Goal: Transaction & Acquisition: Purchase product/service

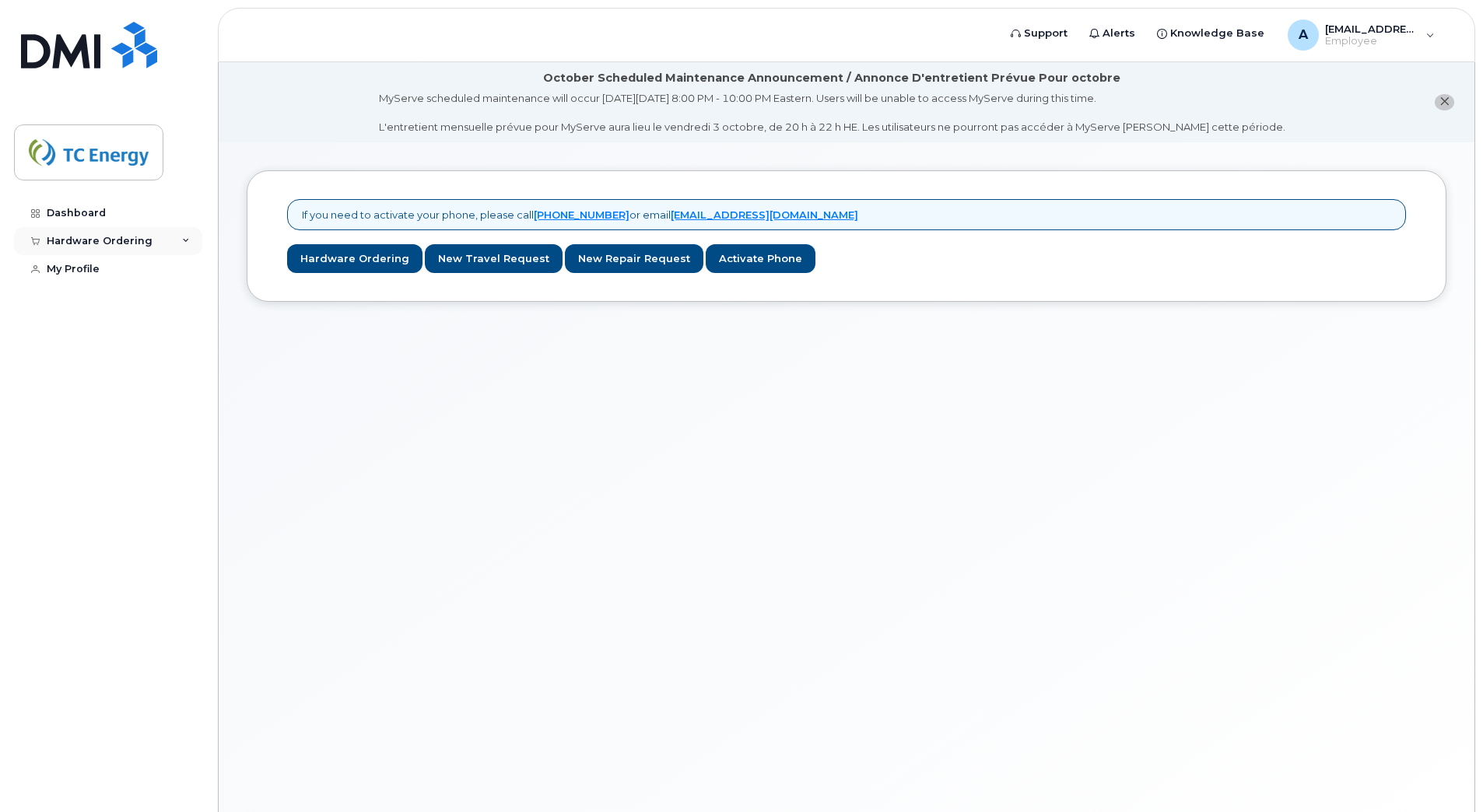
click at [182, 243] on icon at bounding box center [186, 241] width 8 height 8
click at [99, 269] on div "New Order" at bounding box center [82, 269] width 59 height 14
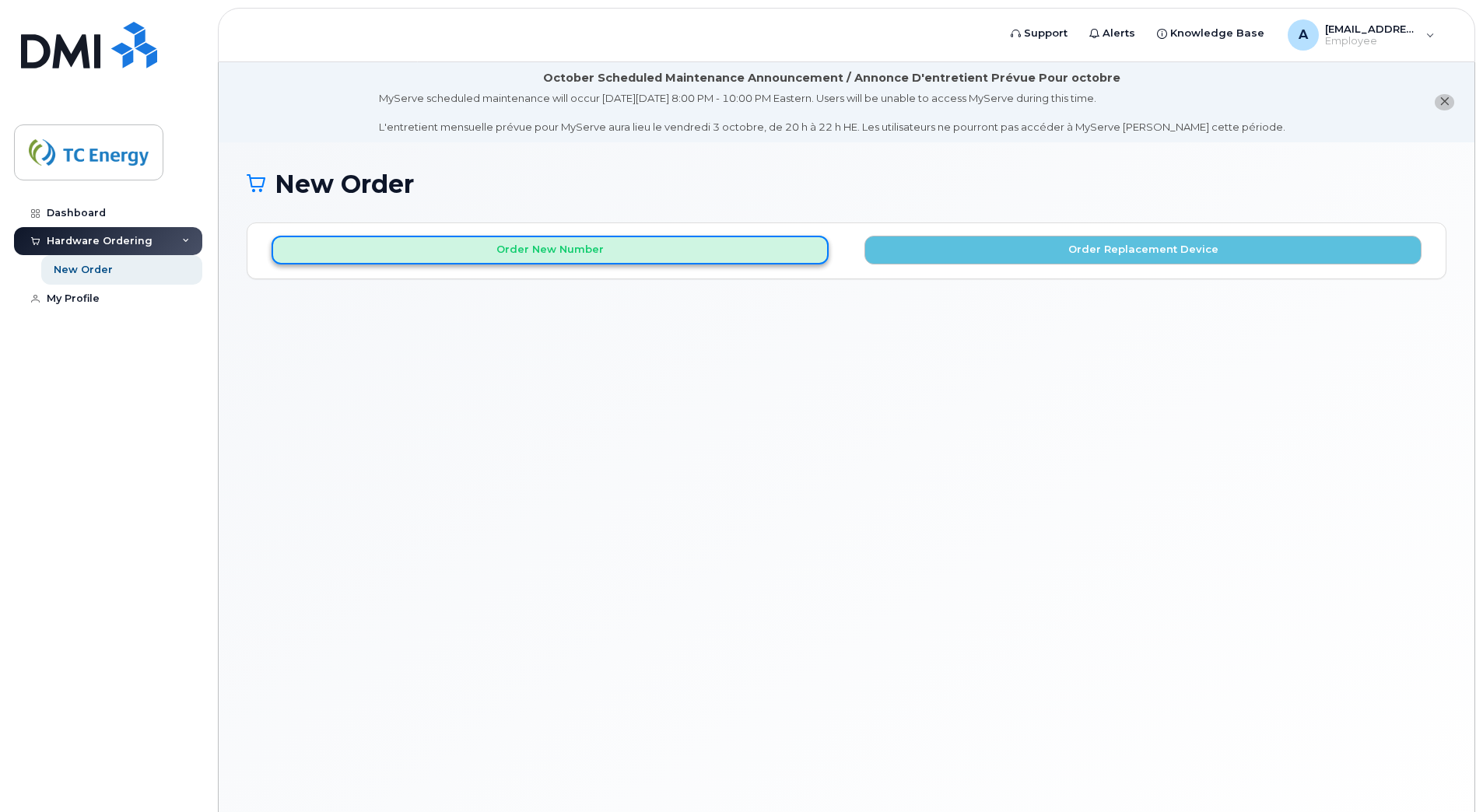
click at [476, 250] on button "Order New Number" at bounding box center [550, 250] width 557 height 29
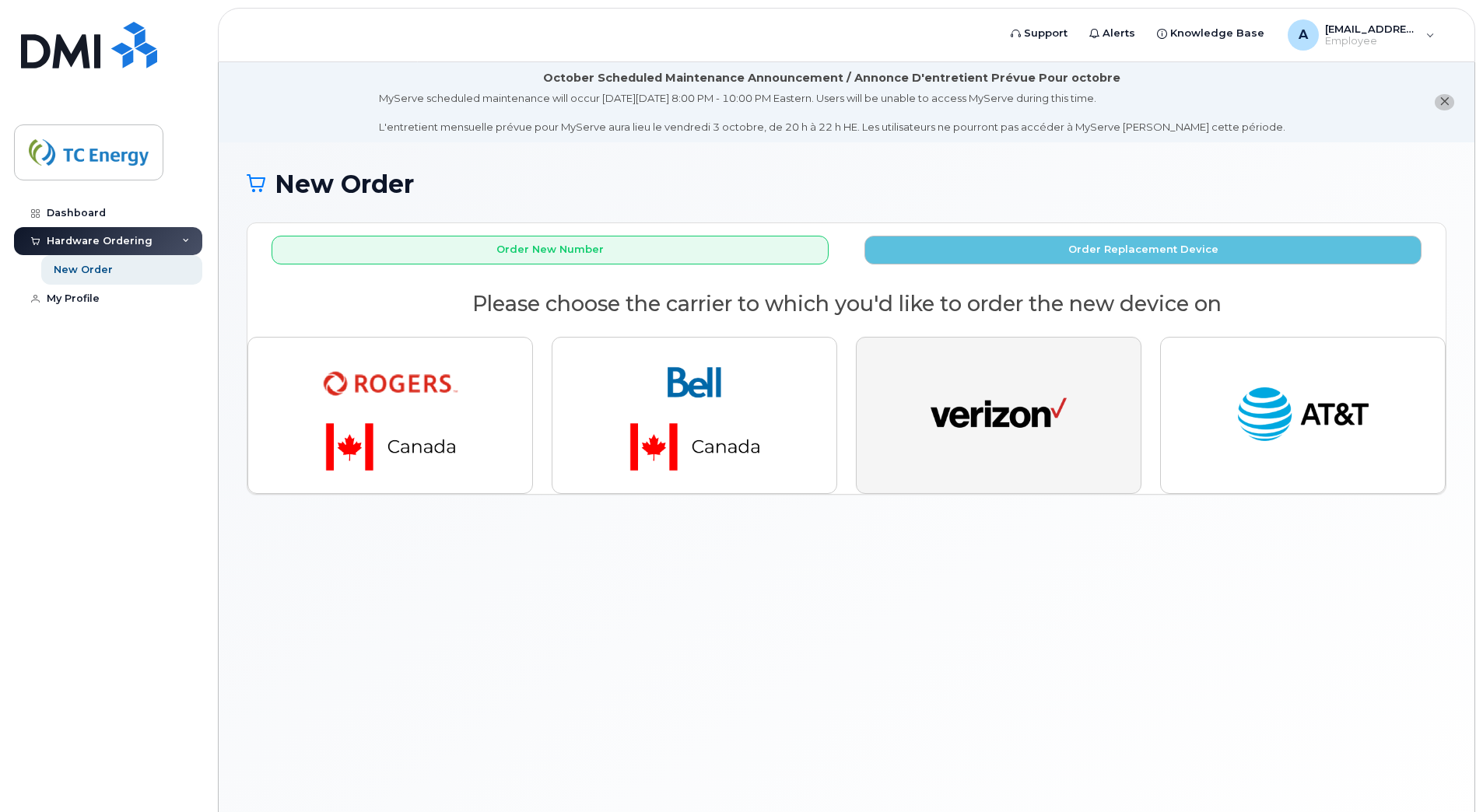
click at [1026, 425] on img "button" at bounding box center [998, 415] width 136 height 70
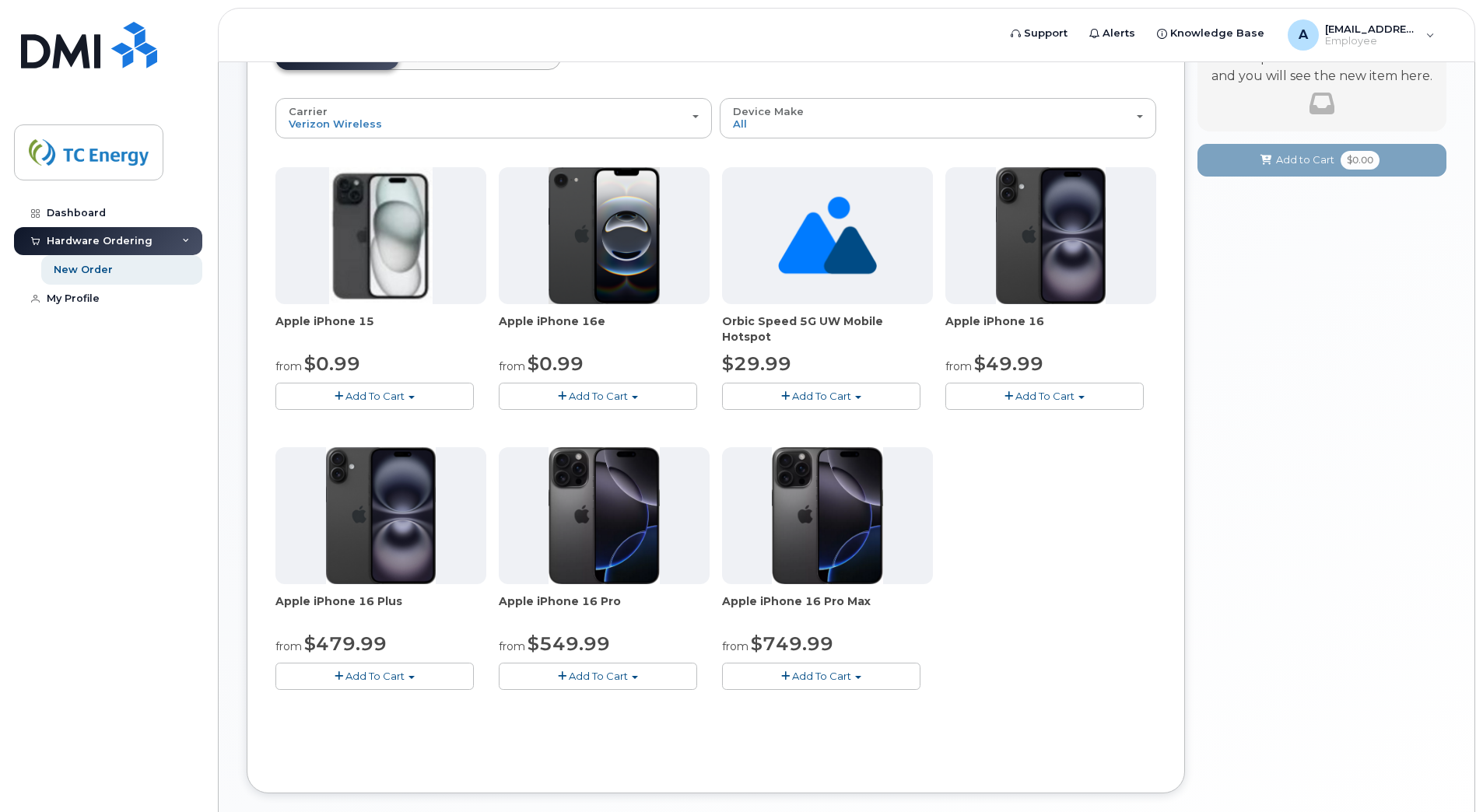
scroll to position [234, 0]
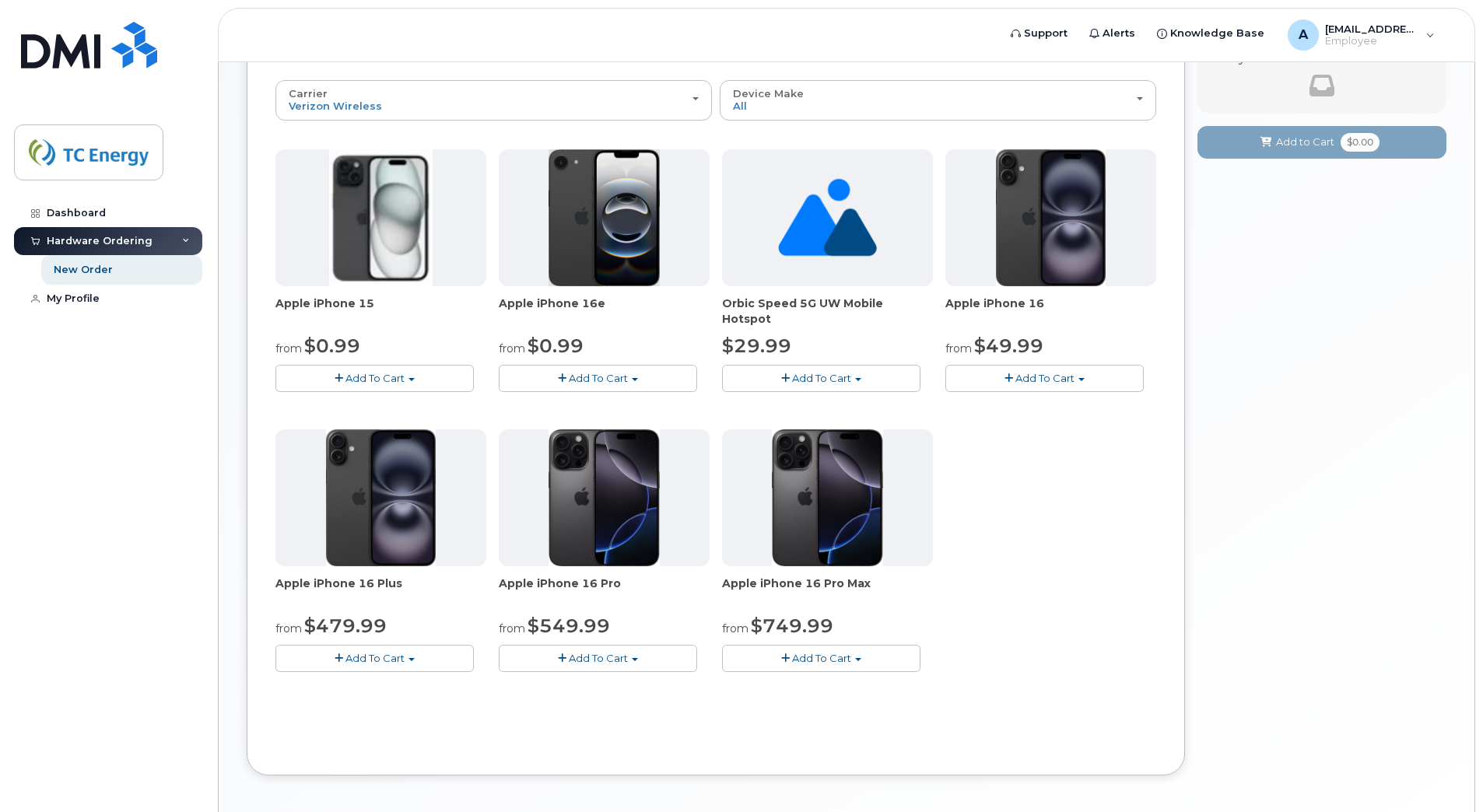
click at [384, 656] on span "Add To Cart" at bounding box center [374, 658] width 59 height 13
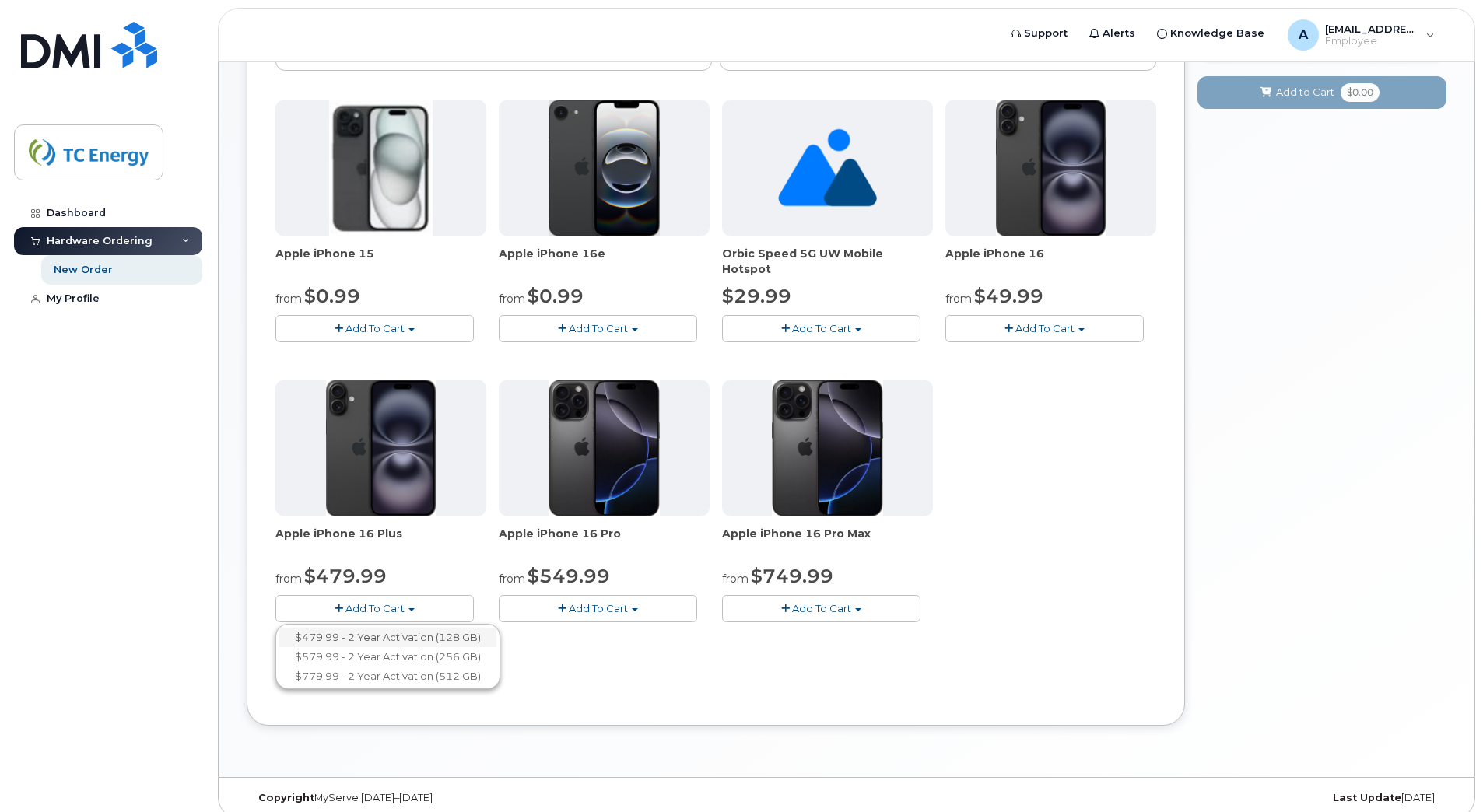
scroll to position [297, 0]
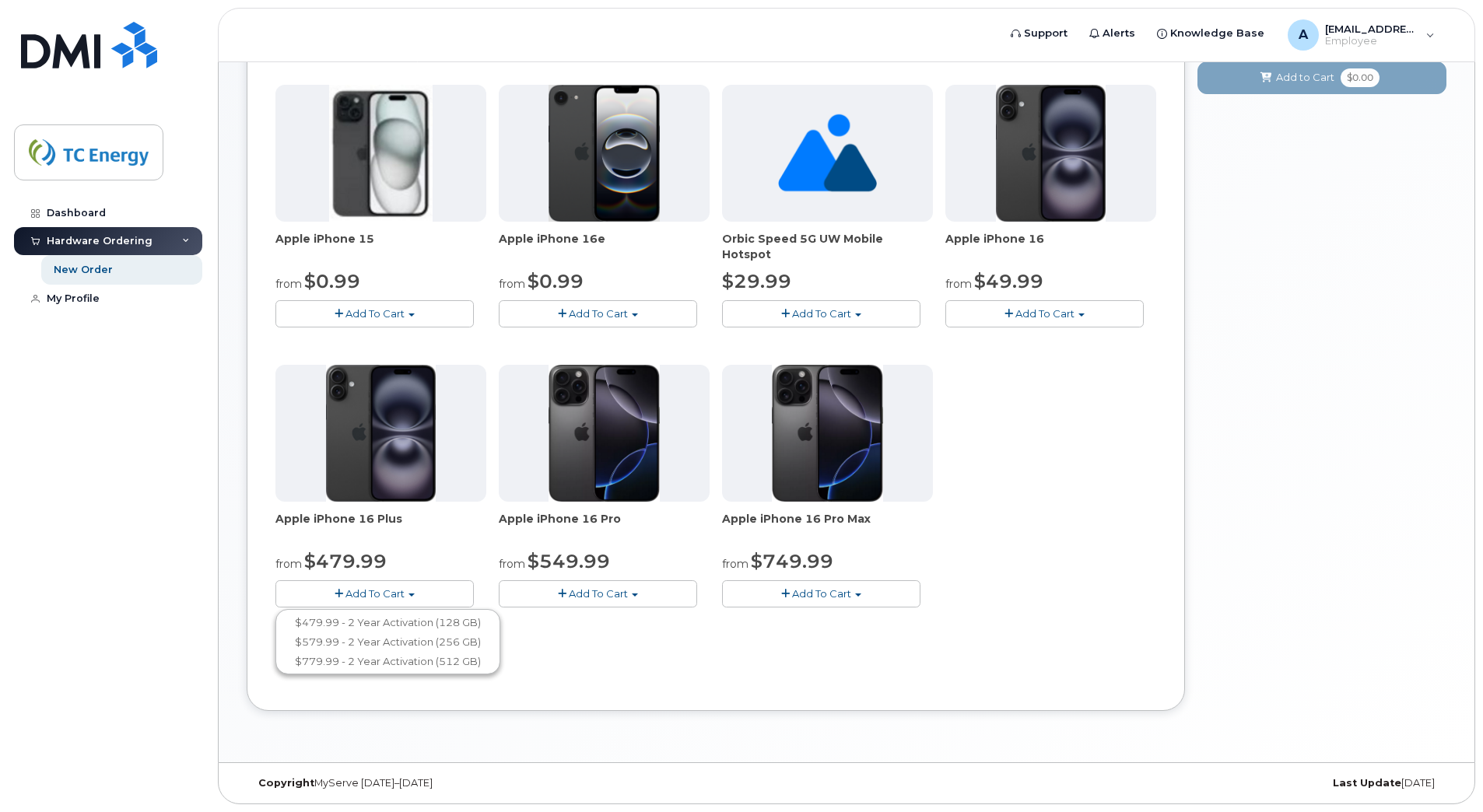
click at [981, 492] on div "Apple iPhone 15 from $0.99 Add To Cart $100.99 - 2 Year Activation (256 GB) $30…" at bounding box center [715, 358] width 881 height 547
click at [1081, 317] on button "Add To Cart" at bounding box center [1044, 314] width 199 height 27
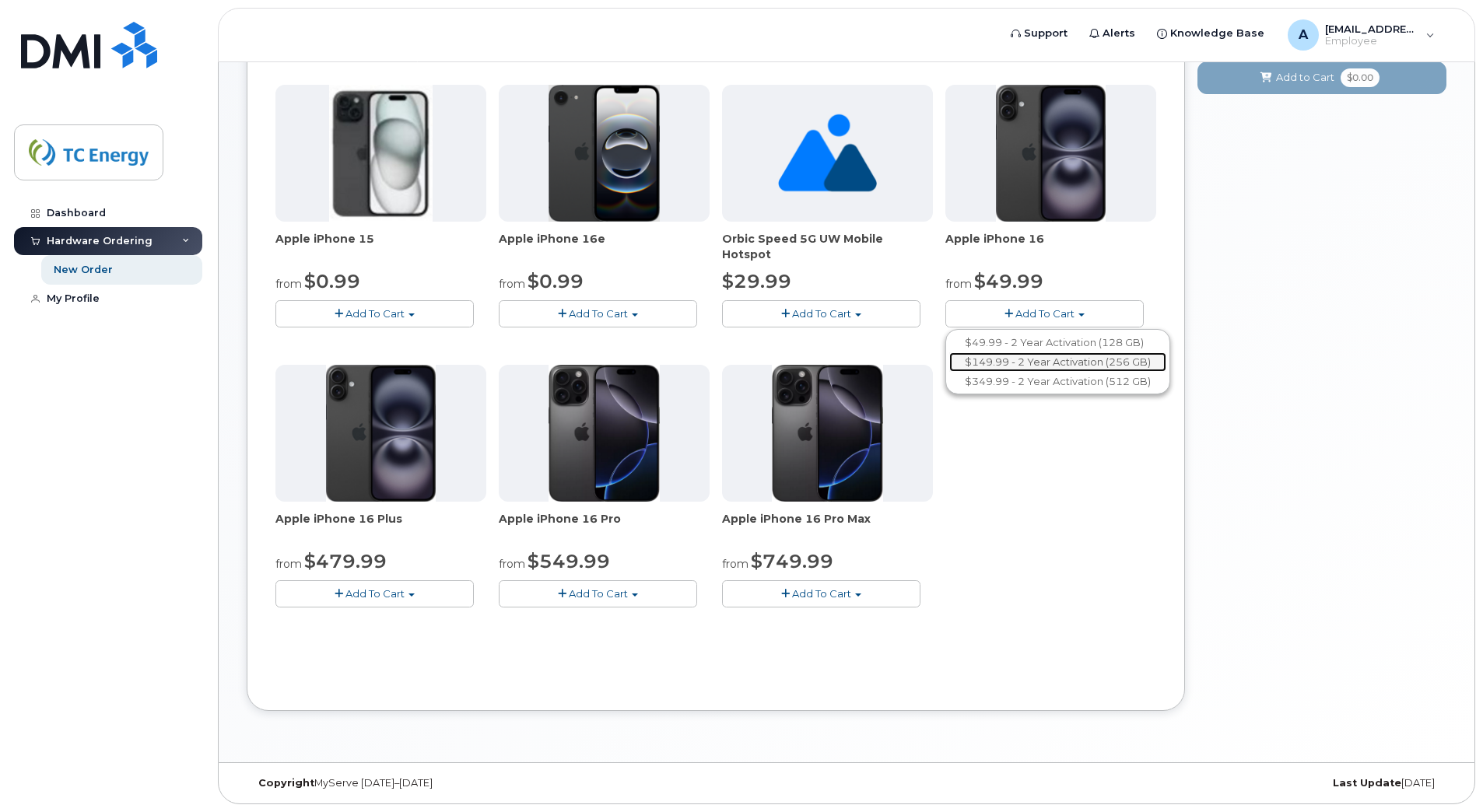
click at [1050, 357] on link "$149.99 - 2 Year Activation (256 GB)" at bounding box center [1057, 362] width 217 height 19
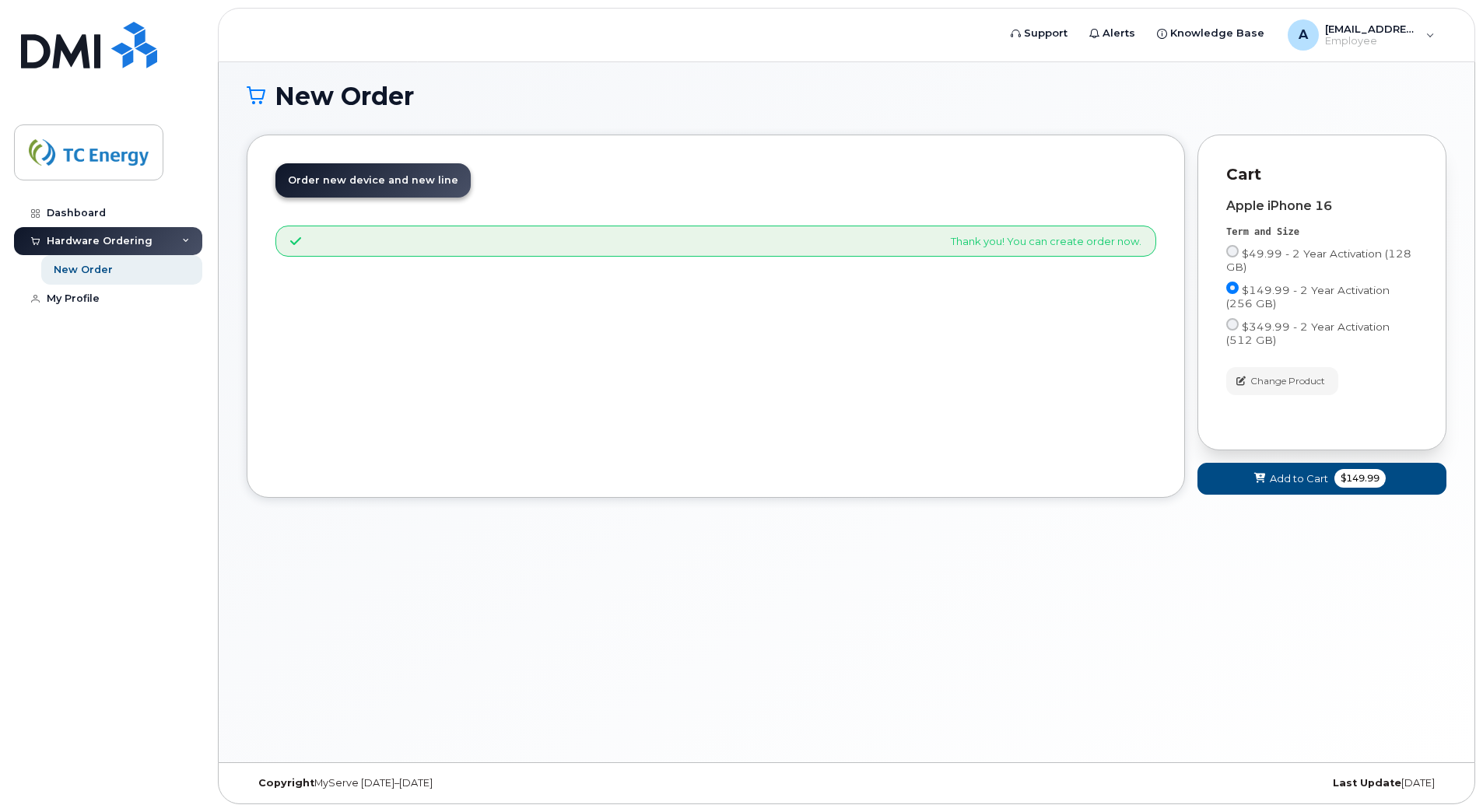
click at [392, 250] on div "Thank you! You can create order now." at bounding box center [715, 241] width 881 height 32
click at [475, 231] on div "Thank you! You can create order now." at bounding box center [715, 241] width 881 height 32
click at [357, 186] on link "Order new device and new line Order new device for existing or suspended line O…" at bounding box center [372, 180] width 195 height 34
click at [356, 179] on span "Order new device and new line" at bounding box center [373, 180] width 171 height 12
click at [400, 178] on span "Order new device and new line" at bounding box center [373, 180] width 171 height 12
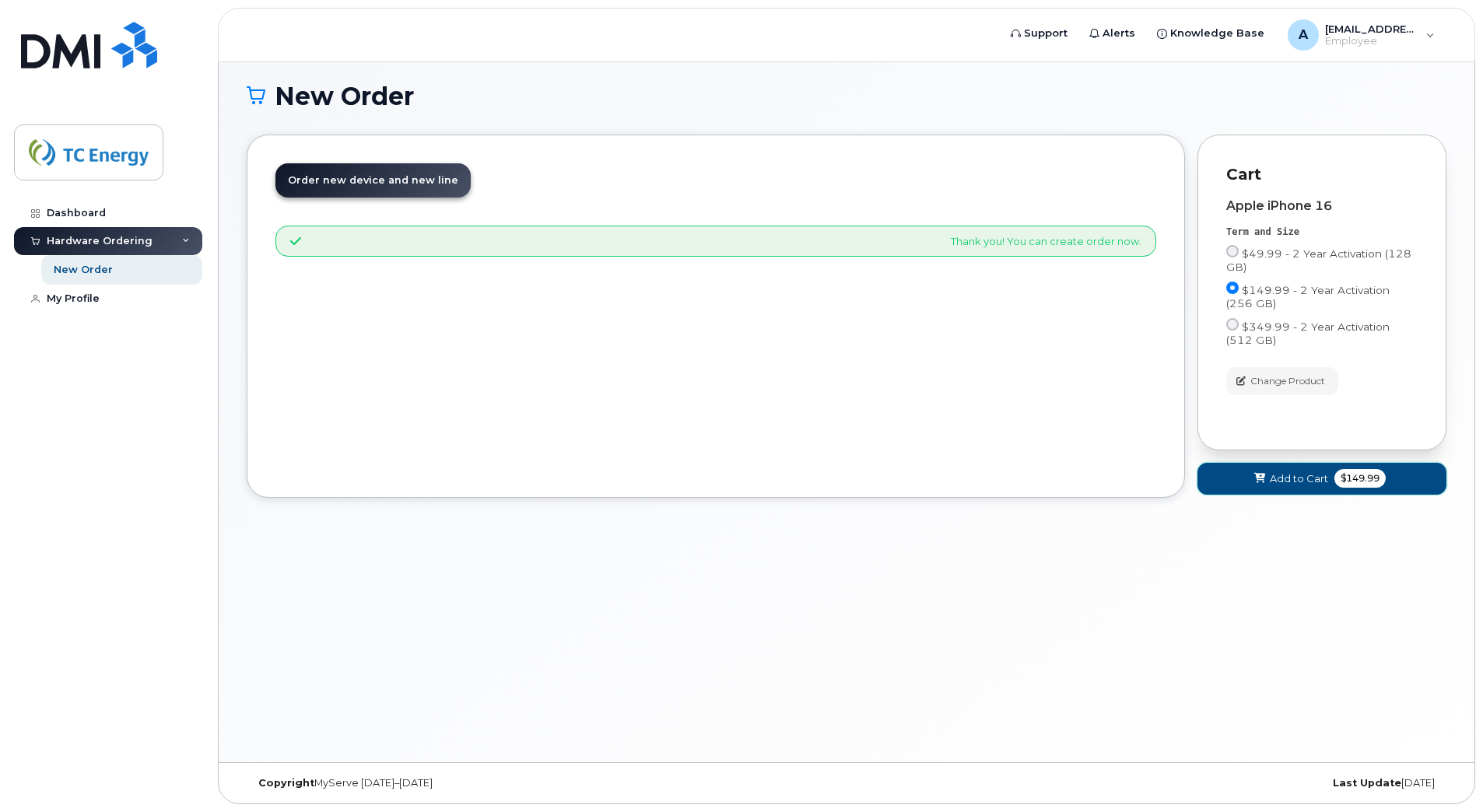
click at [1293, 474] on span "Add to Cart" at bounding box center [1299, 478] width 58 height 15
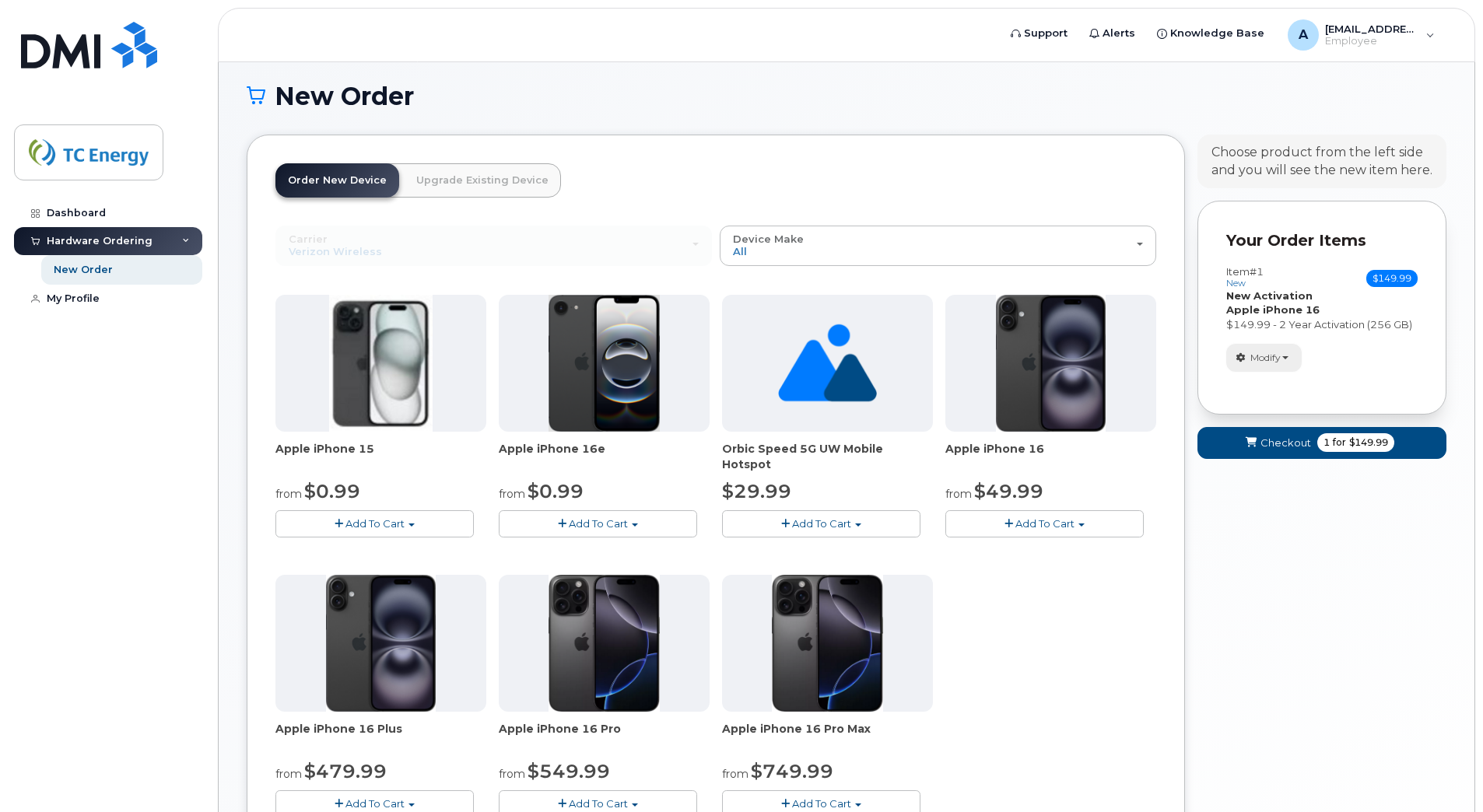
click at [1280, 360] on span "Modify" at bounding box center [1265, 358] width 30 height 14
click at [1400, 347] on div "Modify change order only accessories Remove" at bounding box center [1321, 358] width 191 height 27
click at [1279, 447] on span "Checkout" at bounding box center [1285, 442] width 50 height 15
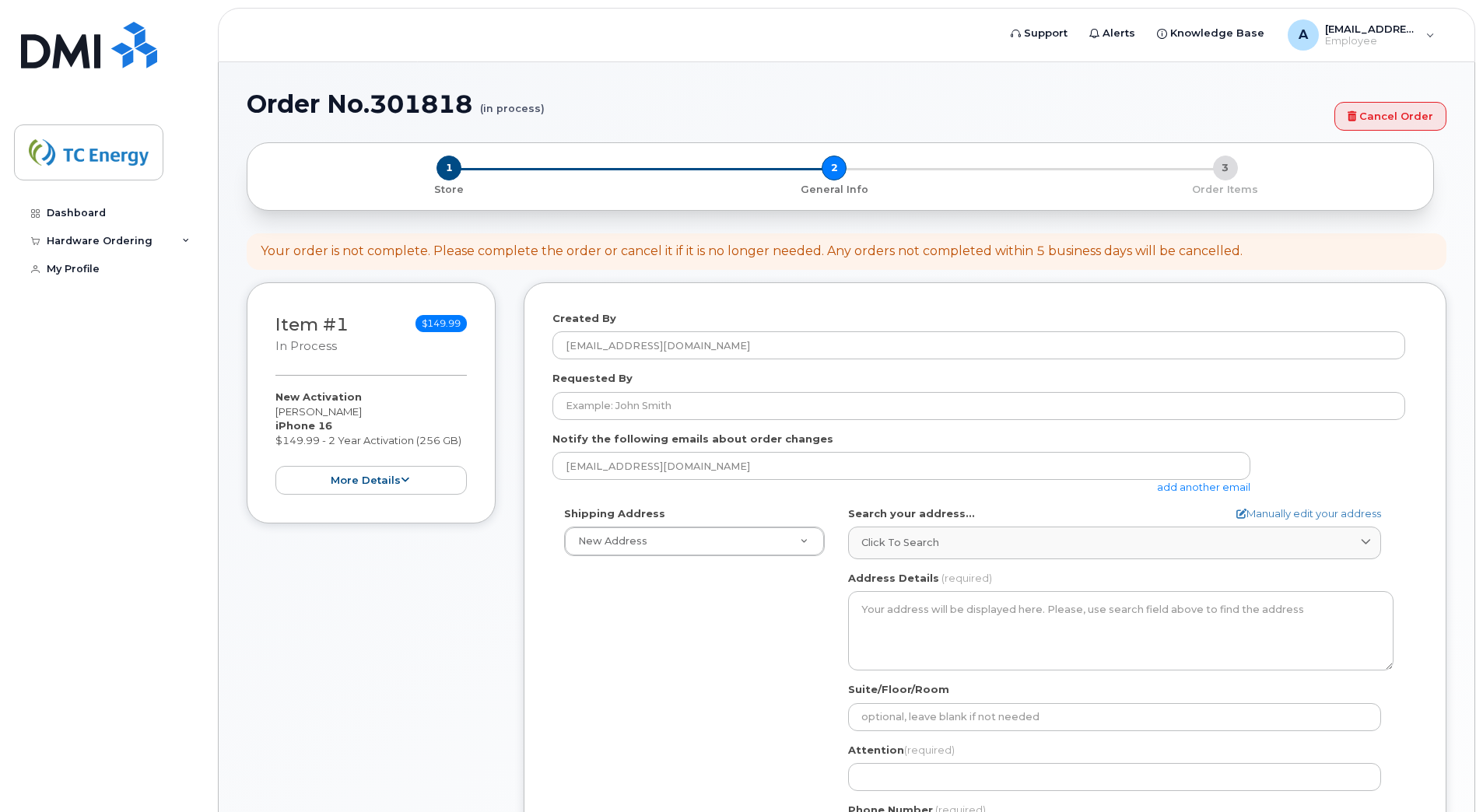
select select
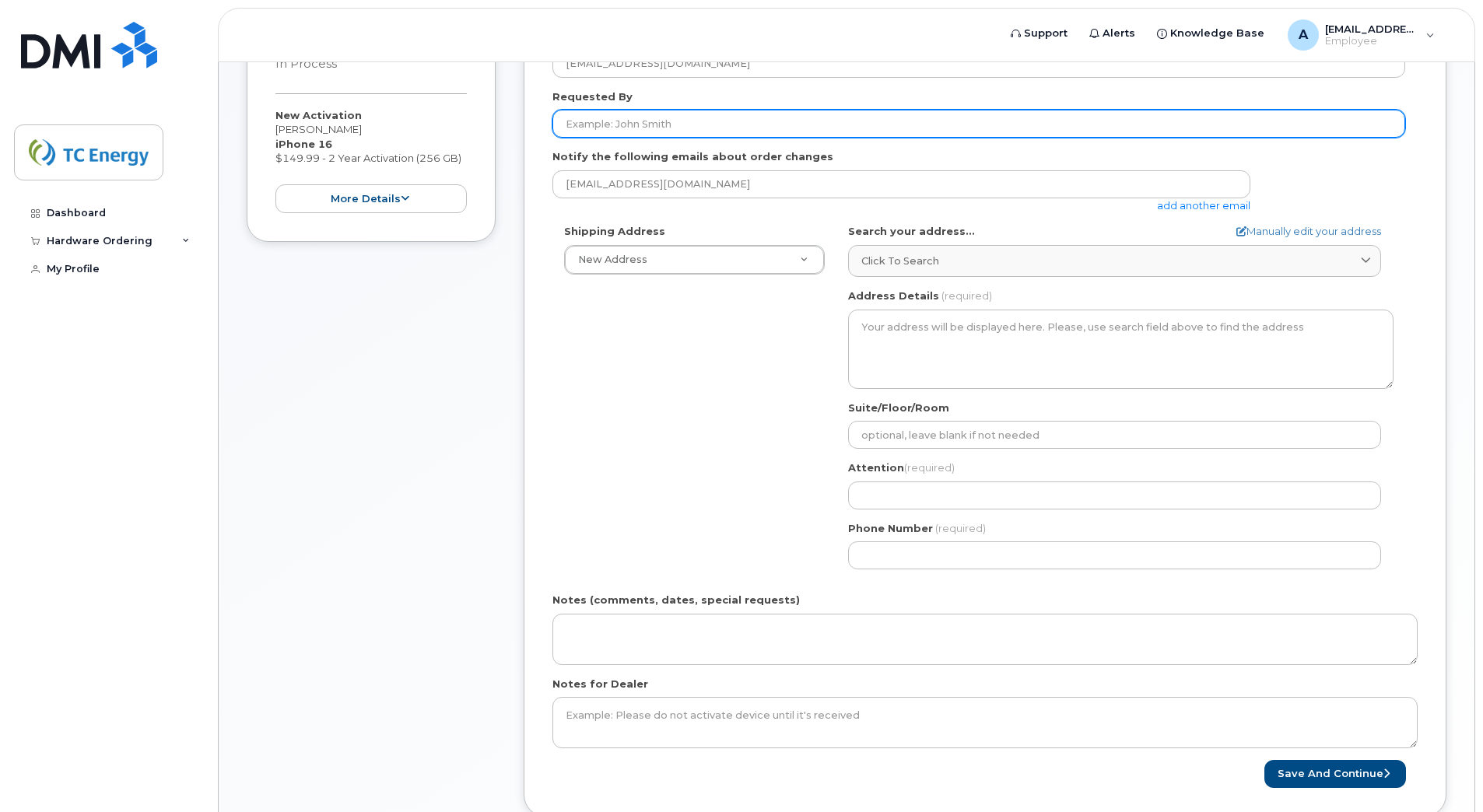
scroll to position [389, 0]
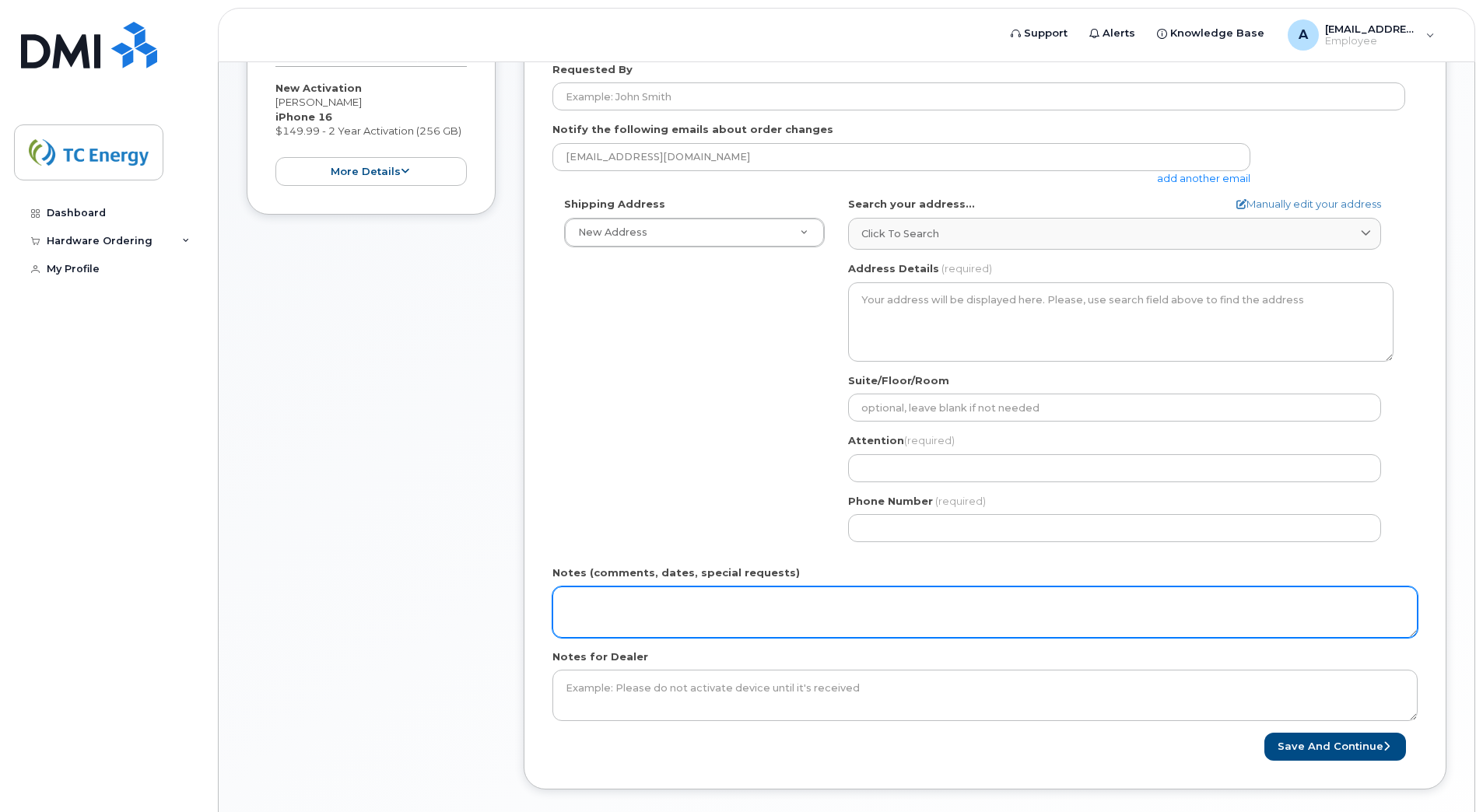
click at [592, 609] on textarea "Notes (comments, dates, special requests)" at bounding box center [985, 611] width 865 height 51
paste textarea "needs to be a iPhone 16 plus model"
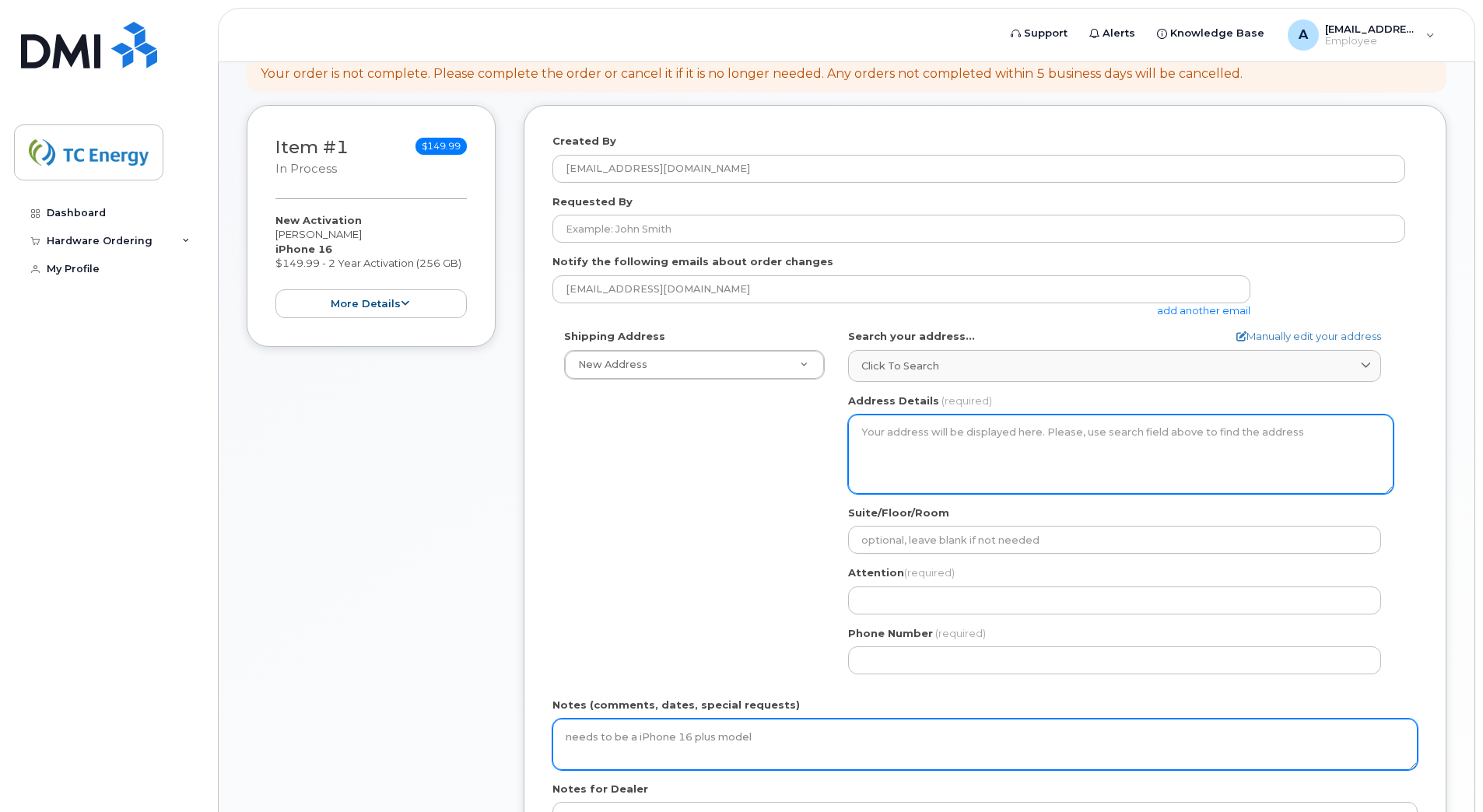
scroll to position [234, 0]
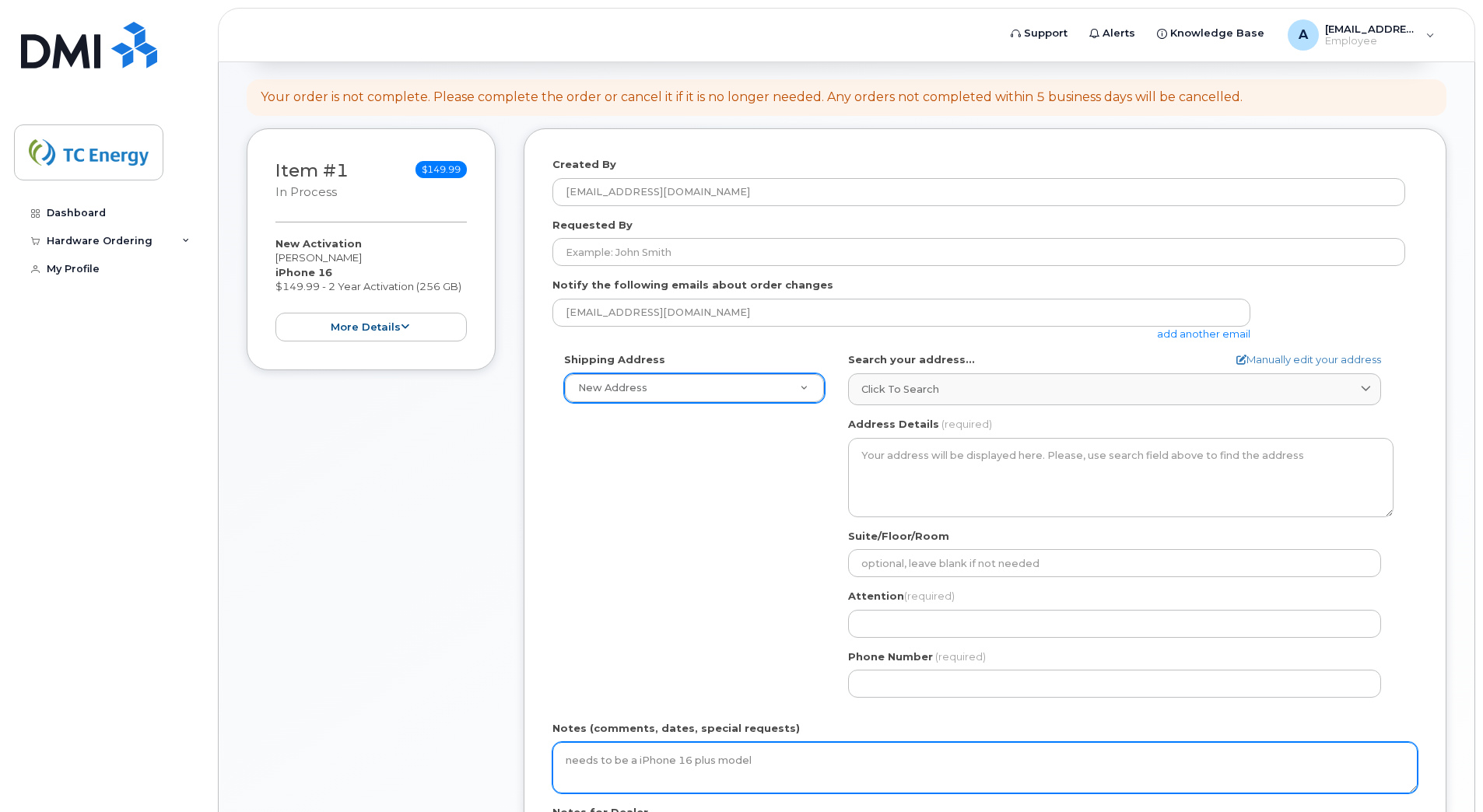
type textarea "needs to be a iPhone 16 plus model"
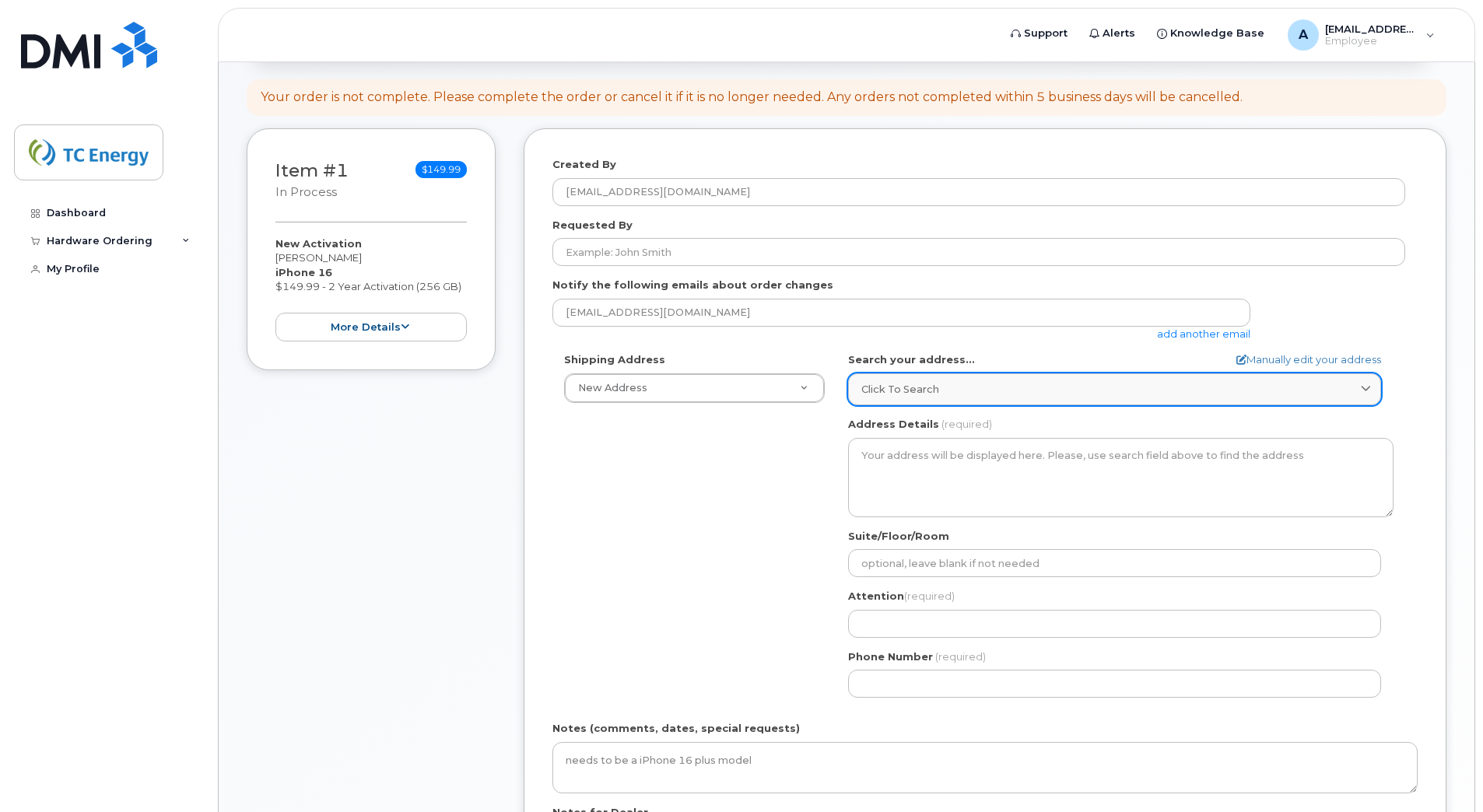
click at [887, 390] on span "Click to search" at bounding box center [899, 389] width 78 height 15
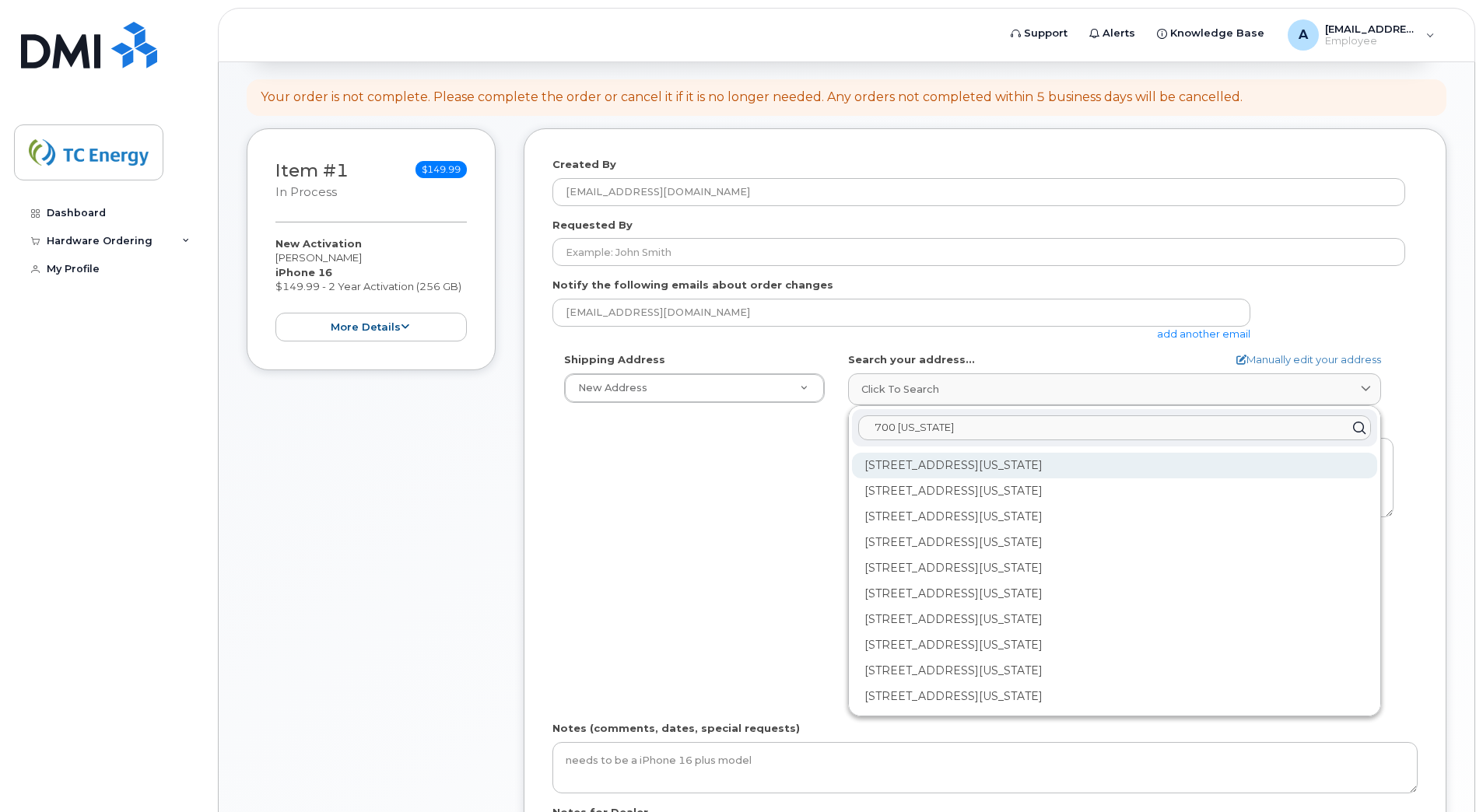
type input "700 Louisiana"
click at [896, 461] on div "700 Louisiana St Houston TX 77002" at bounding box center [1115, 465] width 525 height 25
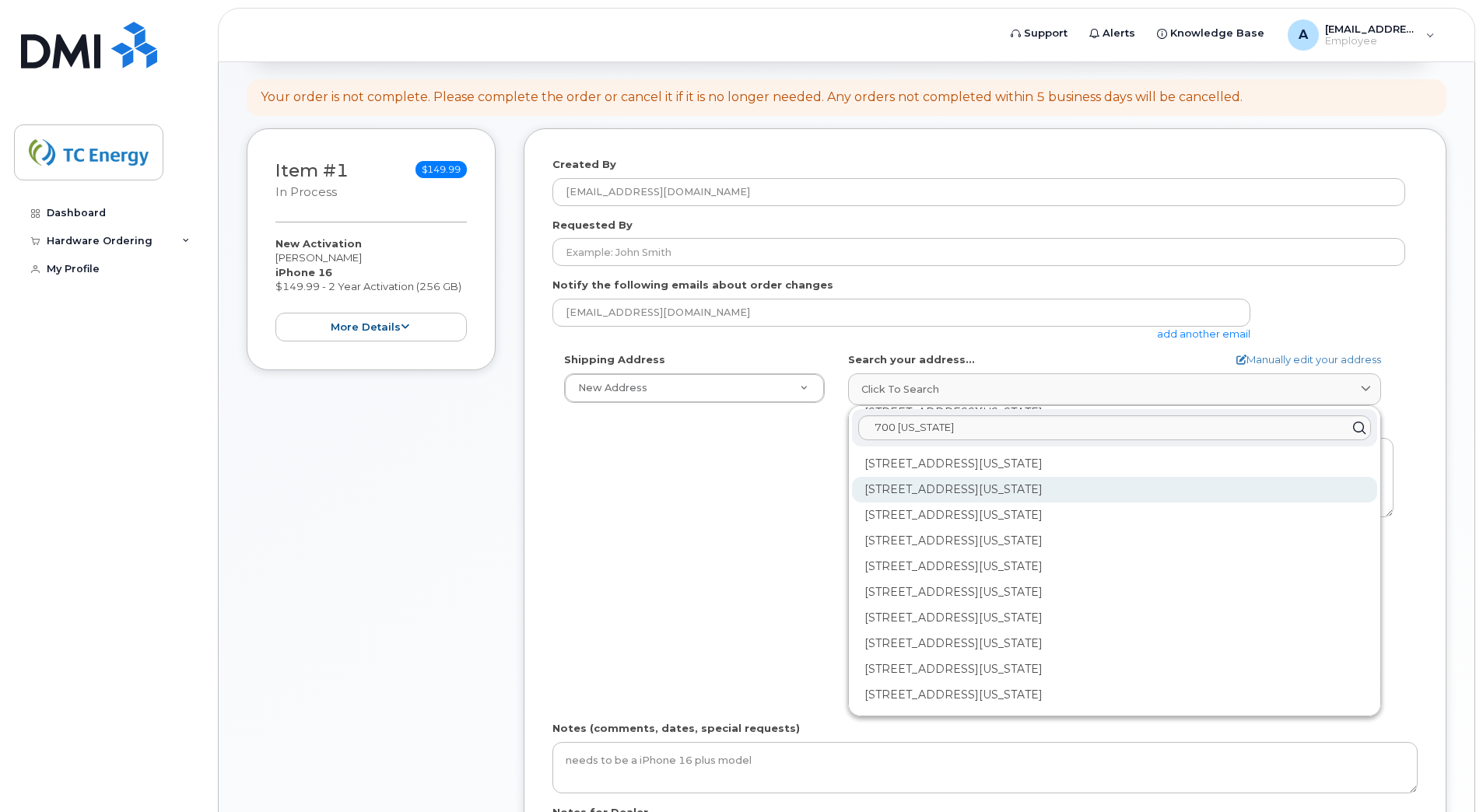
click at [904, 490] on div "700 Louisiana St Ste 1200 Houston TX 77002-2791" at bounding box center [1115, 489] width 525 height 25
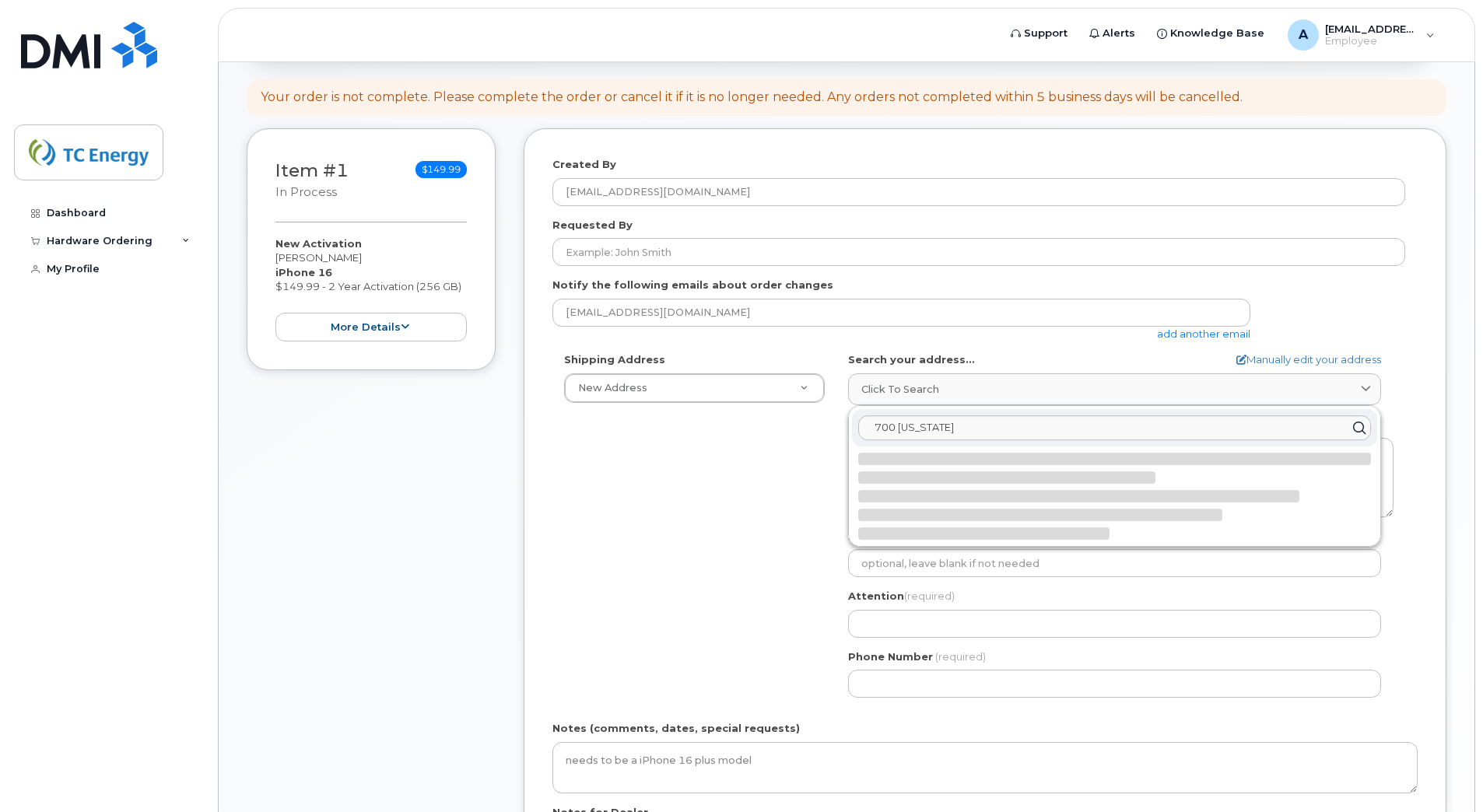
select select
type textarea "700 Louisiana St Ste 1200 HOUSTON TX 77002-2791 UNITED STATES"
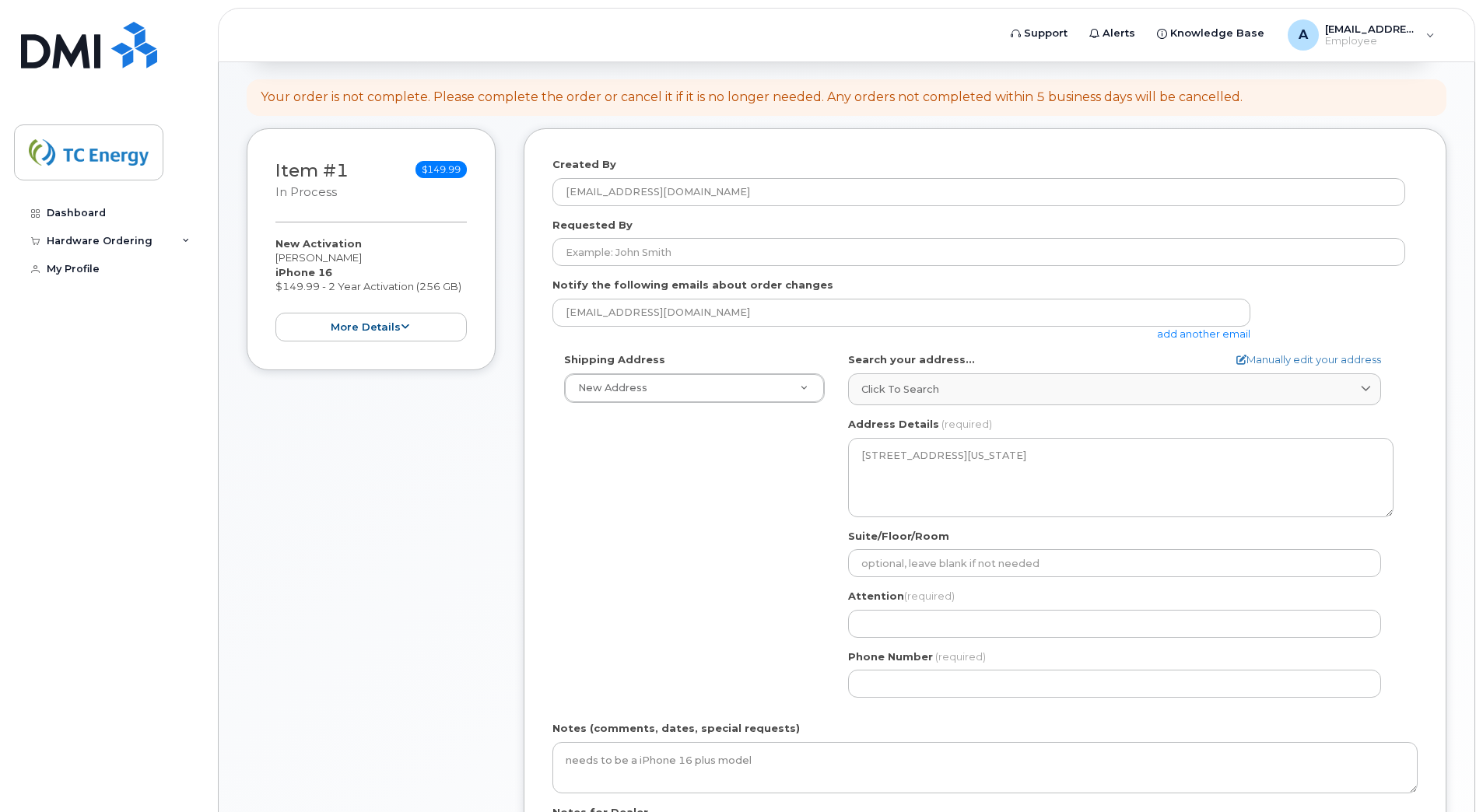
click at [756, 518] on div "Shipping Address New Address New Address US Headquarters (700 Louisiana Street)…" at bounding box center [979, 531] width 853 height 357
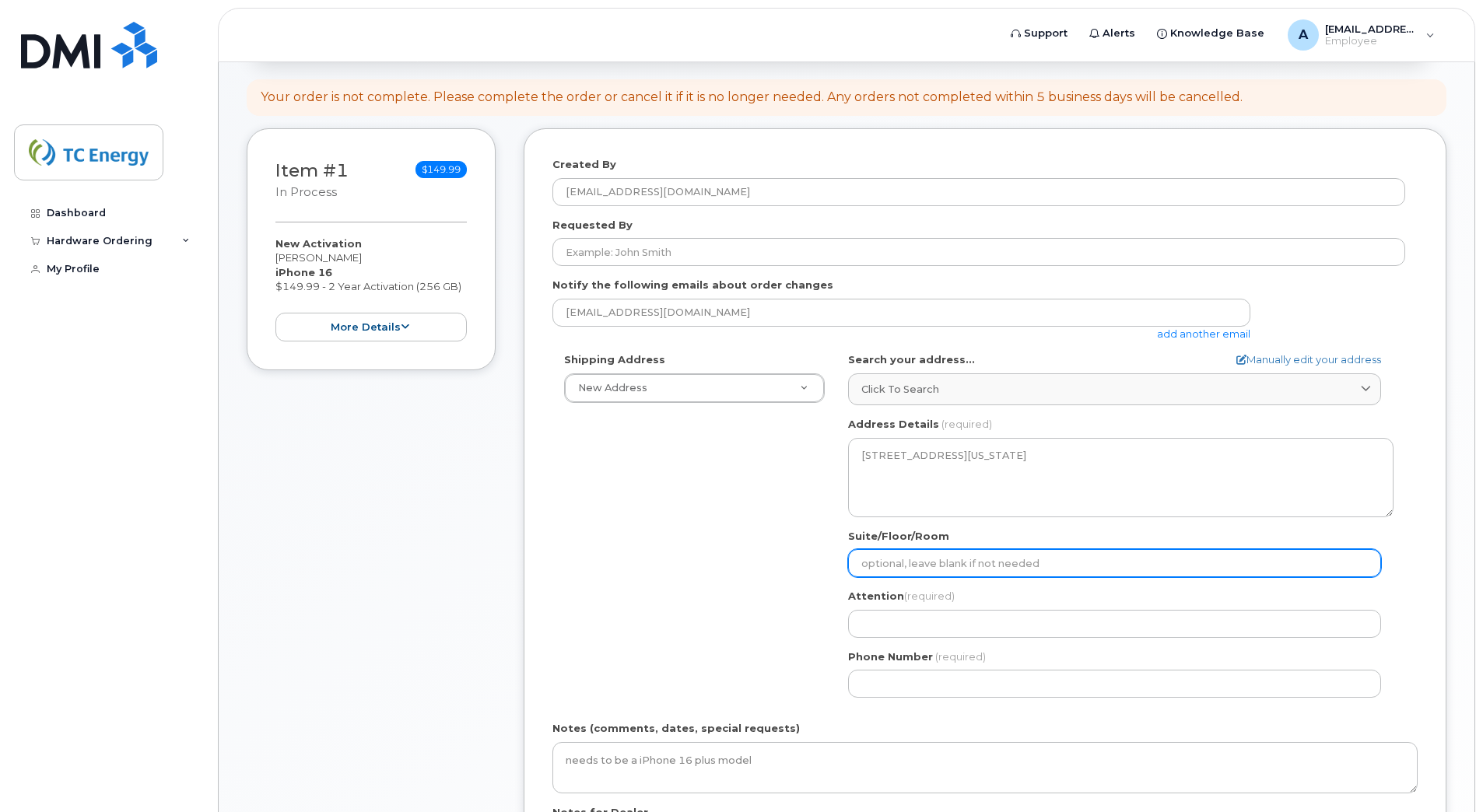
click at [885, 566] on input "Suite/Floor/Room" at bounding box center [1115, 563] width 533 height 28
select select
type input "1"
select select
type input "12"
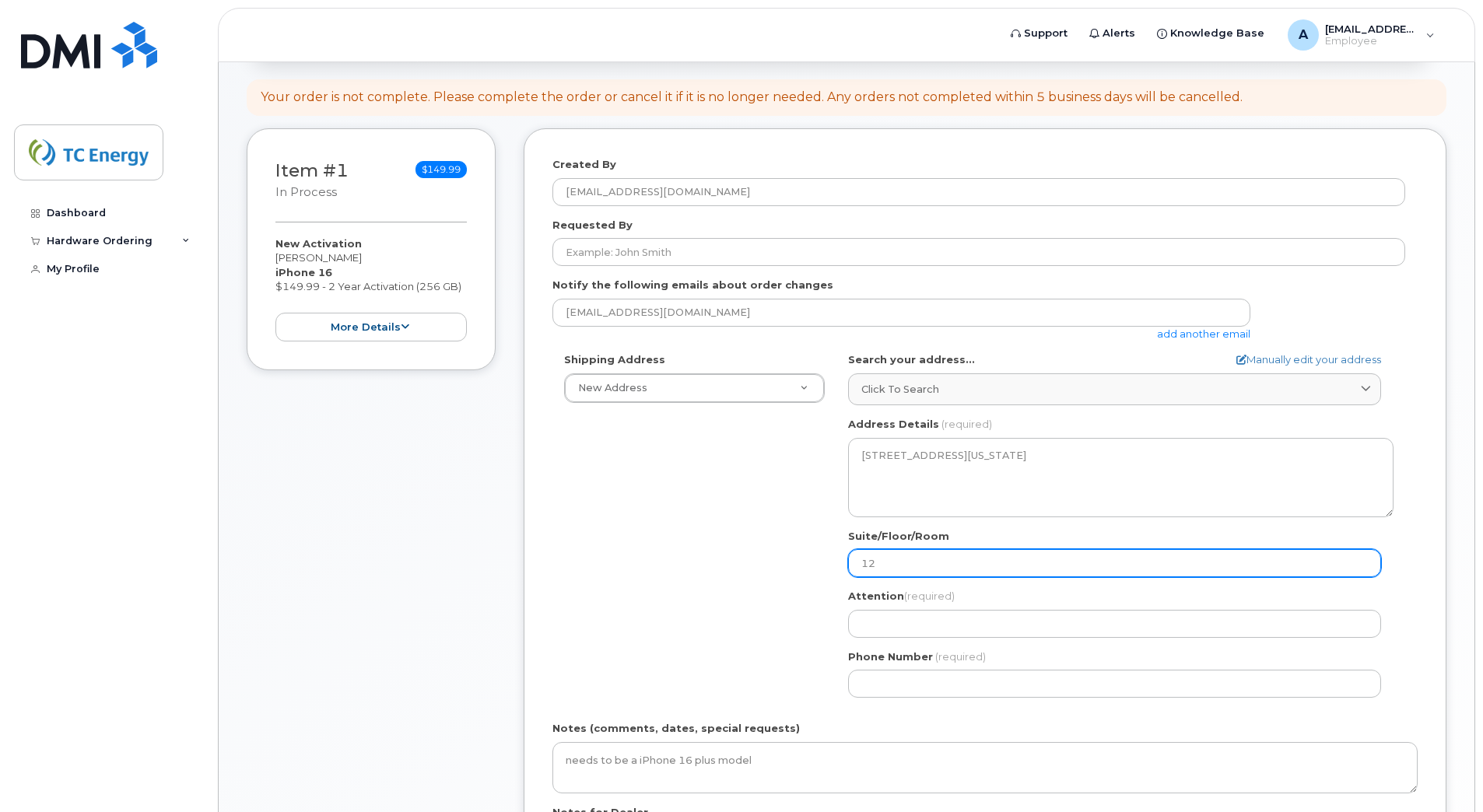
select select
type input "12t"
select select
type input "12th"
select select
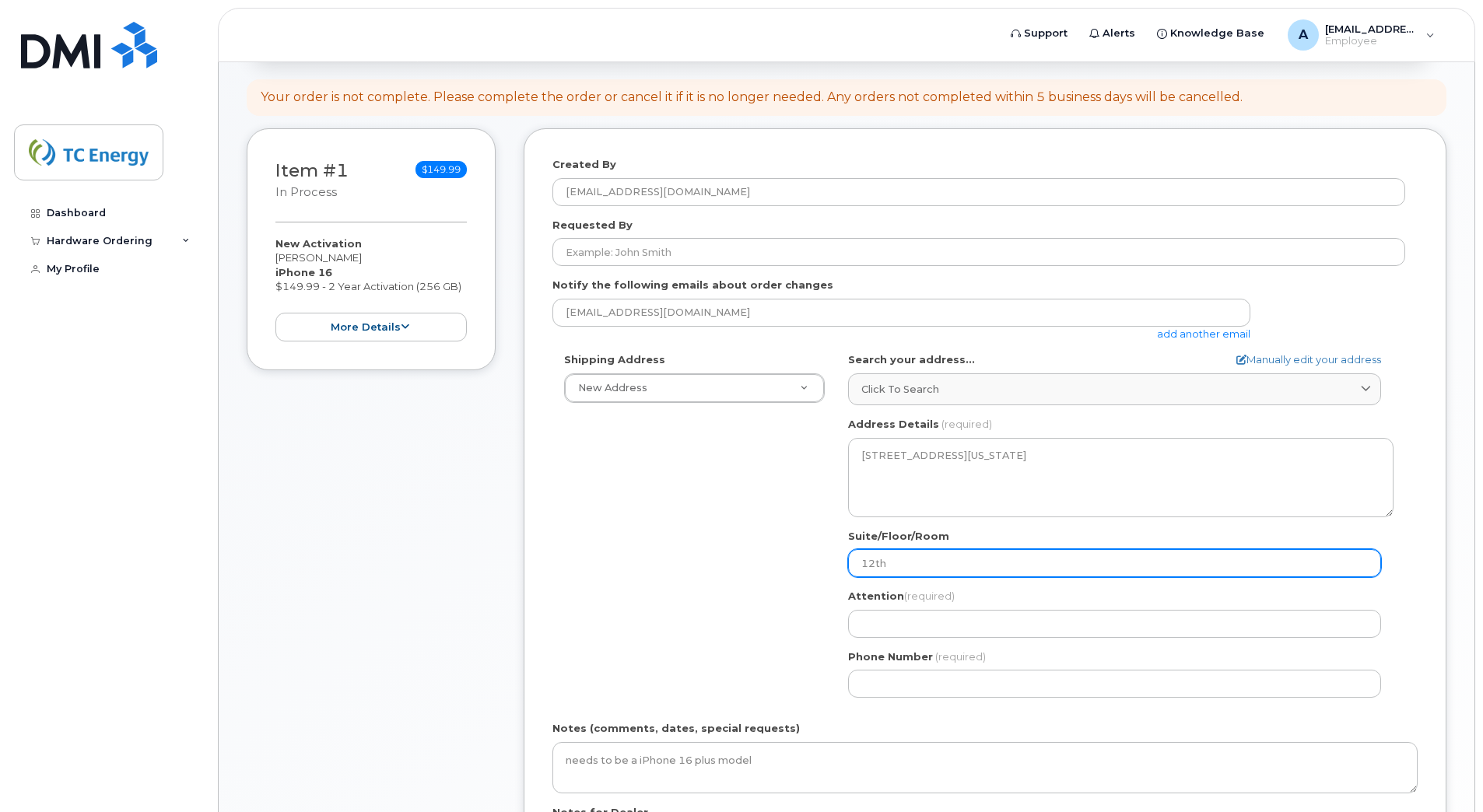
type input "12th F"
select select
type input "12th Fl"
select select
type input "12th Flo"
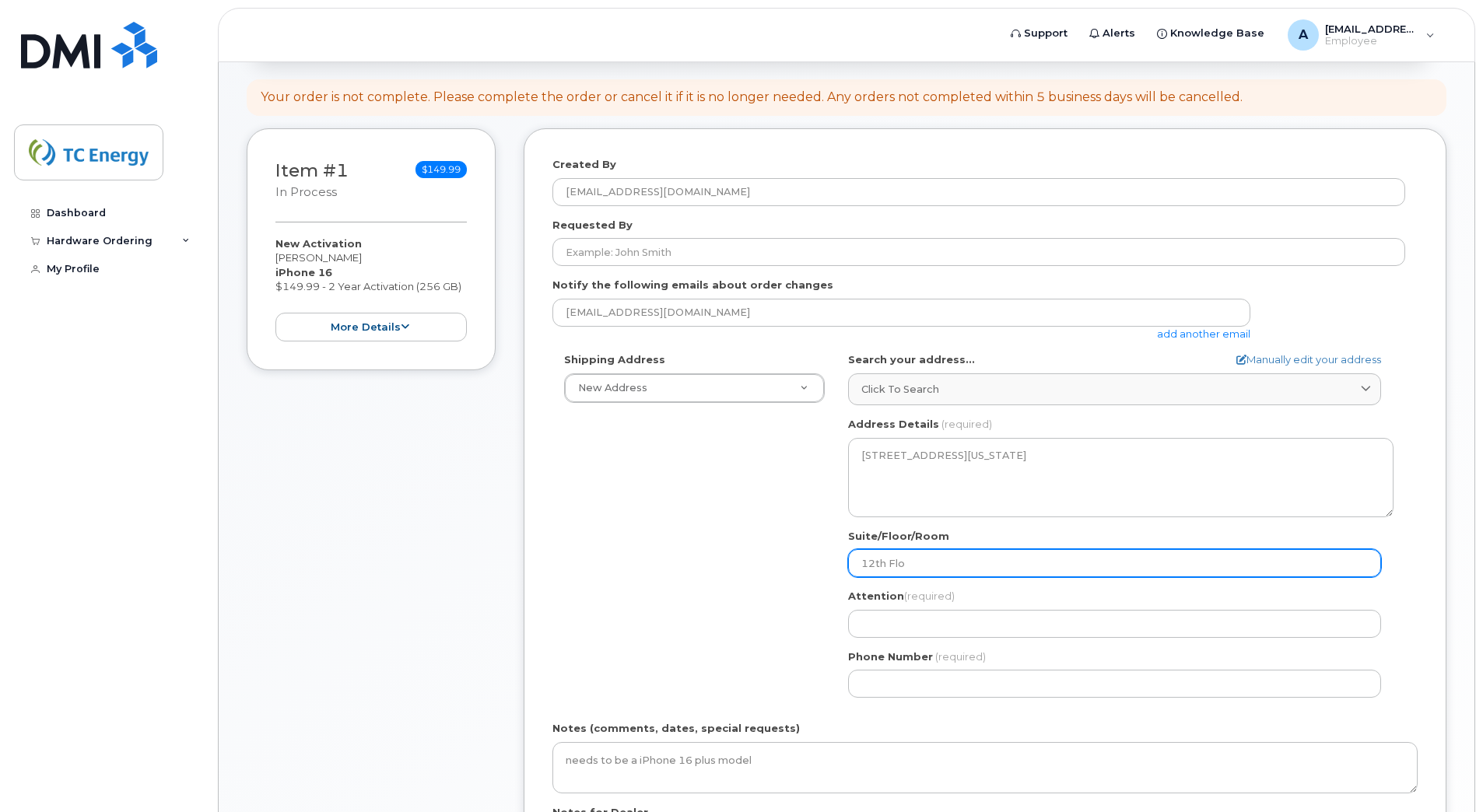
select select
type input "12th Floo"
select select
type input "12th Floor"
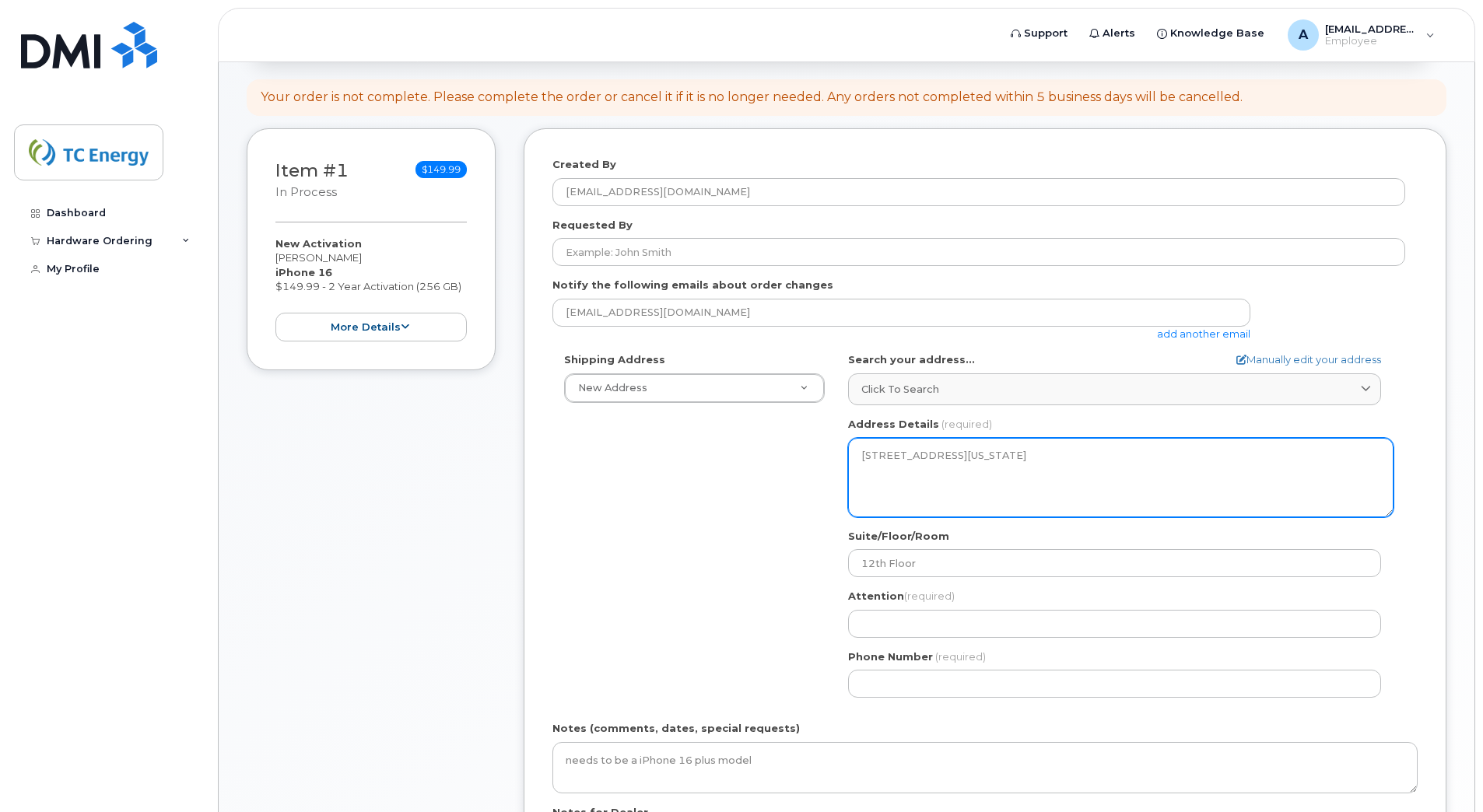
click at [1003, 489] on textarea "700 Louisiana St Ste 1200 HOUSTON TX 77002-2791 UNITED STATES" at bounding box center [1120, 478] width 546 height 79
click at [1019, 459] on textarea "700 Louisiana St Ste 1200 HOUSTON TX 77002-2791 UNITED STATES" at bounding box center [1120, 478] width 546 height 79
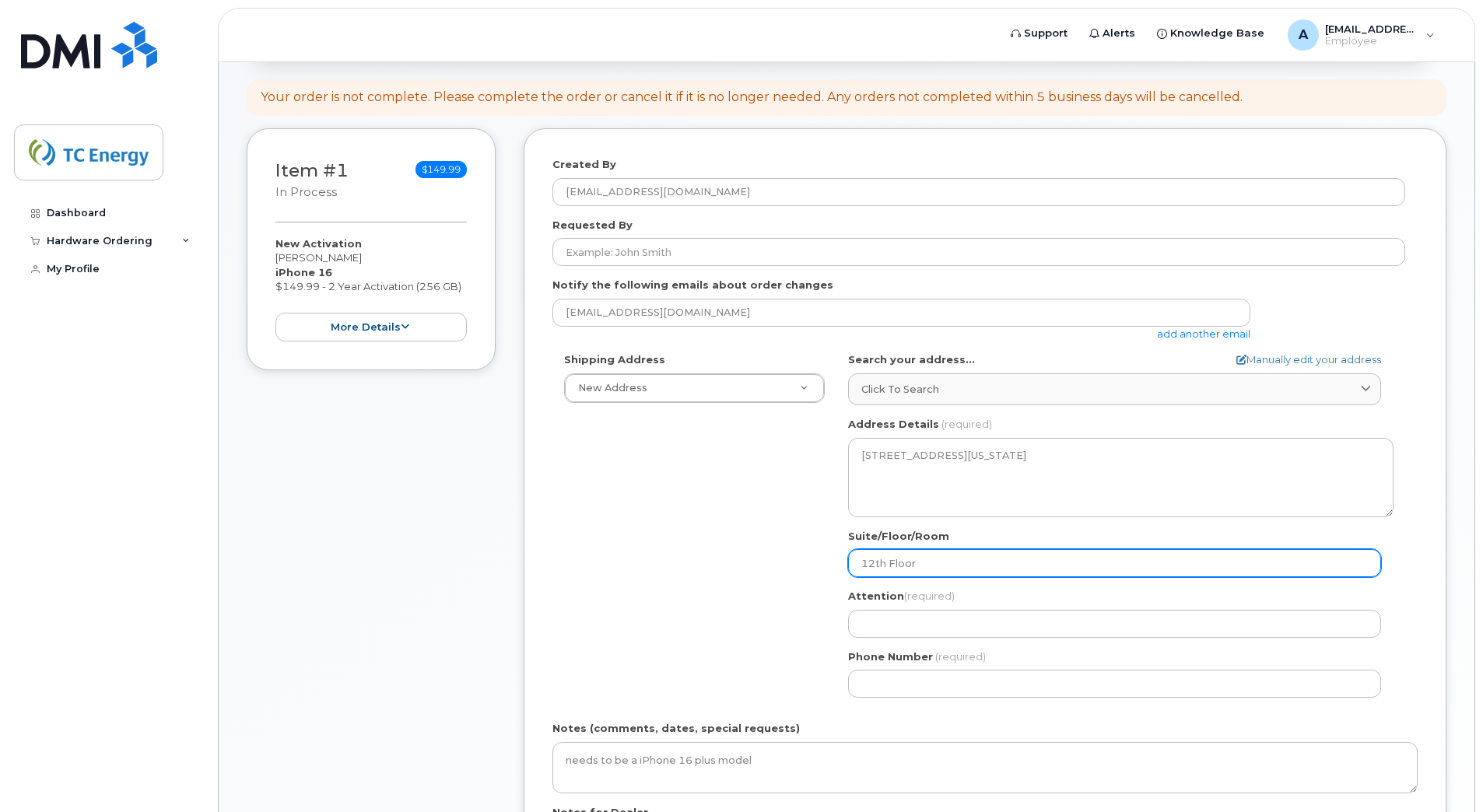
drag, startPoint x: 918, startPoint y: 561, endPoint x: 835, endPoint y: 561, distance: 83.0
click at [835, 561] on div "Shipping Address New Address New Address US Headquarters (700 Louisiana Street)…" at bounding box center [979, 531] width 853 height 357
click at [989, 561] on input "12th Floor" at bounding box center [1115, 563] width 533 height 28
click at [974, 555] on input "12th Floor" at bounding box center [1115, 563] width 533 height 28
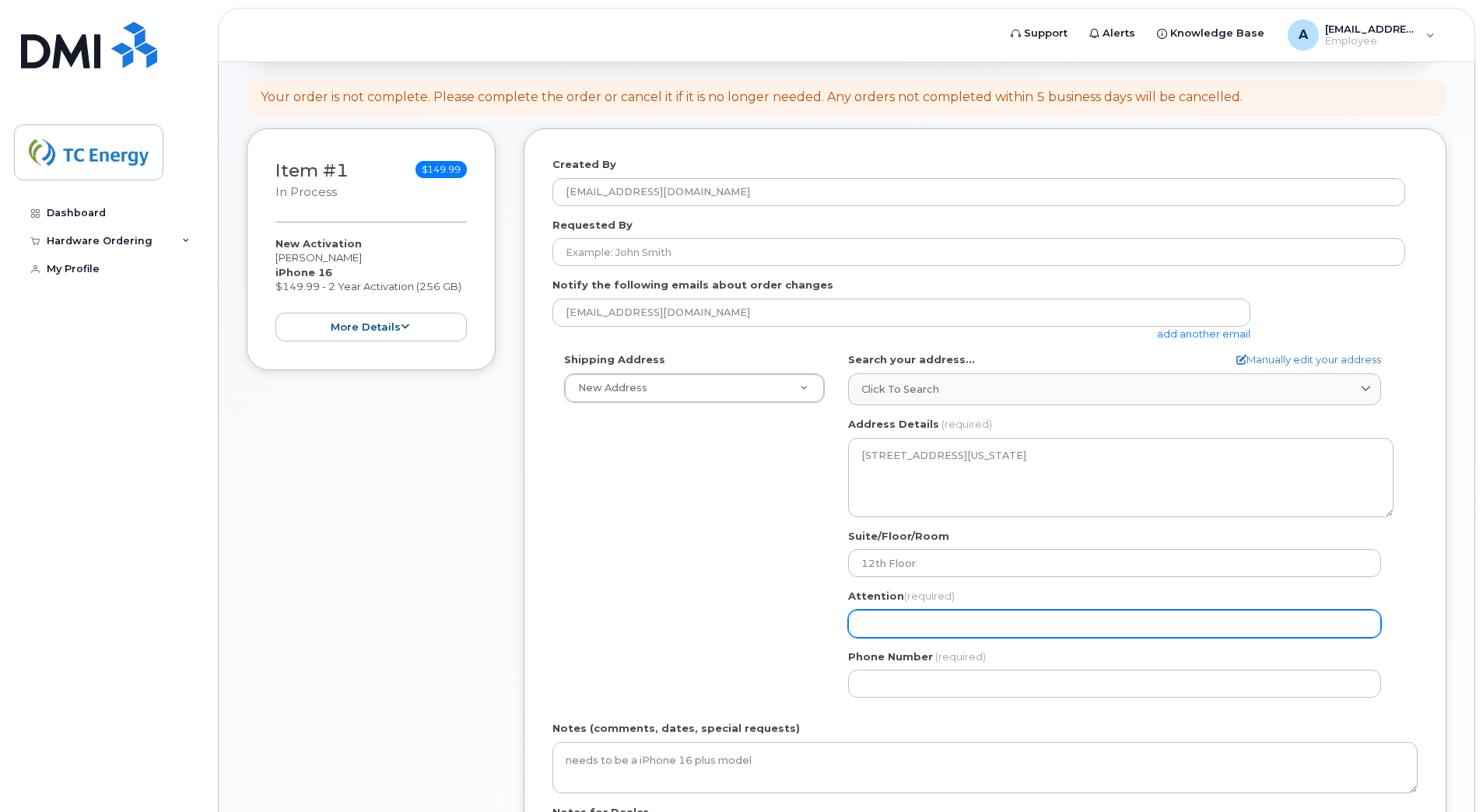
click at [922, 612] on input "Attention (required)" at bounding box center [1115, 623] width 533 height 28
select select
type input "A"
select select
type input "An"
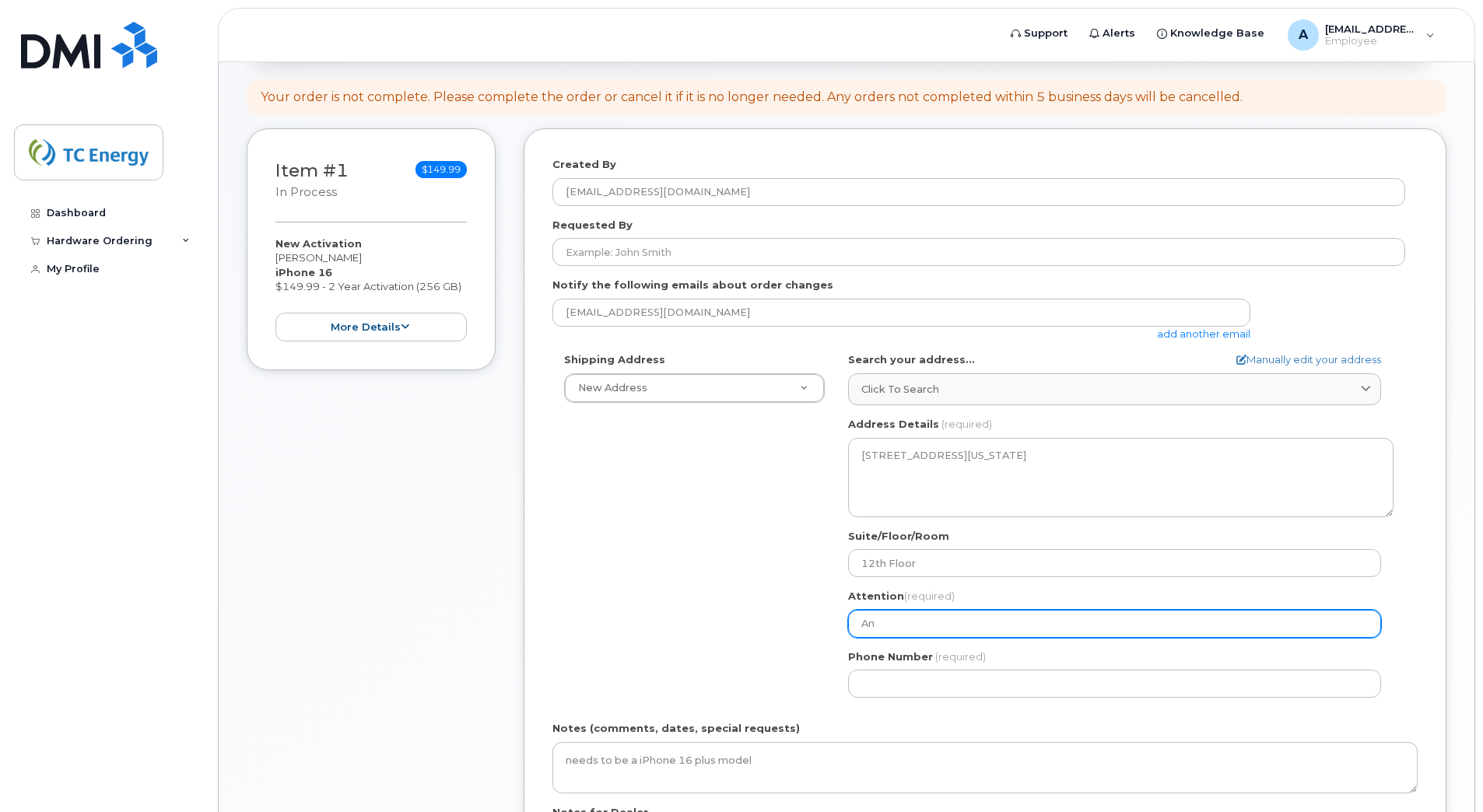
select select
type input "Ang"
select select
type input "Angi"
select select
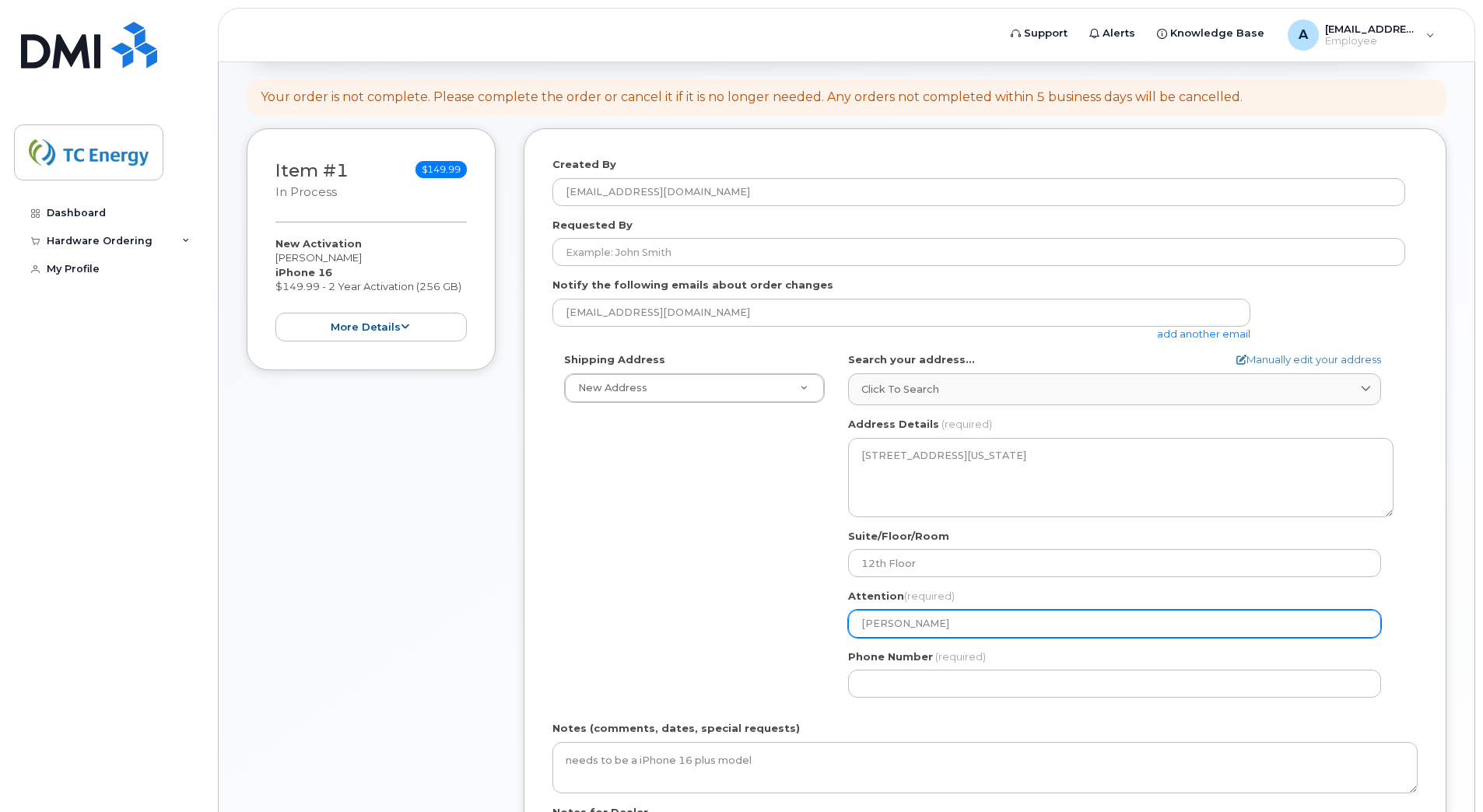
type input "Angie"
select select
type input "Angie A"
select select
type input "Angie Am"
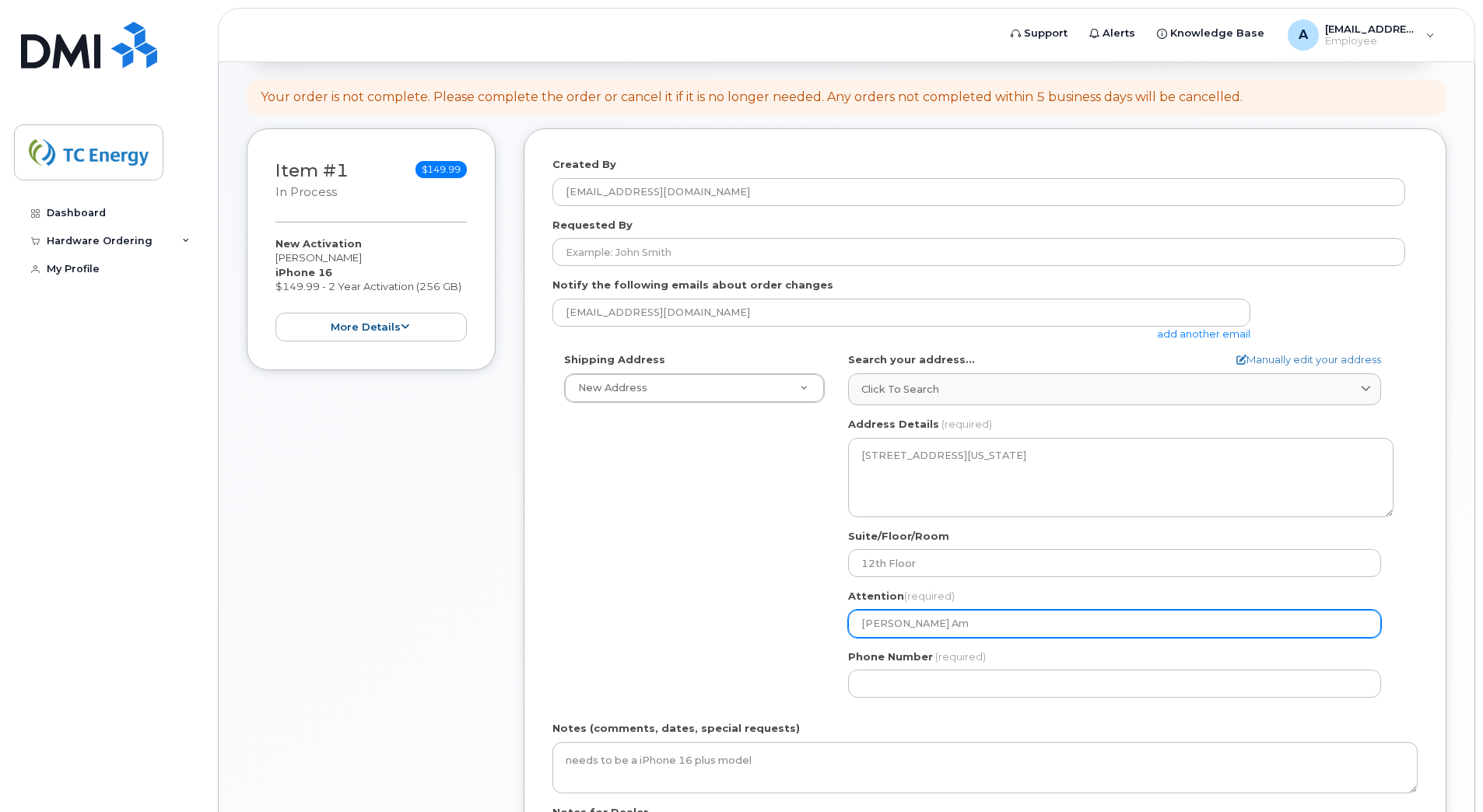
select select
type input "Angie Amb"
select select
type input "Angie Ambs"
select select
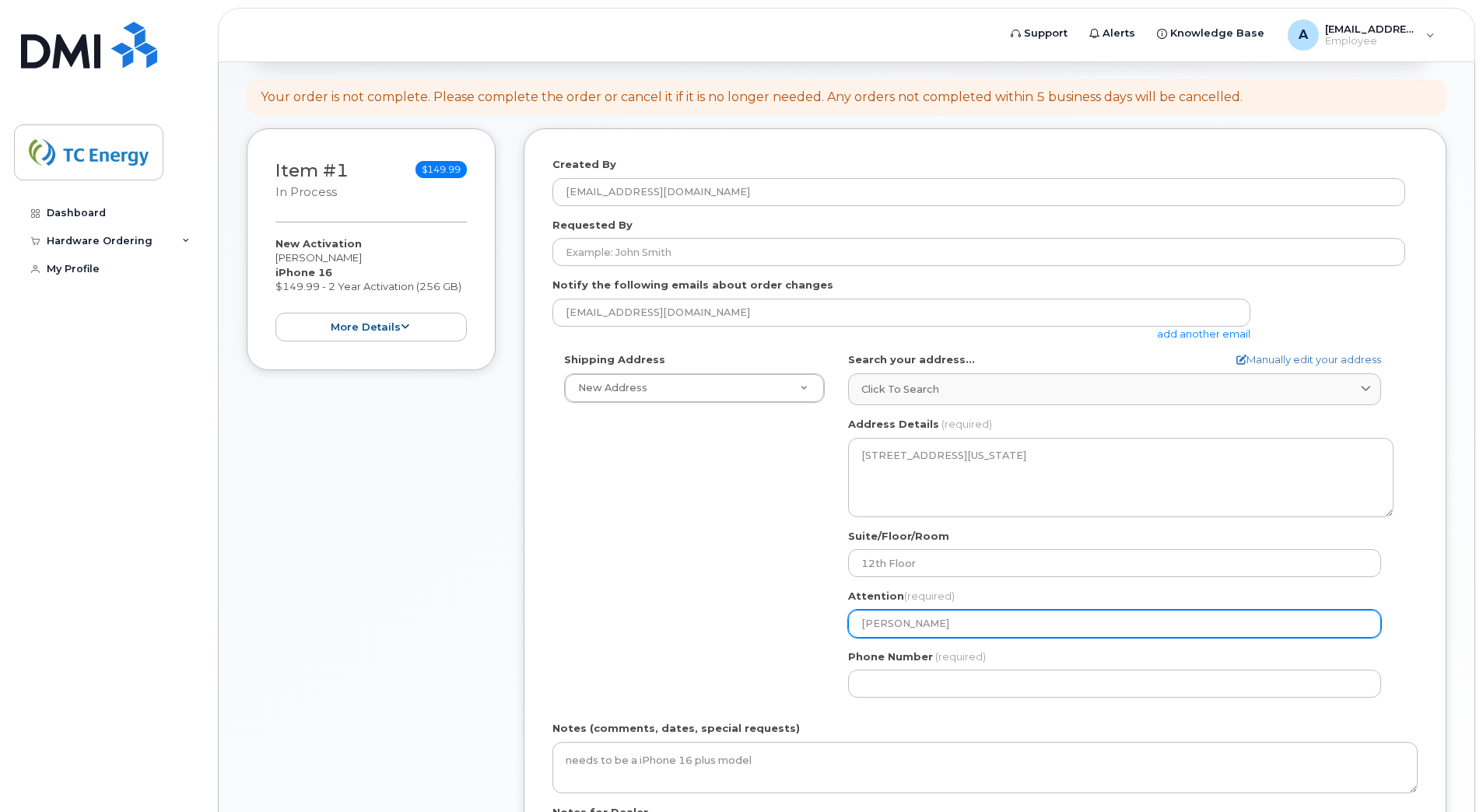
type input "Angie Ambs/"
select select
type input "Angie Ambs/M"
select select
type input "Angie Ambs/Mi"
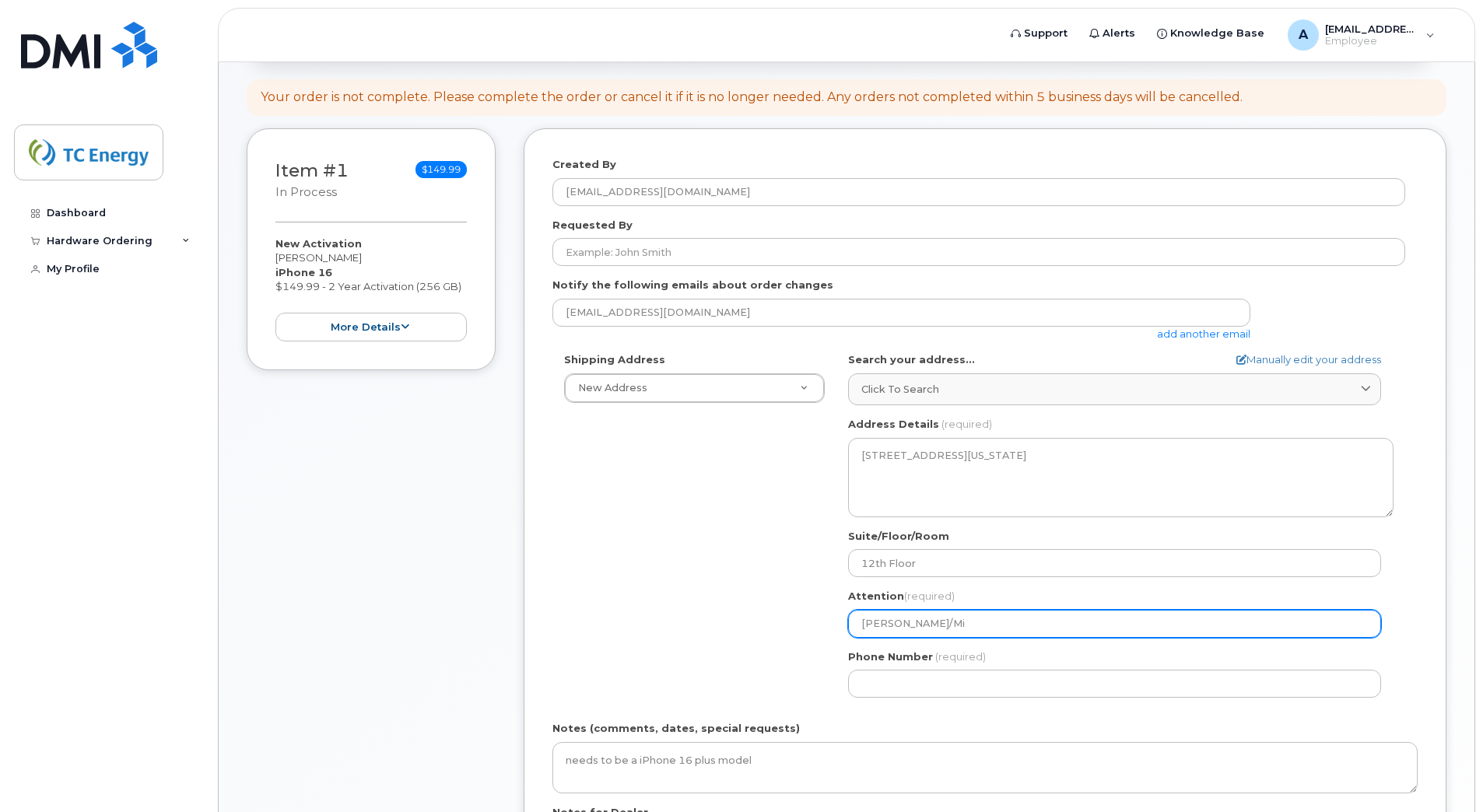
select select
type input "Angie Ambs/Mik"
select select
type input "Angie Ambs/Mike"
select select
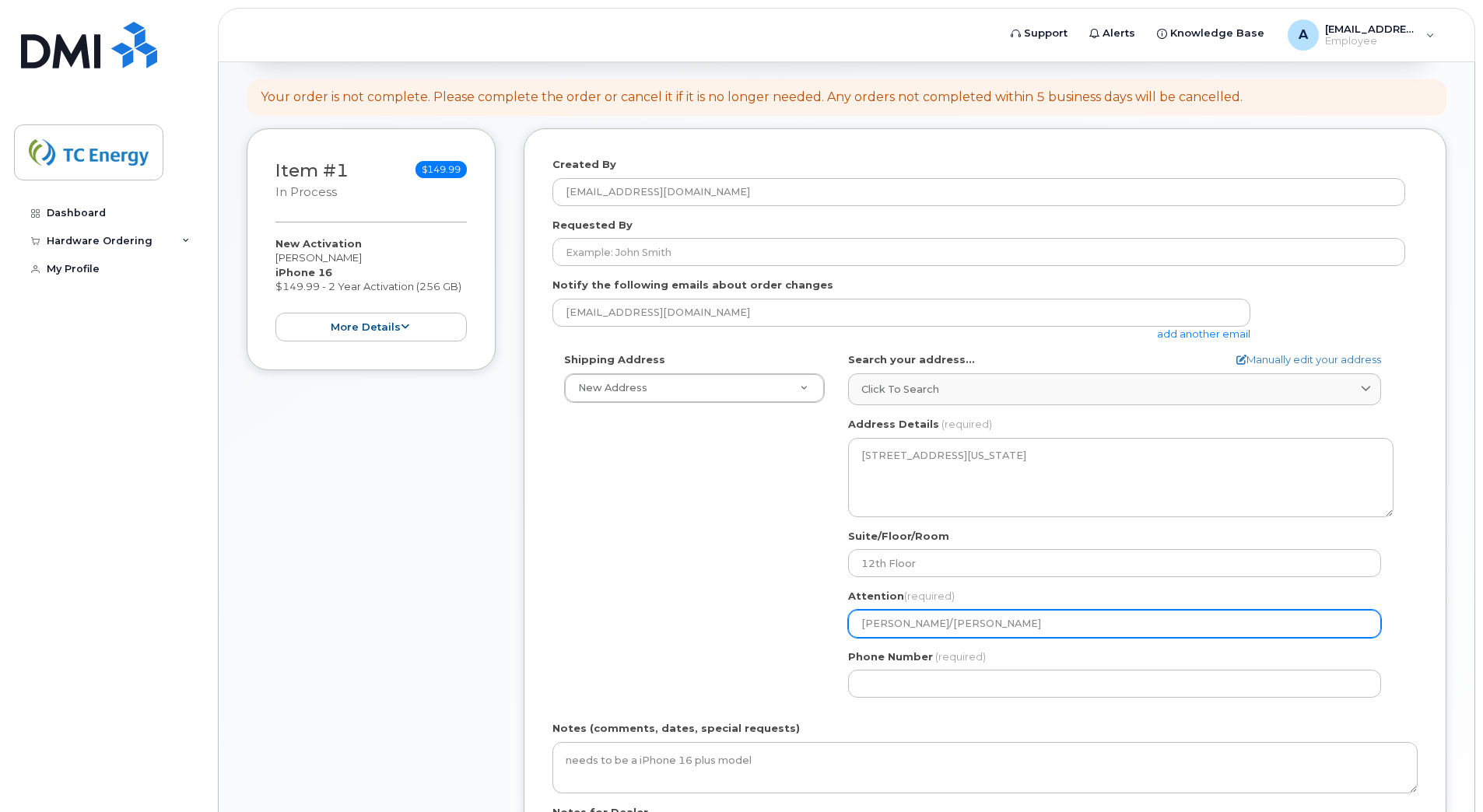
type input "Angie Ambs/Mike M"
select select
type input "Angie Ambs/Mike Mo"
select select
type input "Angie Ambs/Mike Mos"
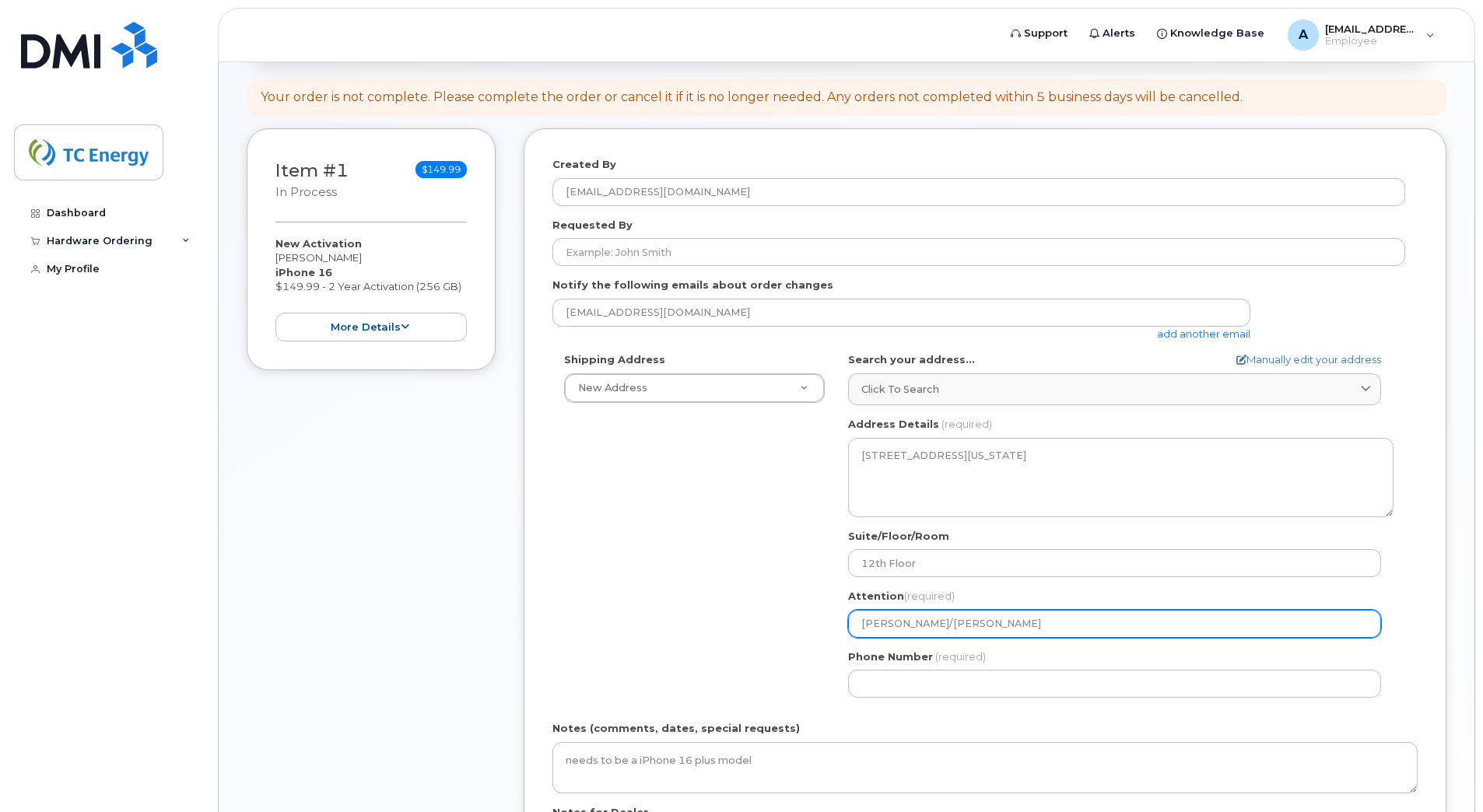
select select
type input "Angie Ambs/Mike Mose"
select select
type input "Angie Ambs/Mike Moses"
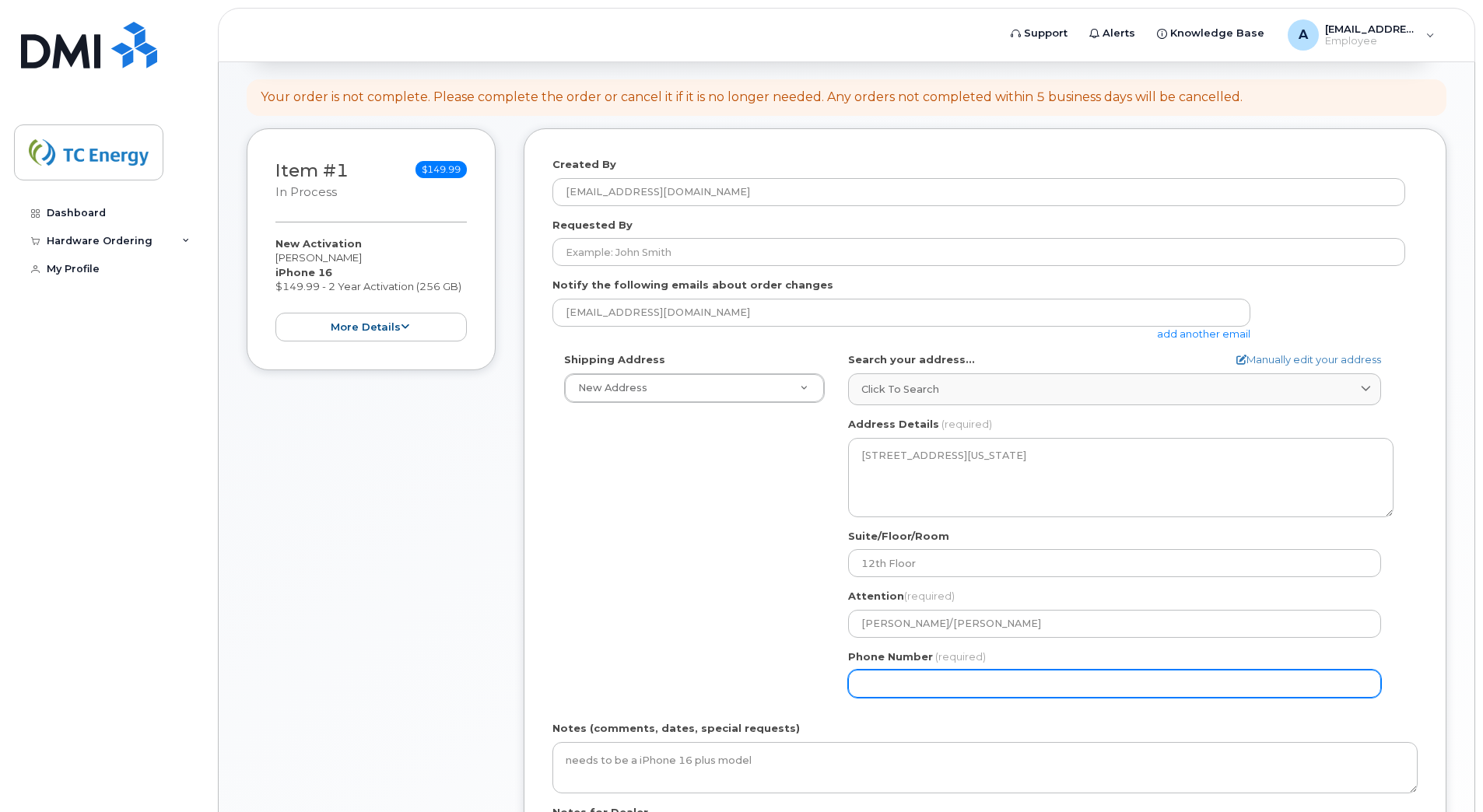
click at [910, 690] on input "Phone Number" at bounding box center [1115, 683] width 533 height 28
click at [710, 609] on div "Shipping Address New Address New Address US Headquarters (700 Louisiana Street)…" at bounding box center [979, 531] width 853 height 357
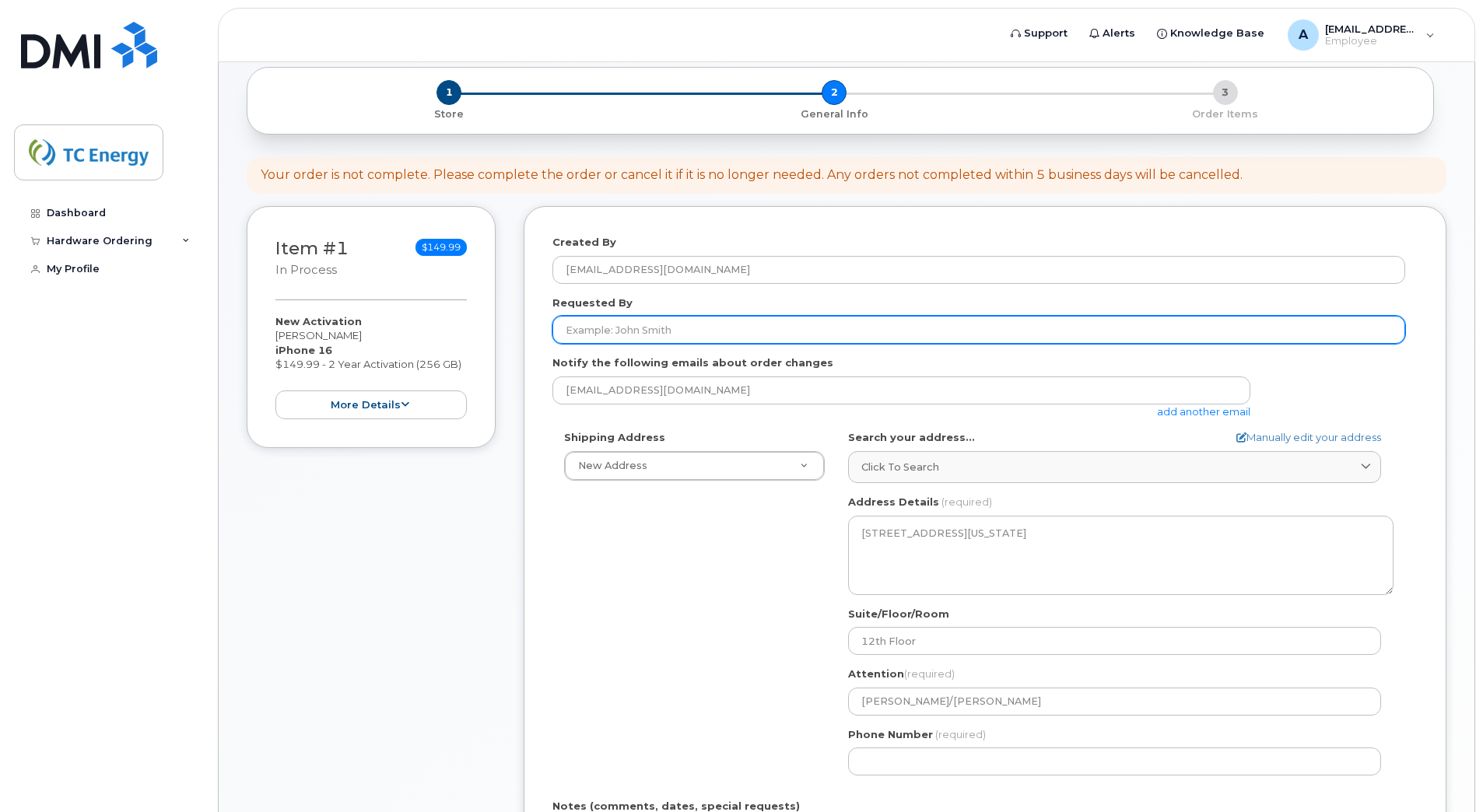
click at [633, 328] on input "Requested By" at bounding box center [979, 329] width 853 height 28
type input "Angie Ambs"
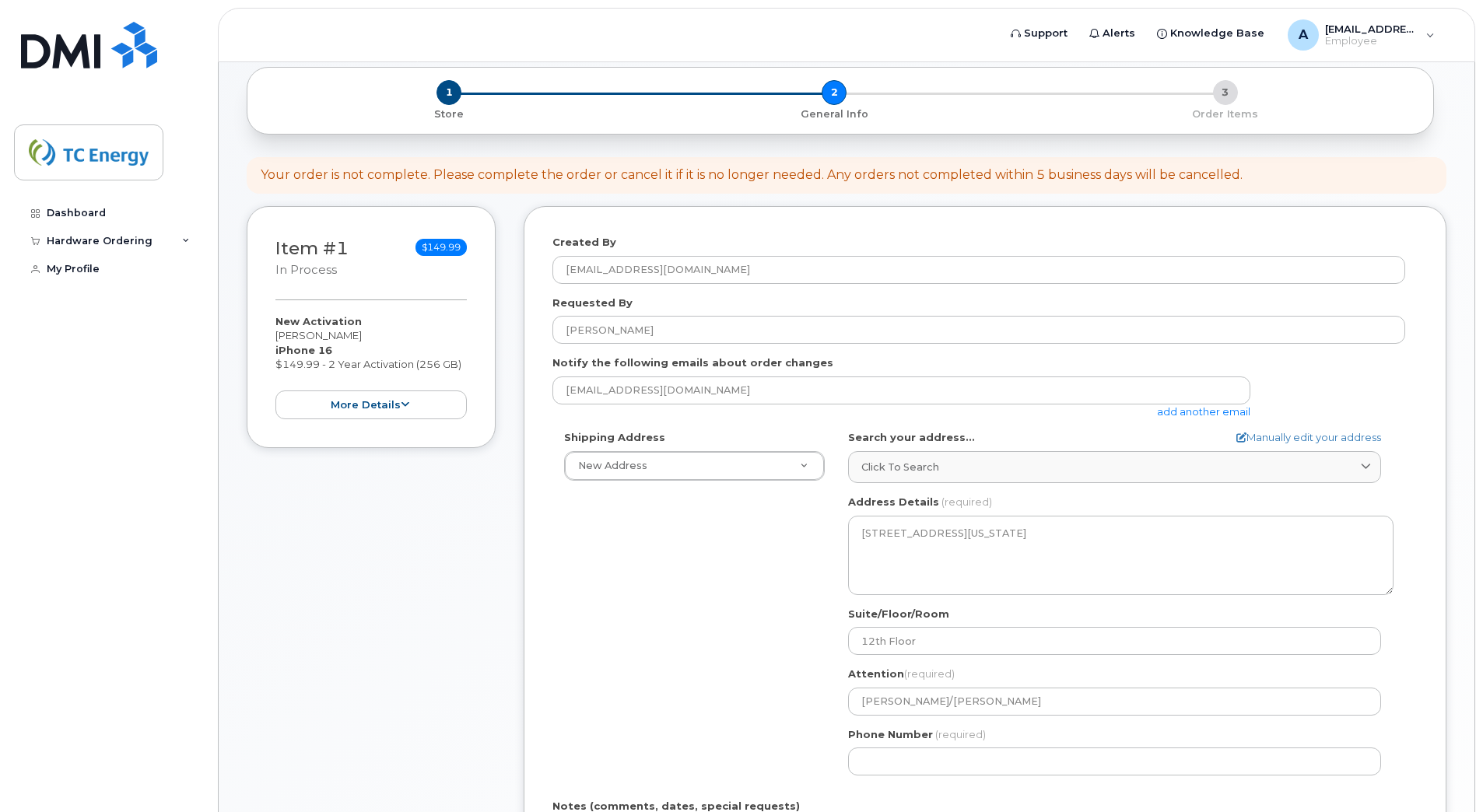
click at [675, 527] on div "Shipping Address New Address New Address US Headquarters (700 Louisiana Street)…" at bounding box center [979, 609] width 853 height 357
click at [1175, 414] on link "add another email" at bounding box center [1203, 411] width 93 height 13
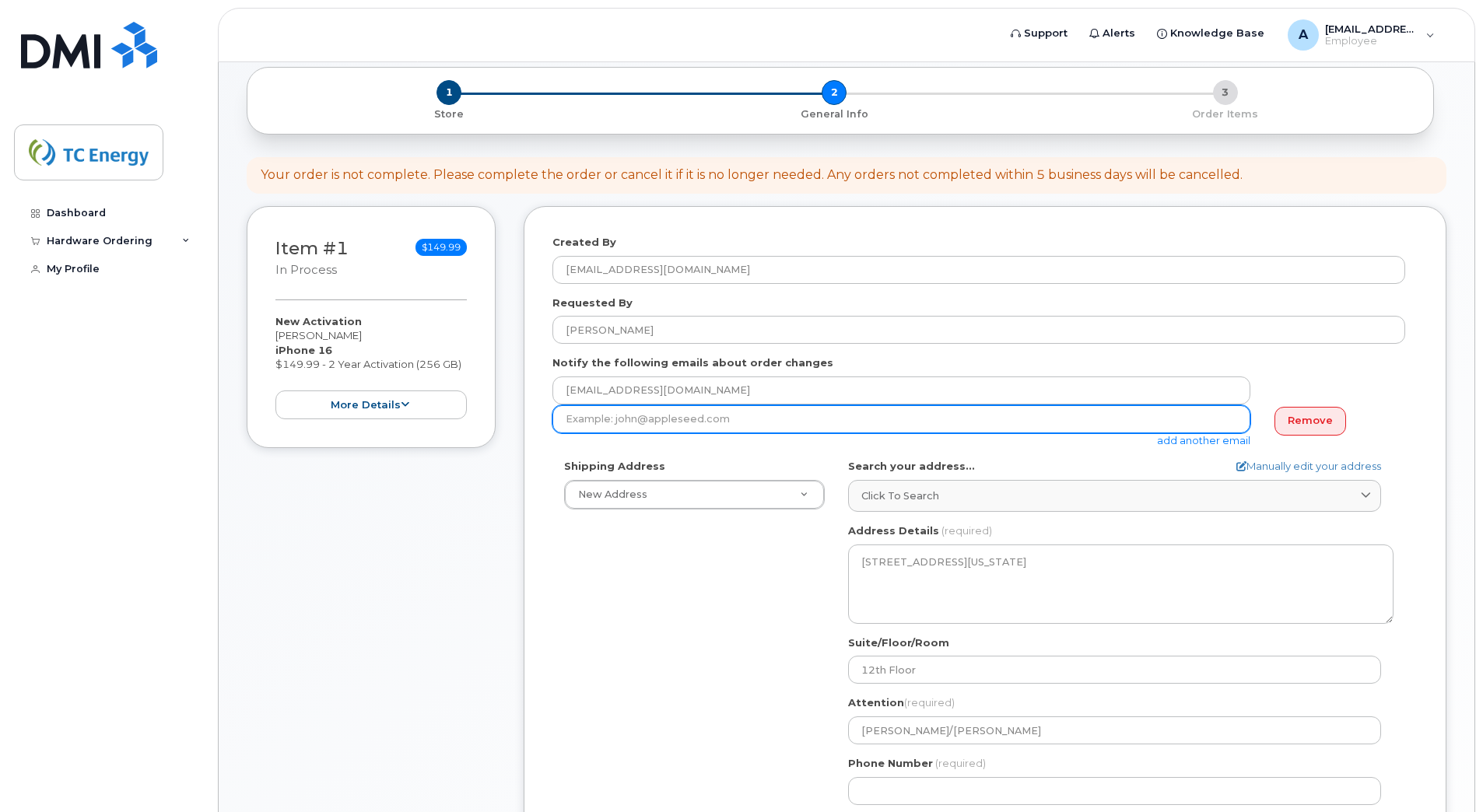
click at [597, 419] on input "email" at bounding box center [901, 419] width 698 height 28
type input "michael_moses@tcenergy.com"
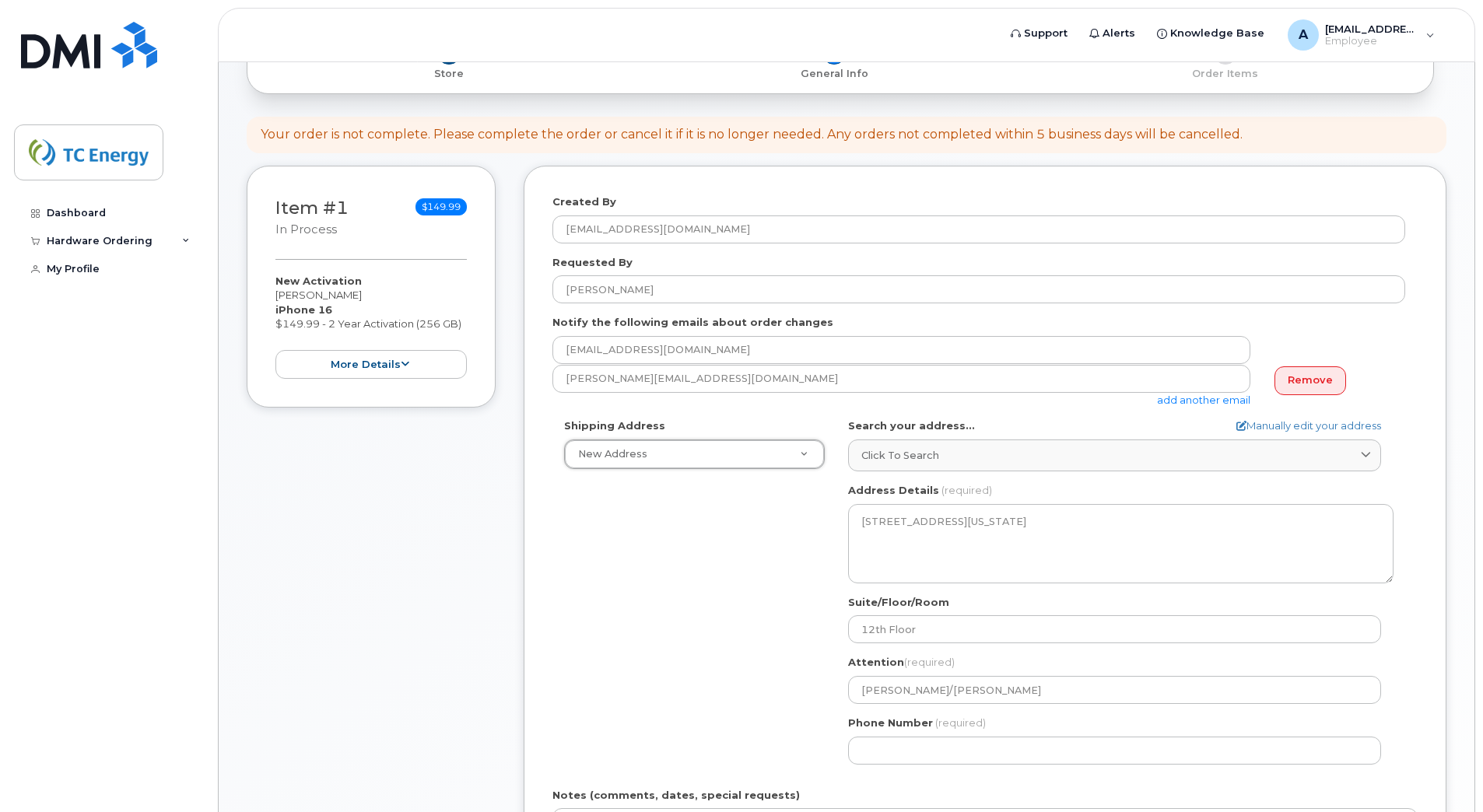
scroll to position [234, 0]
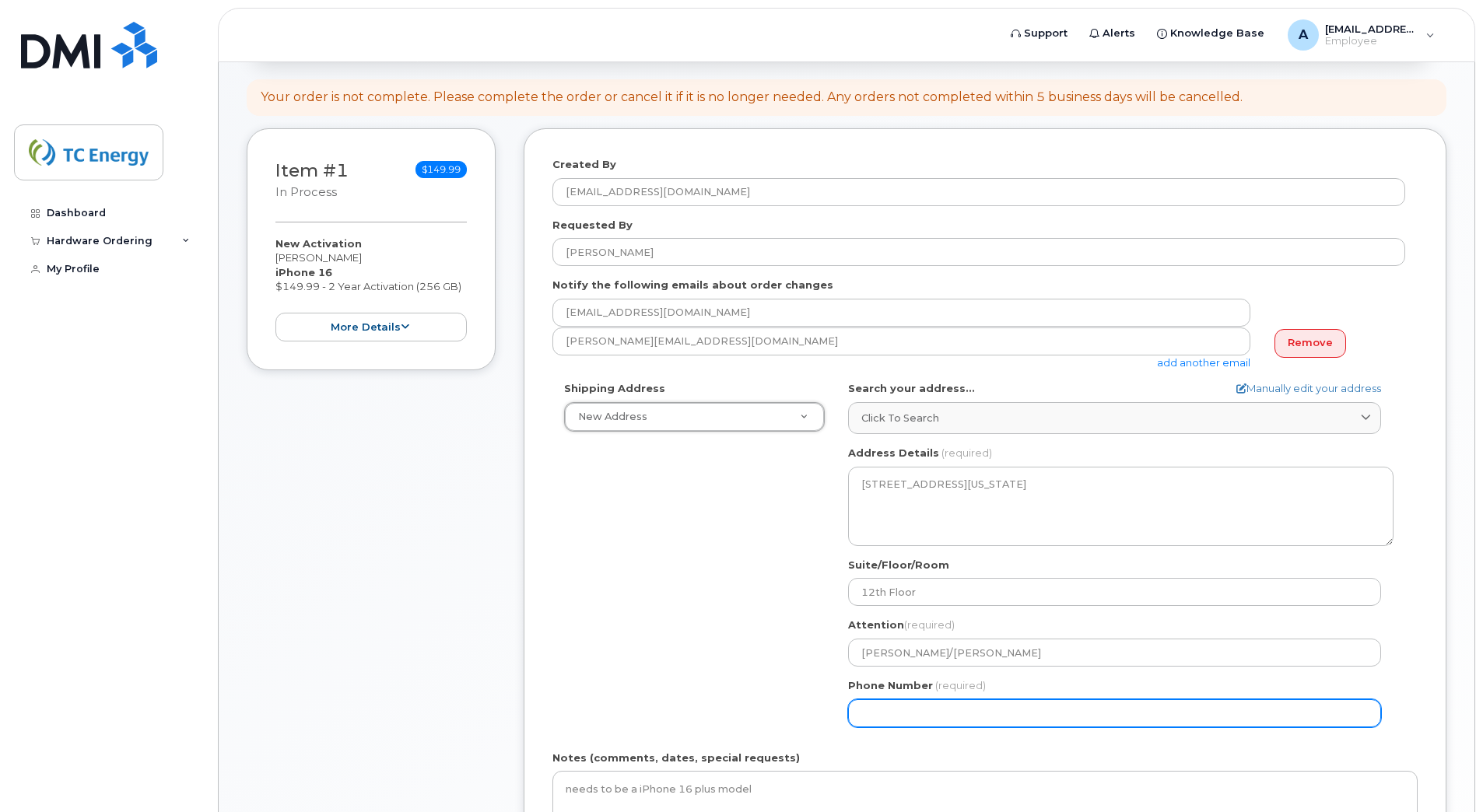
click at [977, 715] on input "Phone Number" at bounding box center [1115, 713] width 533 height 28
type input "832"
click at [654, 578] on div "Shipping Address New Address New Address US Headquarters (700 Louisiana Street)…" at bounding box center [979, 559] width 853 height 357
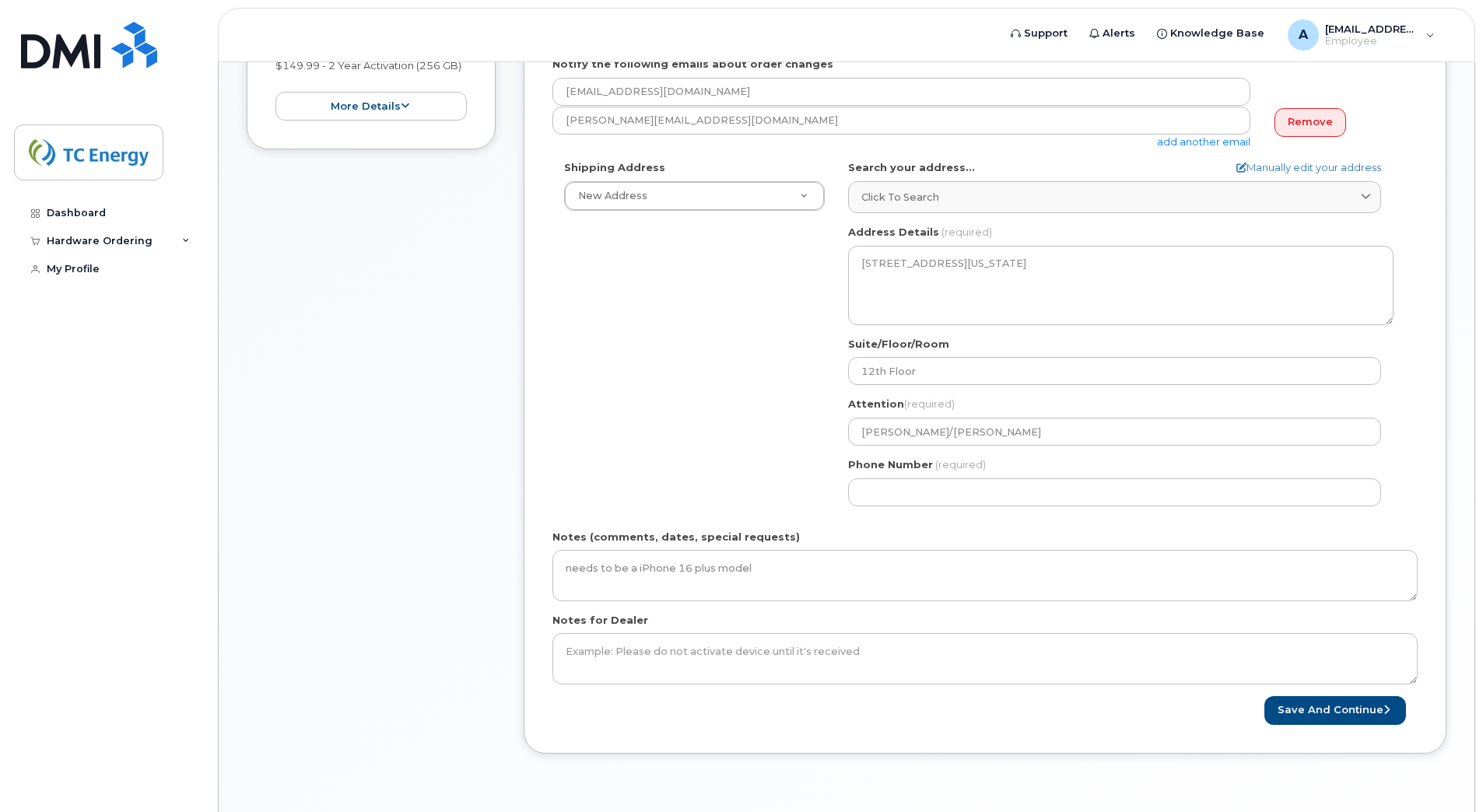
scroll to position [467, 0]
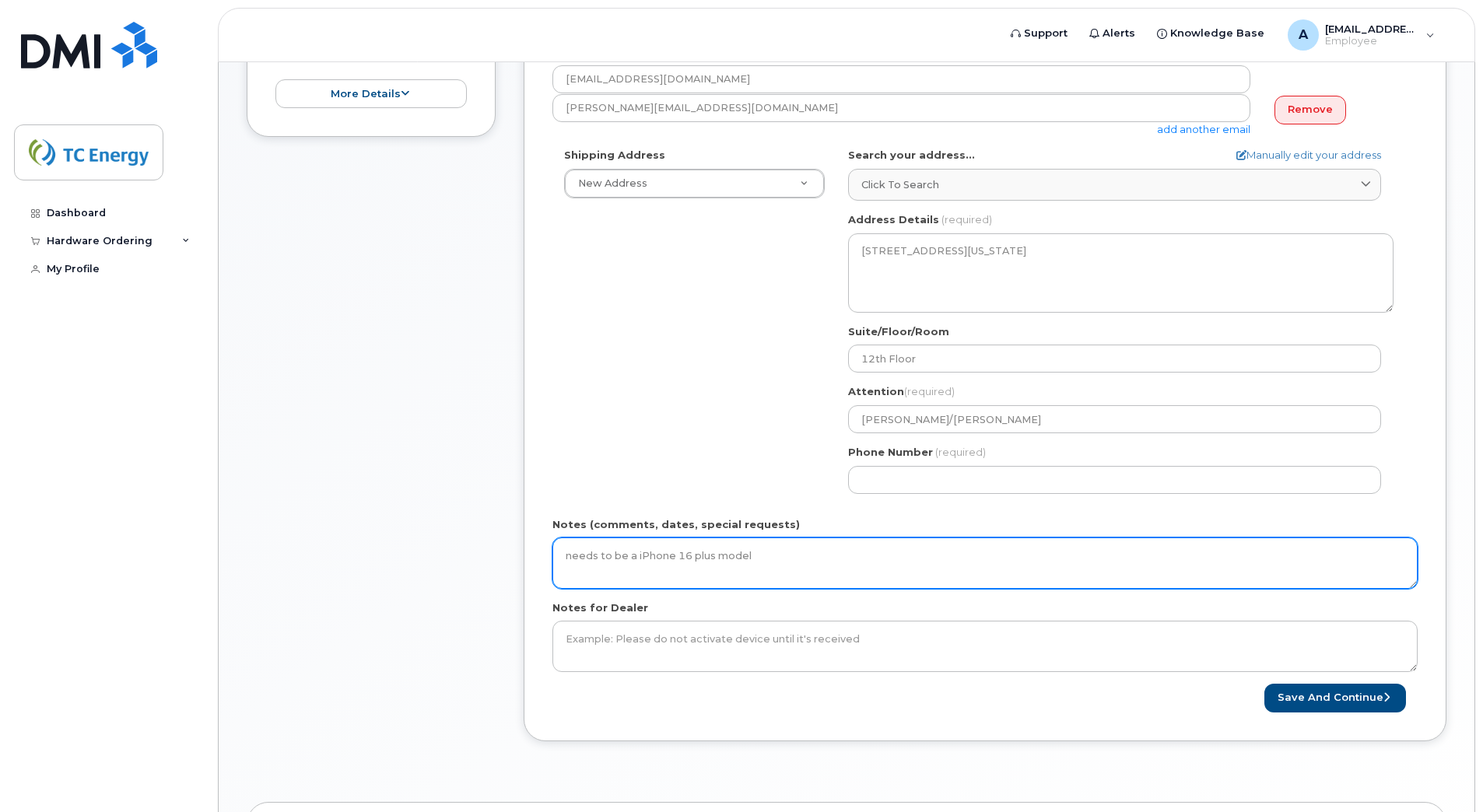
click at [635, 556] on textarea "needs to be a iPhone 16 plus model" at bounding box center [985, 563] width 865 height 51
drag, startPoint x: 759, startPoint y: 551, endPoint x: 480, endPoint y: 534, distance: 279.5
click at [480, 534] on div "Item #1 in process $149.99 New Activation Angie Ambs iPhone 16 $149.99 - 2 Year…" at bounding box center [846, 329] width 1200 height 869
type textarea "needs to be an iPhone 16 plus model"
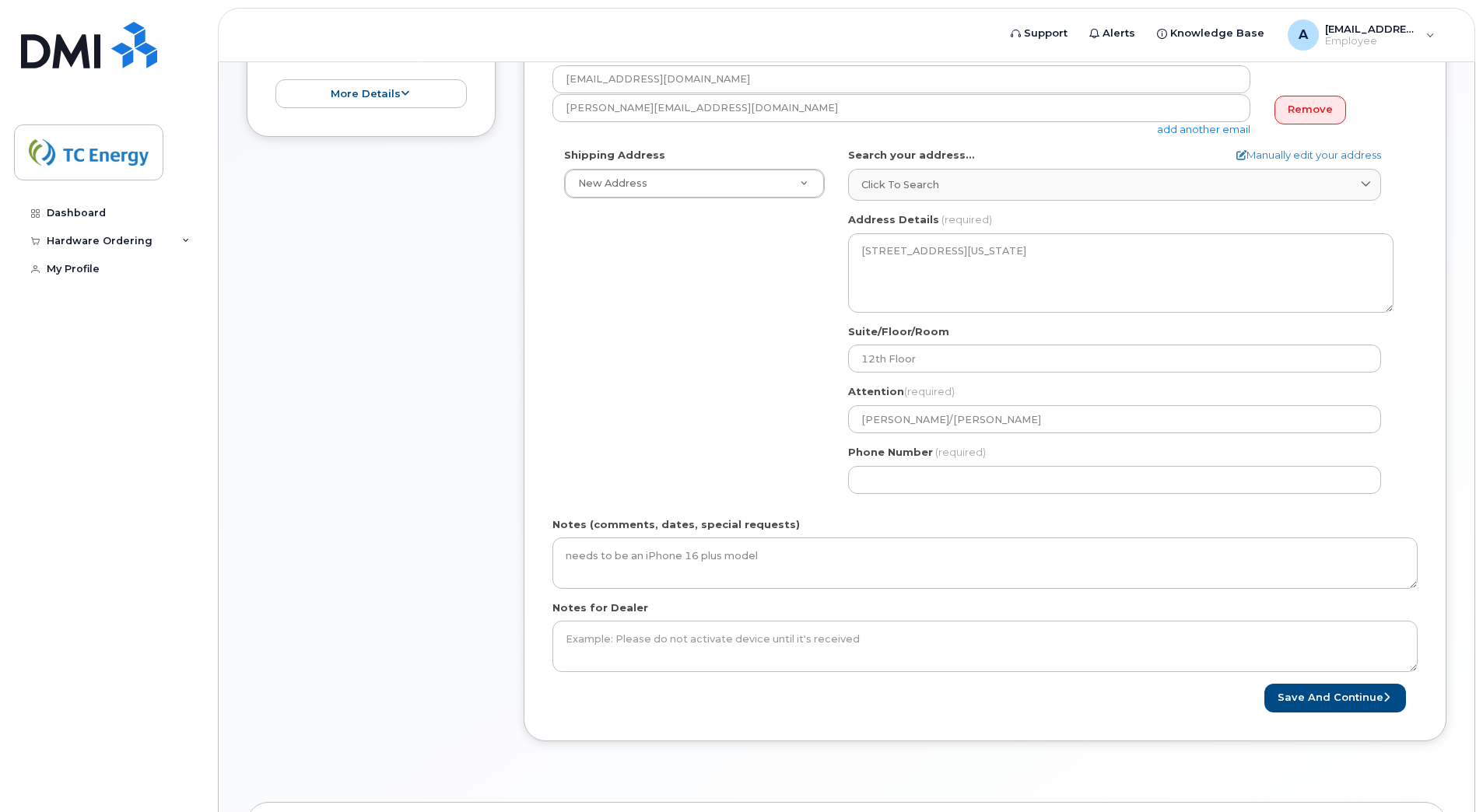
click at [596, 618] on div "Notes for Dealer" at bounding box center [985, 637] width 865 height 72
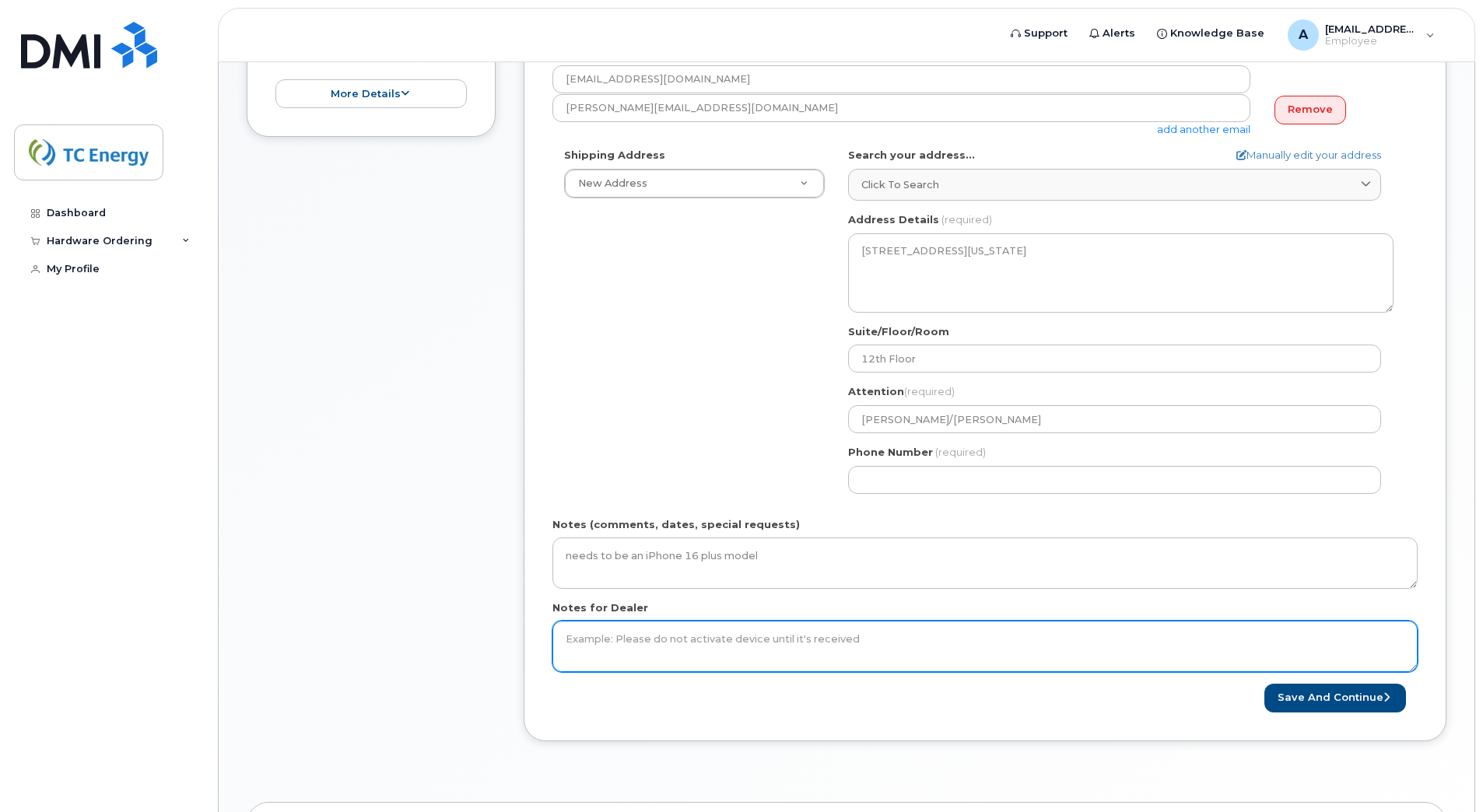
click at [588, 645] on textarea "Notes for Dealer" at bounding box center [985, 645] width 865 height 51
paste textarea "needs to be an iPhone 16 plus model"
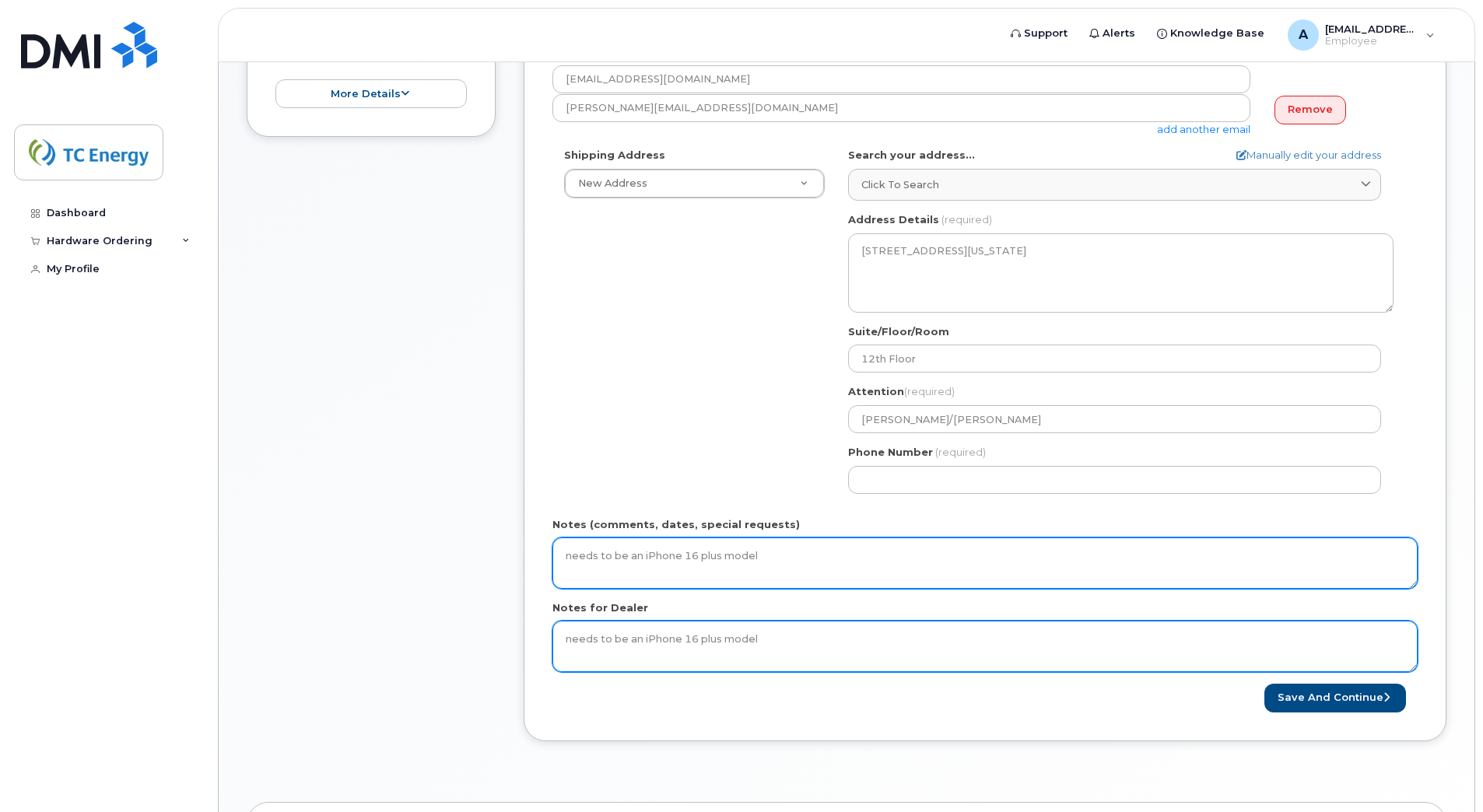
type textarea "needs to be an iPhone 16 plus model"
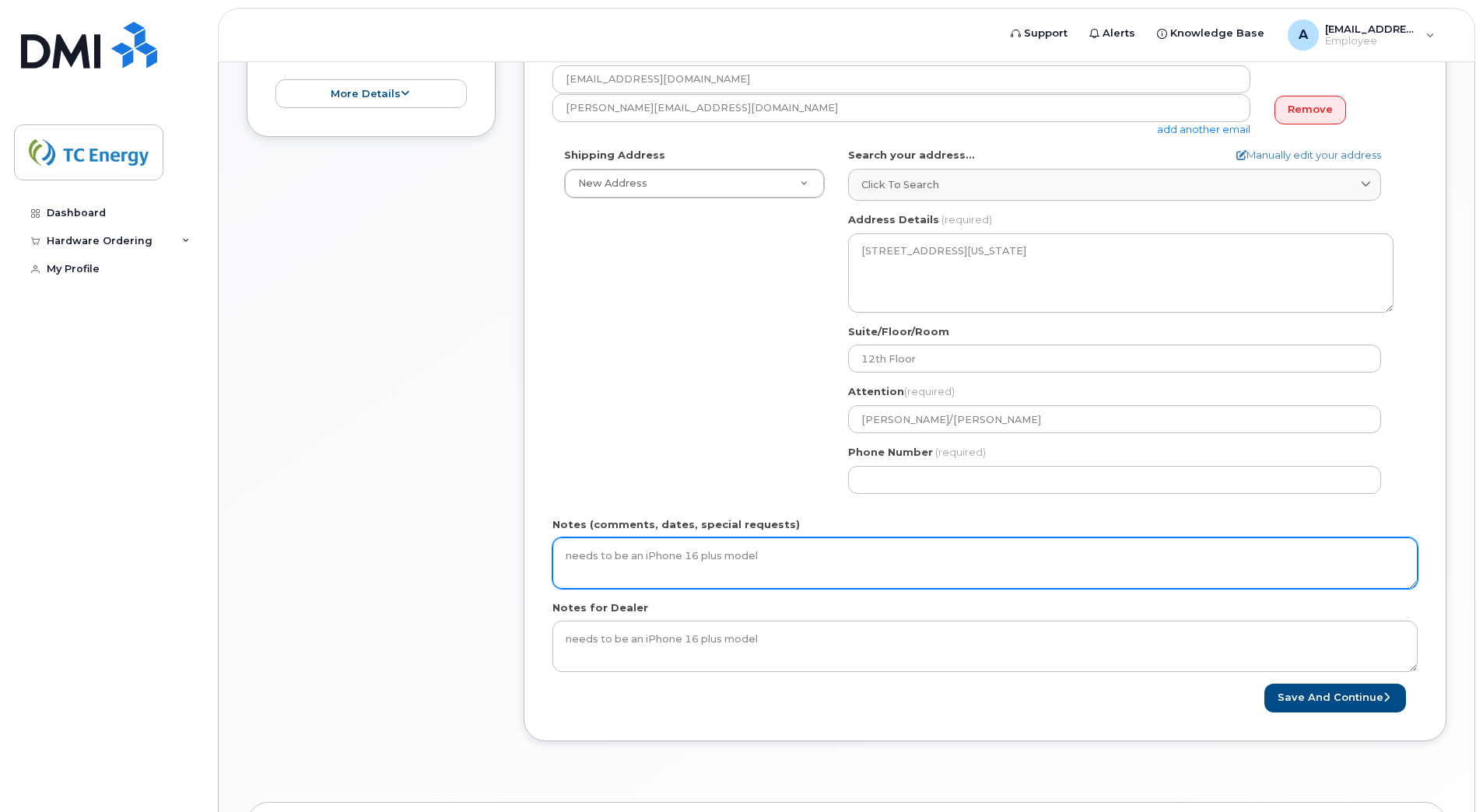
click at [789, 554] on textarea "needs to be an iPhone 16 plus model" at bounding box center [985, 563] width 865 height 51
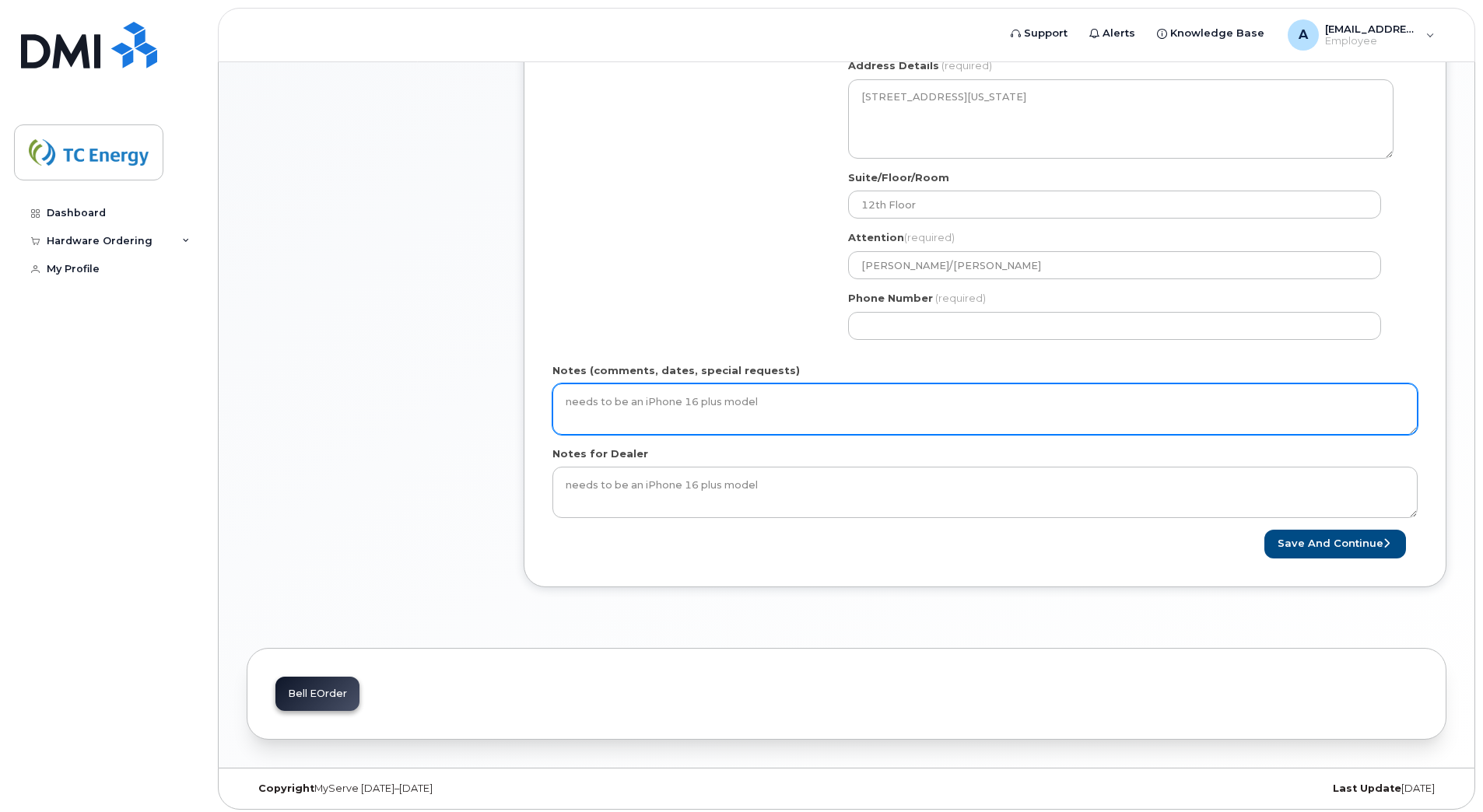
scroll to position [622, 0]
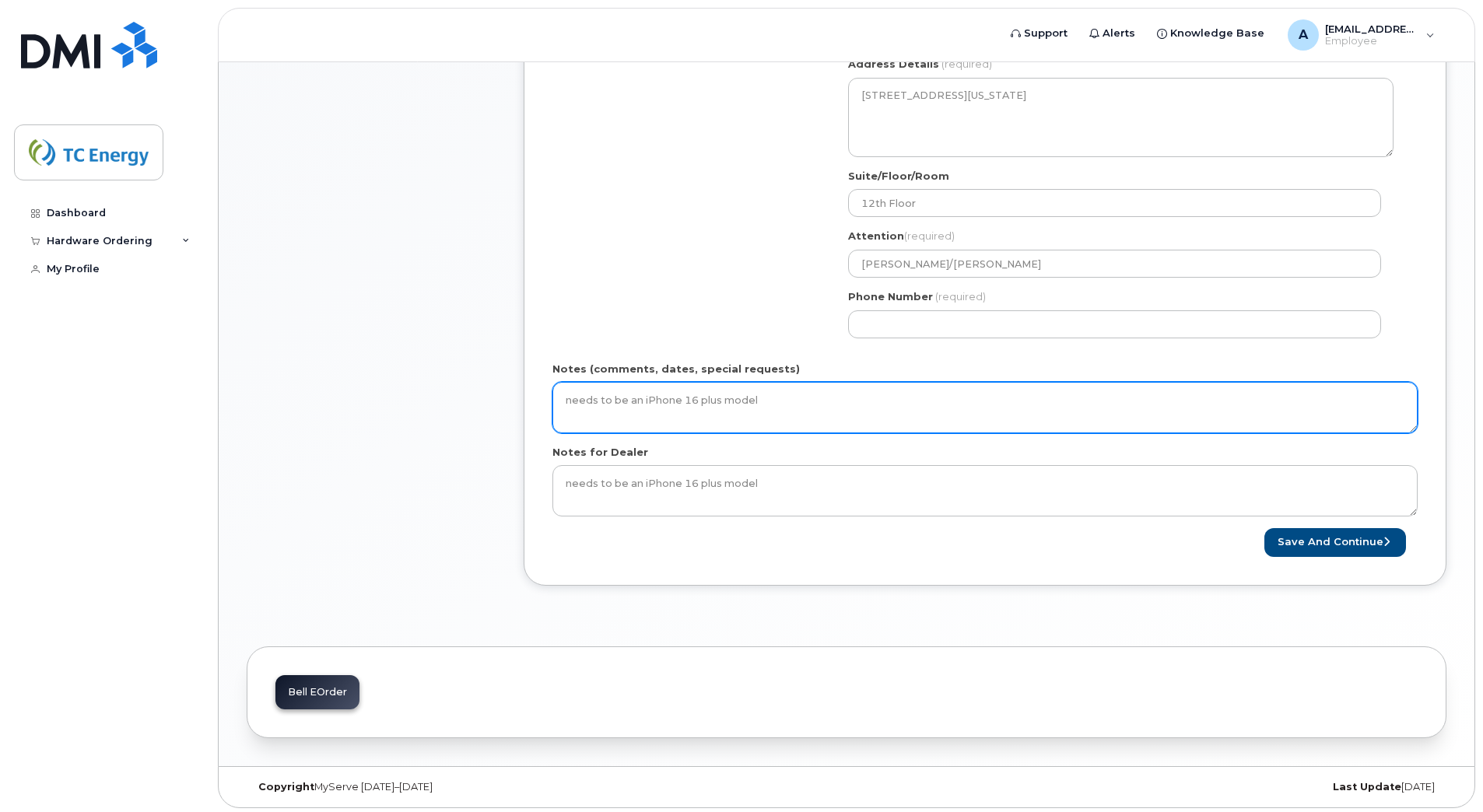
click at [790, 406] on textarea "needs to be an iPhone 16 plus model" at bounding box center [985, 407] width 865 height 51
type textarea "needs to be an iPhone 16 plus model - Mike Moses cell"
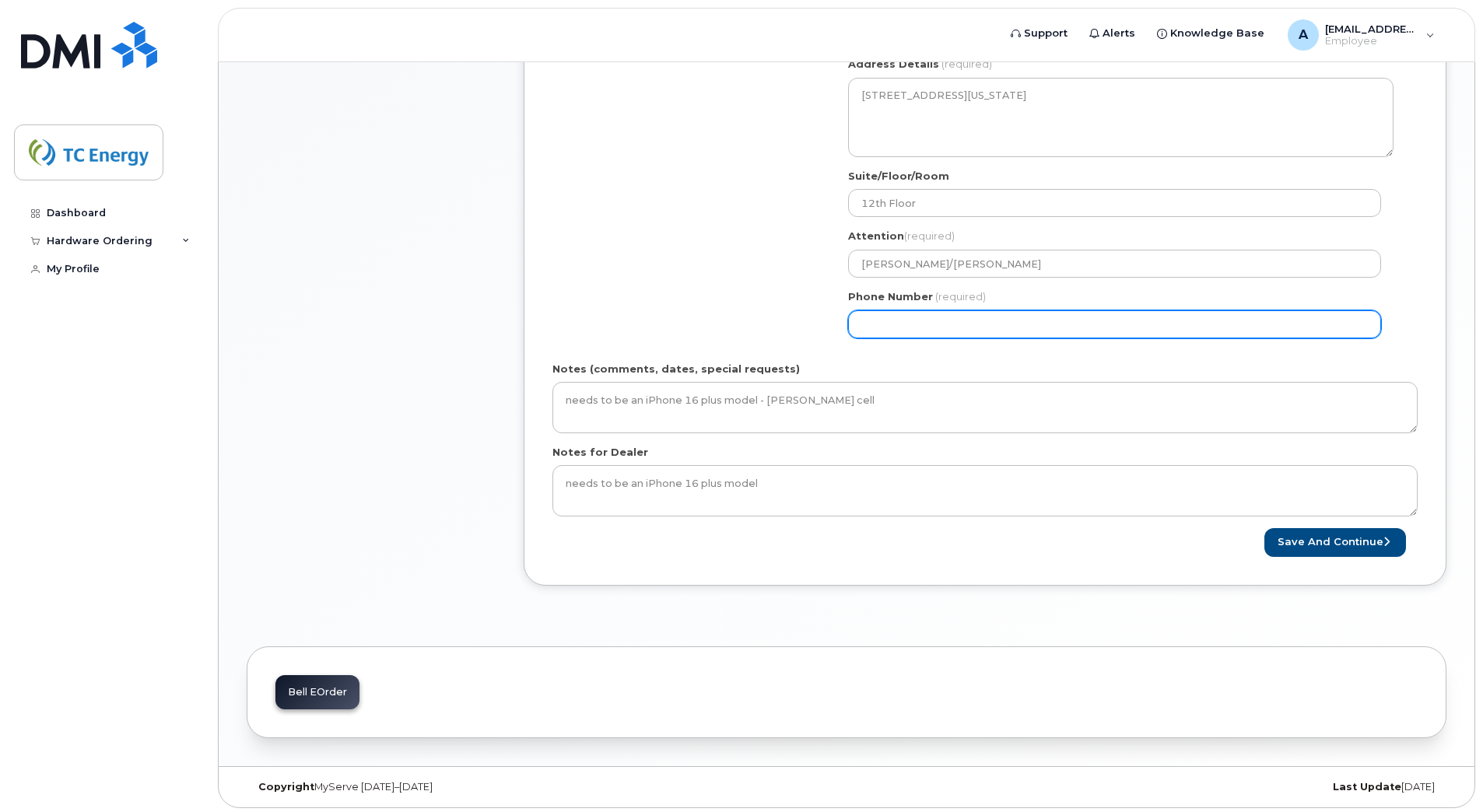
drag, startPoint x: 948, startPoint y: 317, endPoint x: 838, endPoint y: 320, distance: 110.0
click at [838, 320] on div "TX Houston Search your address... Manually edit your address Click to search 70…" at bounding box center [1120, 171] width 569 height 357
type input "832"
click at [902, 330] on input "832" at bounding box center [1115, 324] width 533 height 28
click at [595, 214] on div "Shipping Address New Address New Address US Headquarters (700 Louisiana Street)…" at bounding box center [979, 171] width 853 height 357
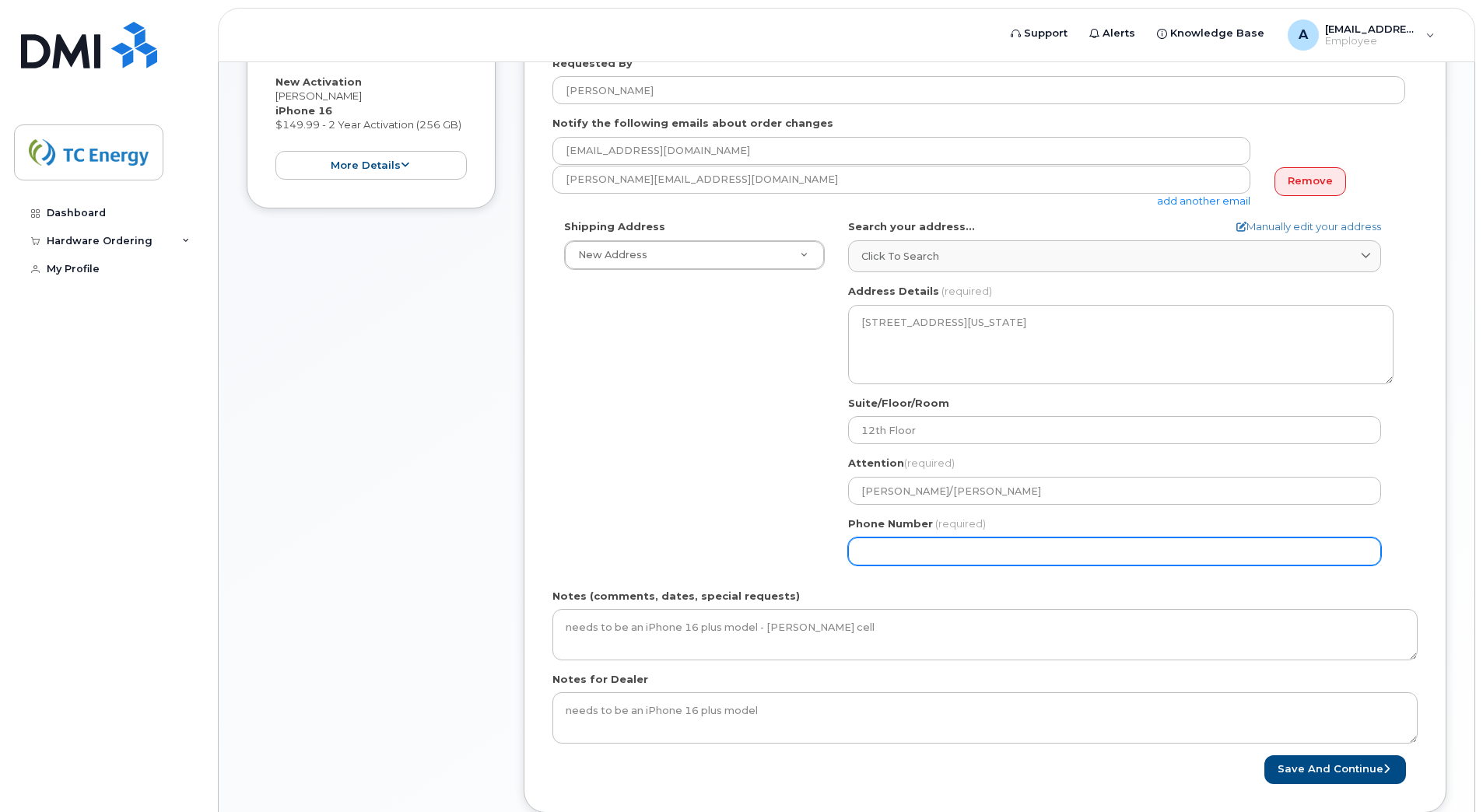
scroll to position [389, 0]
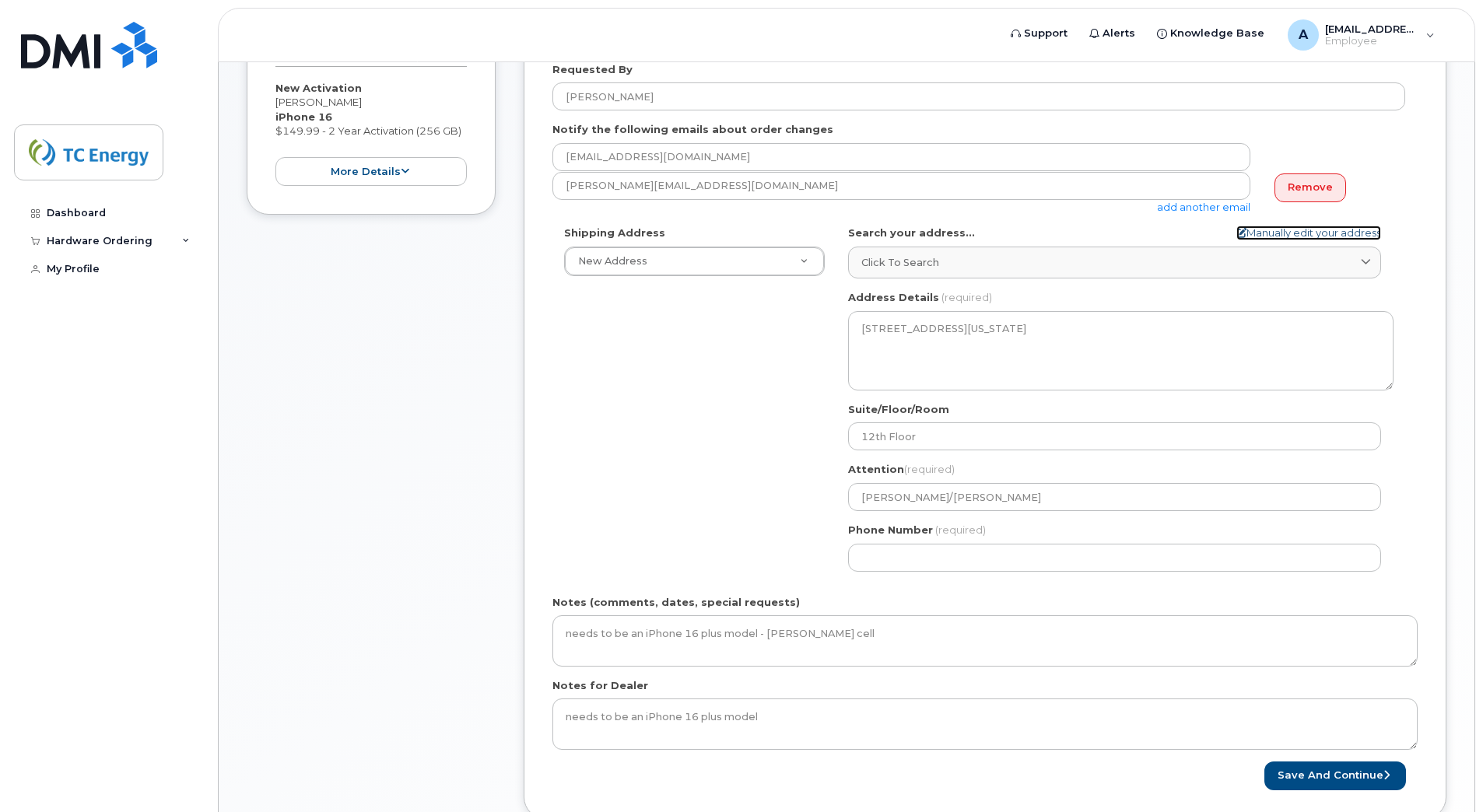
click at [1238, 233] on icon at bounding box center [1241, 233] width 10 height 10
select select
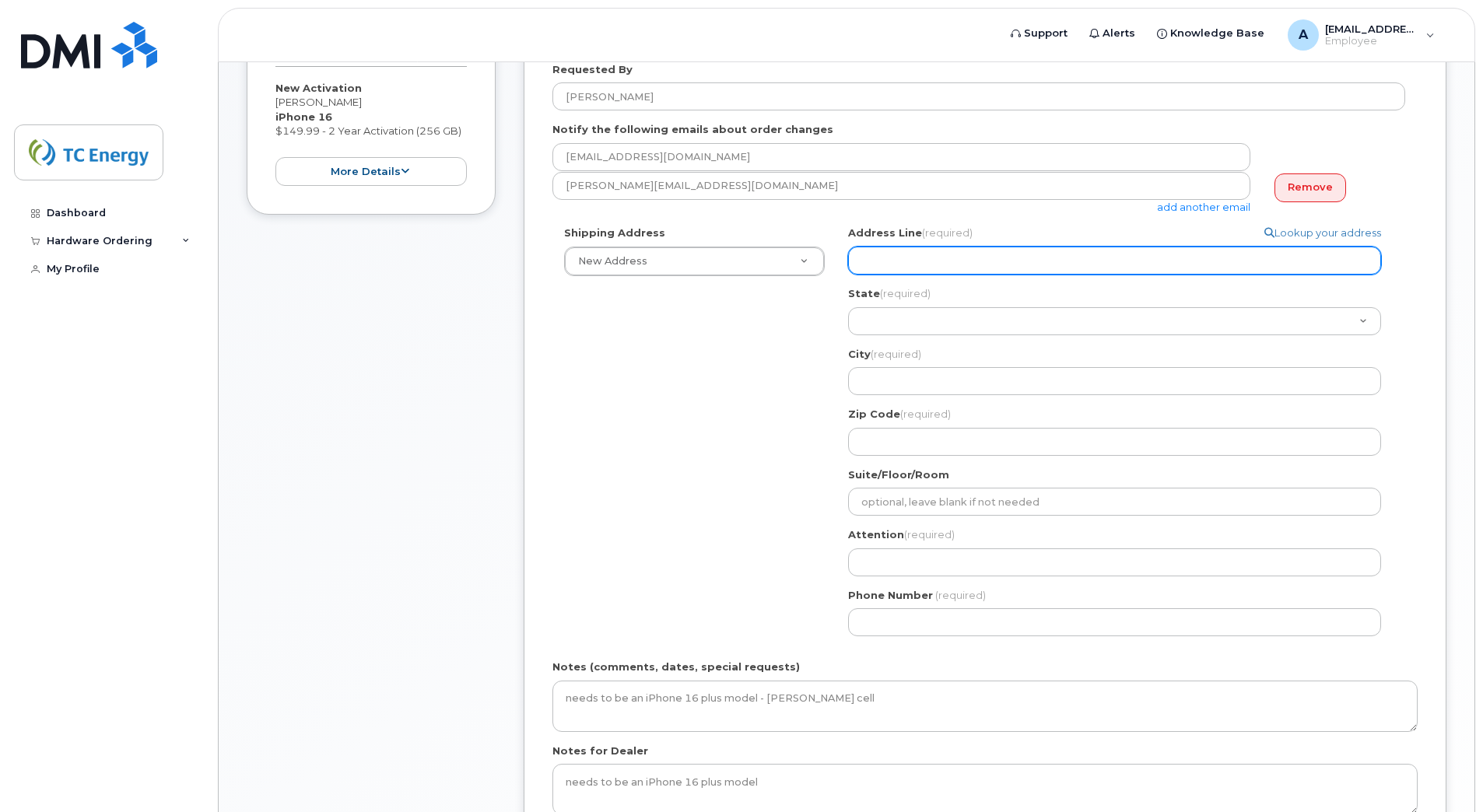
click at [976, 254] on input "Address Line (required)" at bounding box center [1115, 260] width 533 height 28
select select
type input "7"
select select
type input "70"
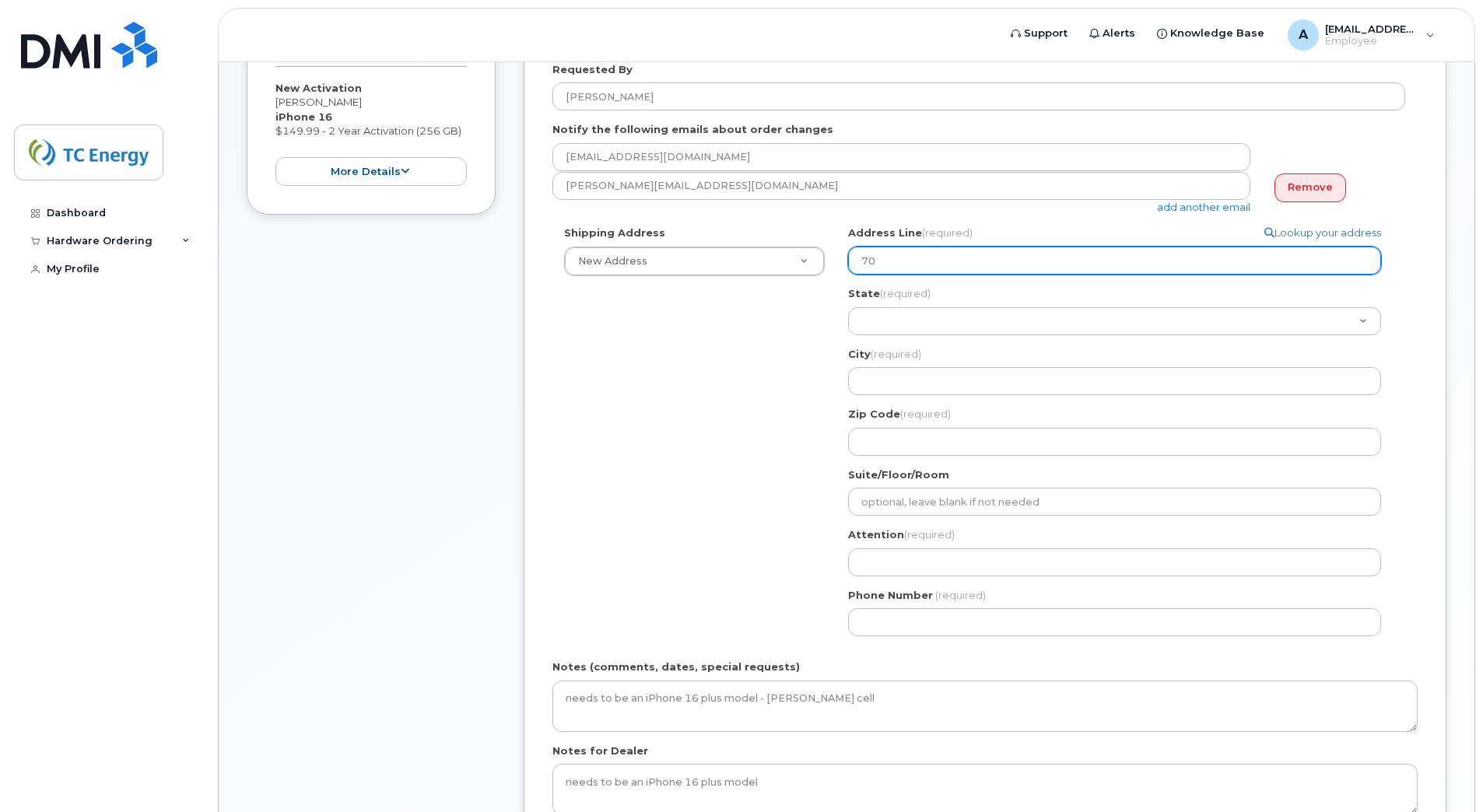
select select
type input "700 Louisiana"
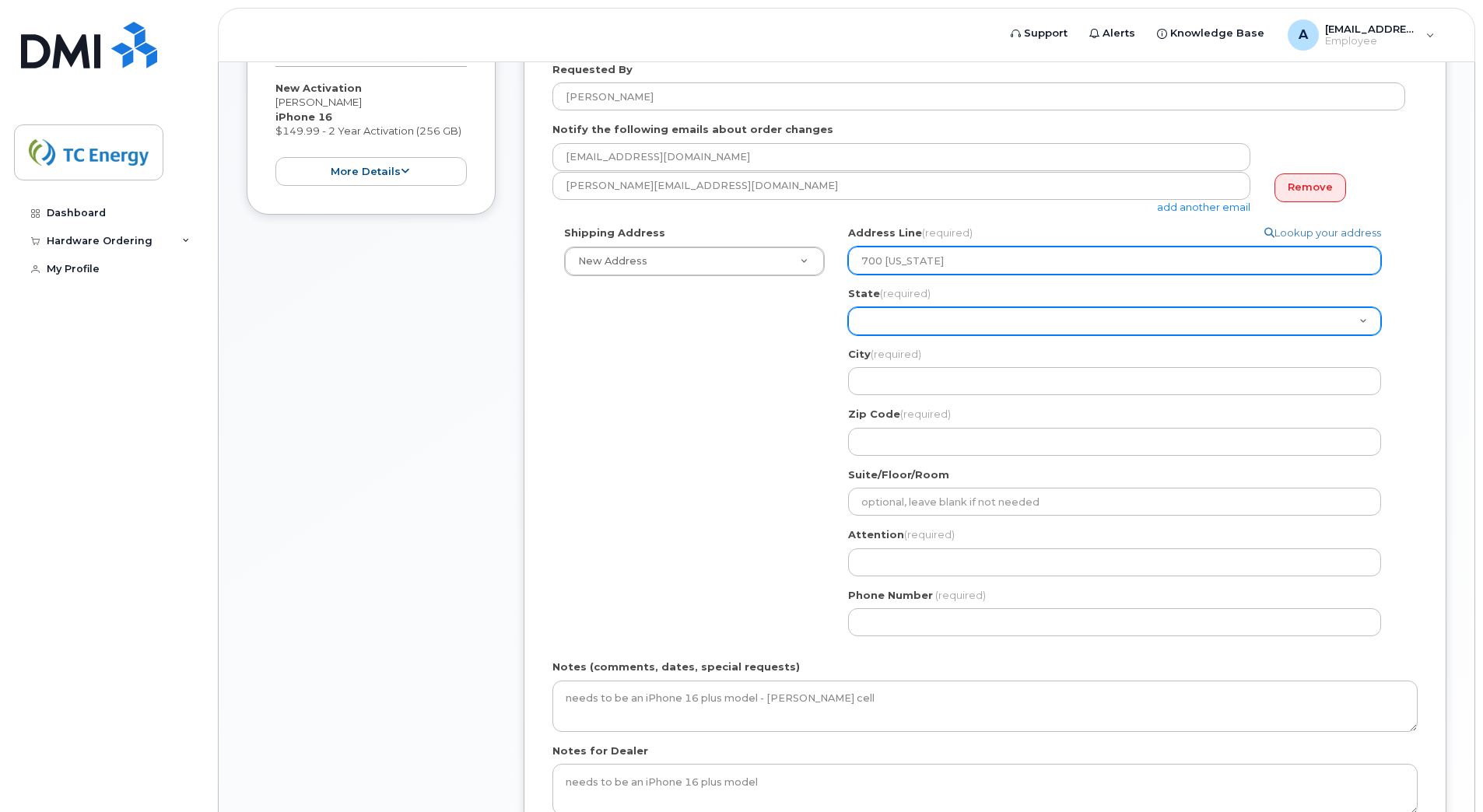
select select "TX"
type input "Houston"
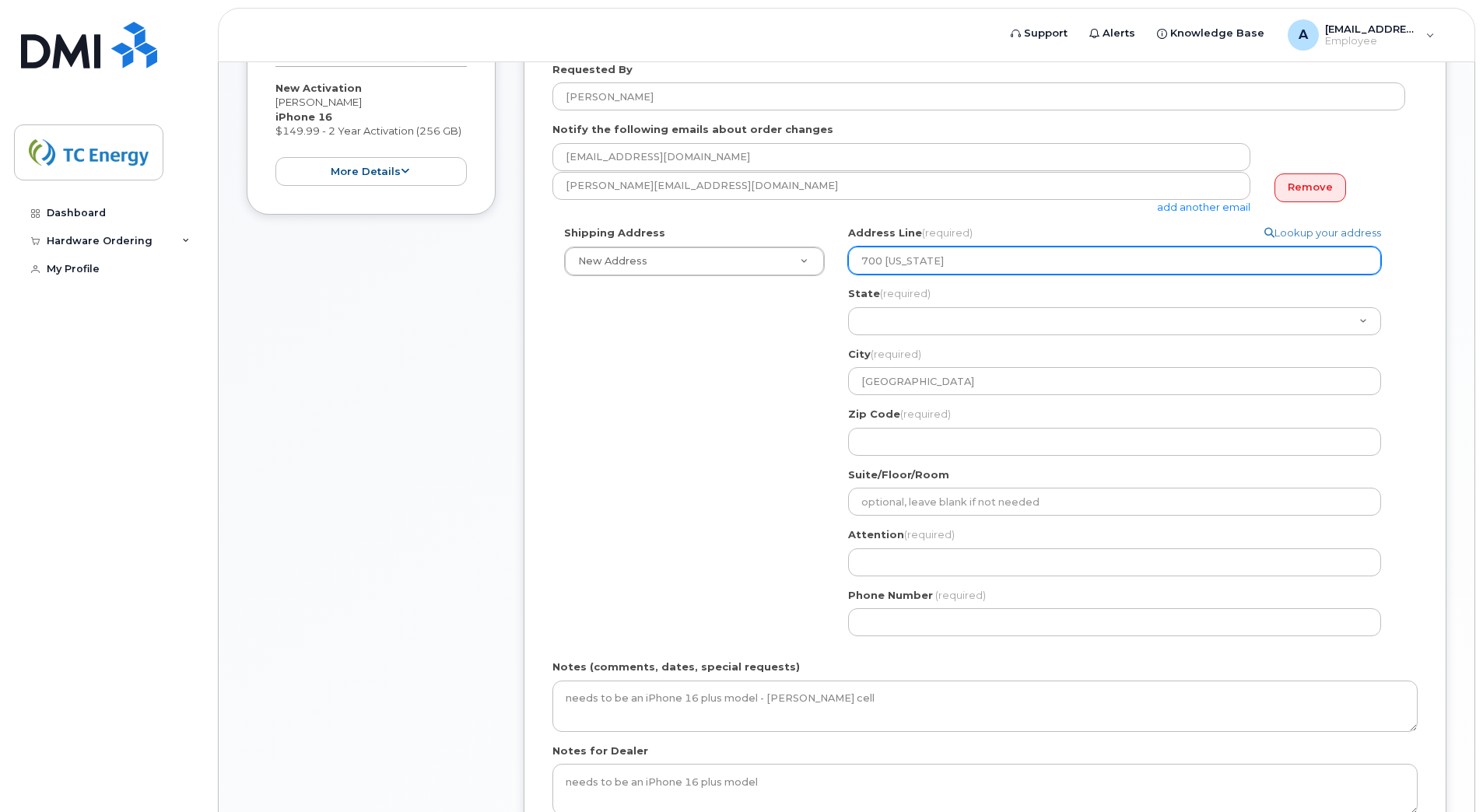
type input "77002"
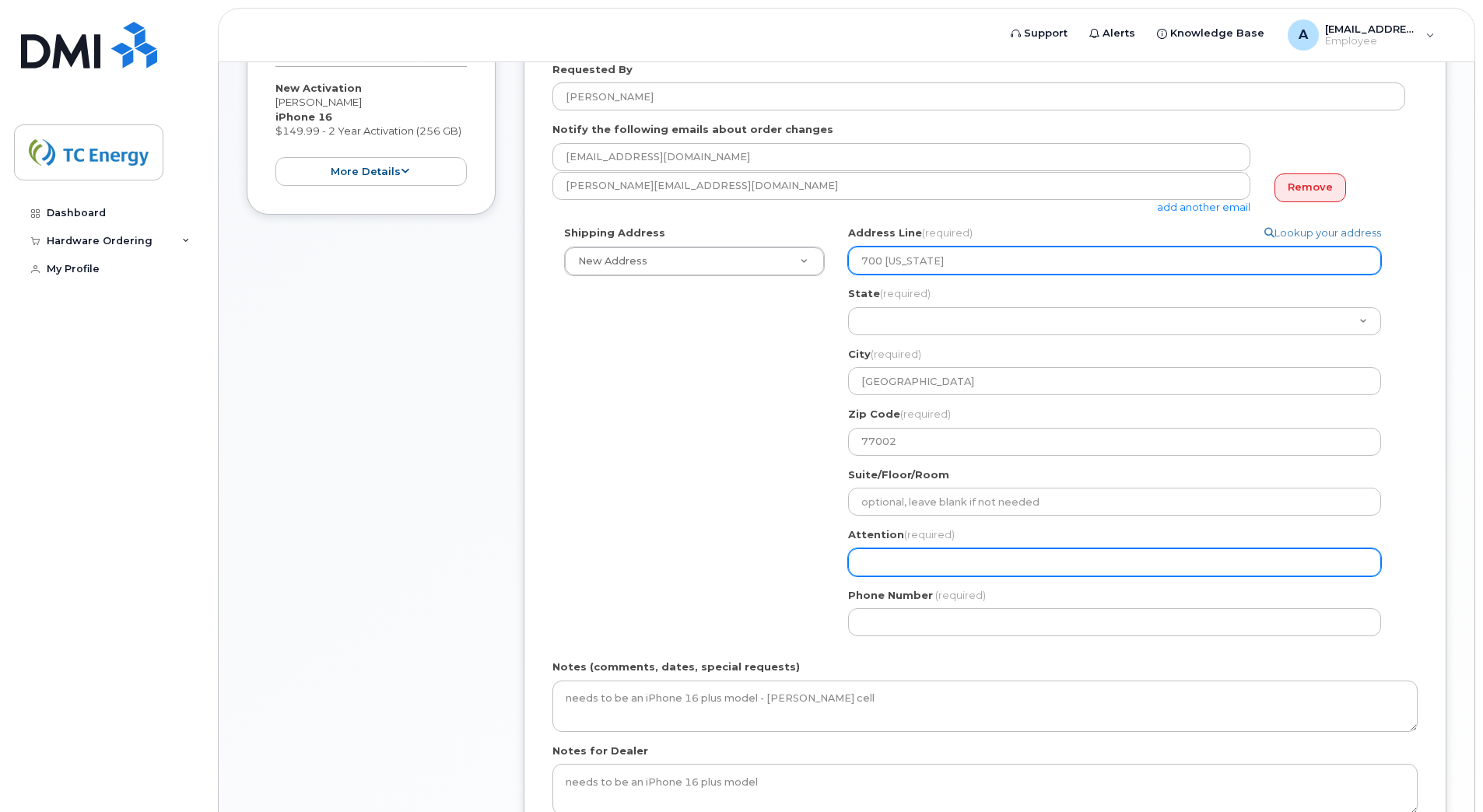
type input "8323205507"
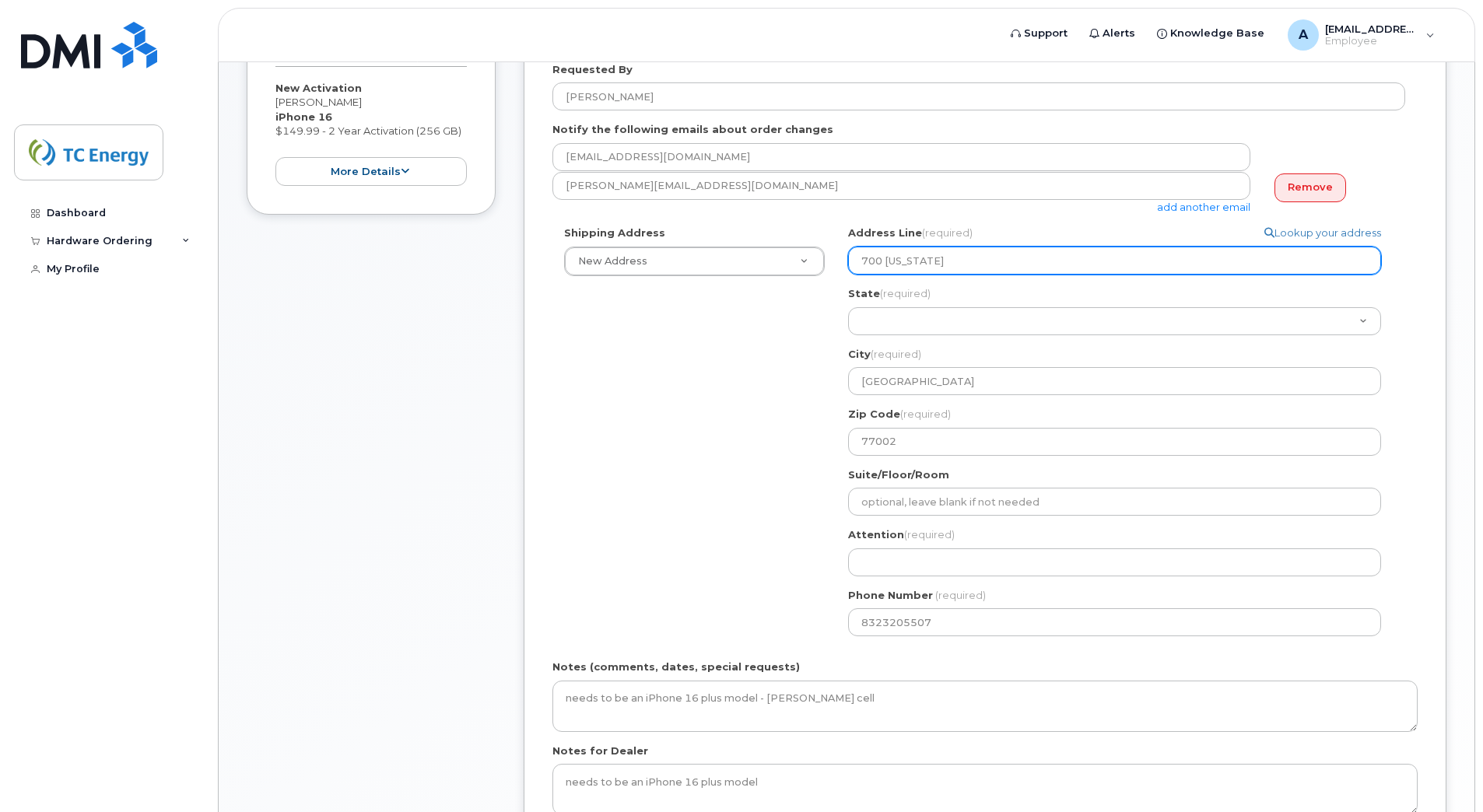
select select
click at [976, 264] on input "700 Louisiana" at bounding box center [1115, 260] width 533 height 28
type input "700 Louisiana"
select select
type input "700 Louisiana S"
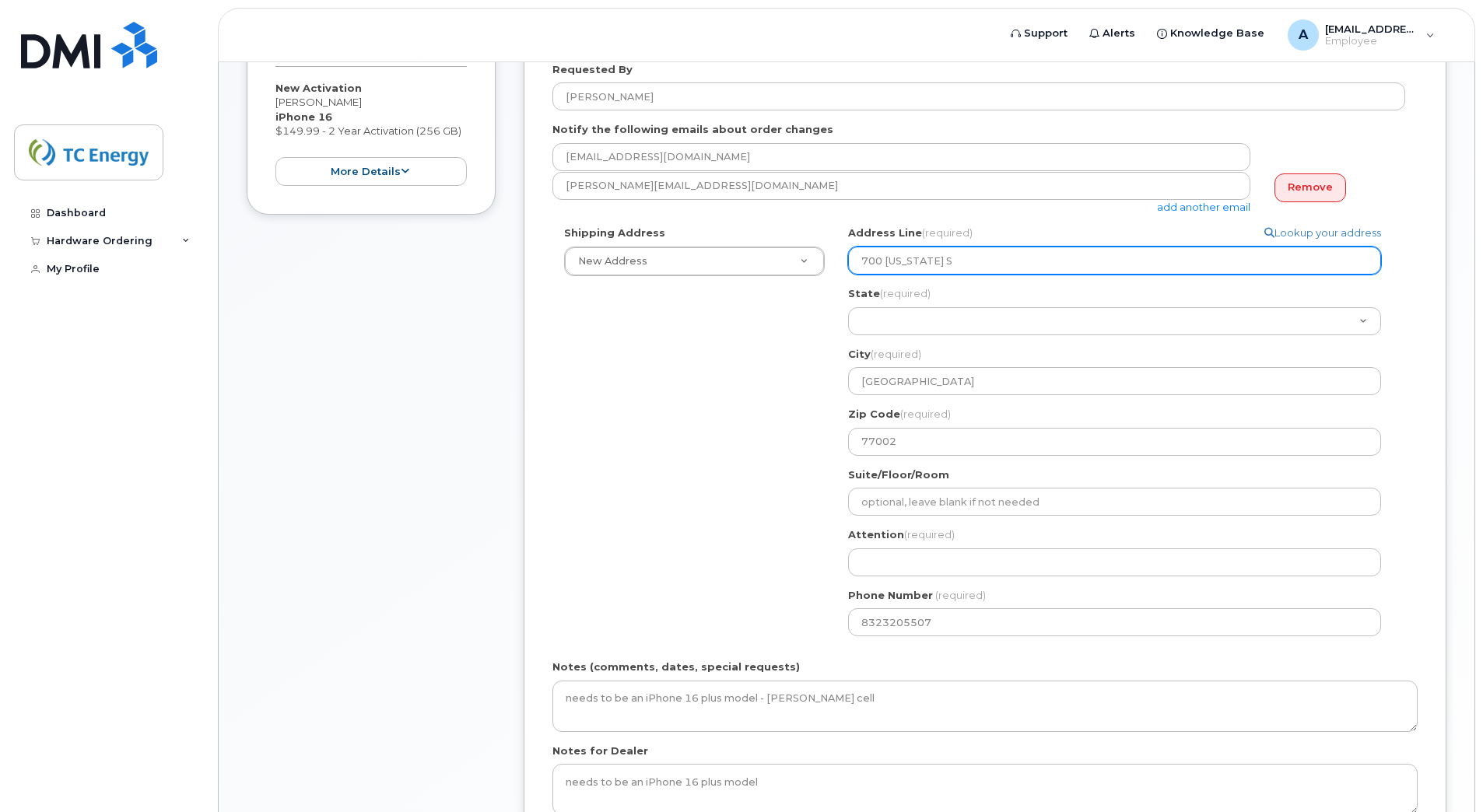
select select
type input "700 Louisiana St"
select select
type input "700 Louisiana Str"
select select
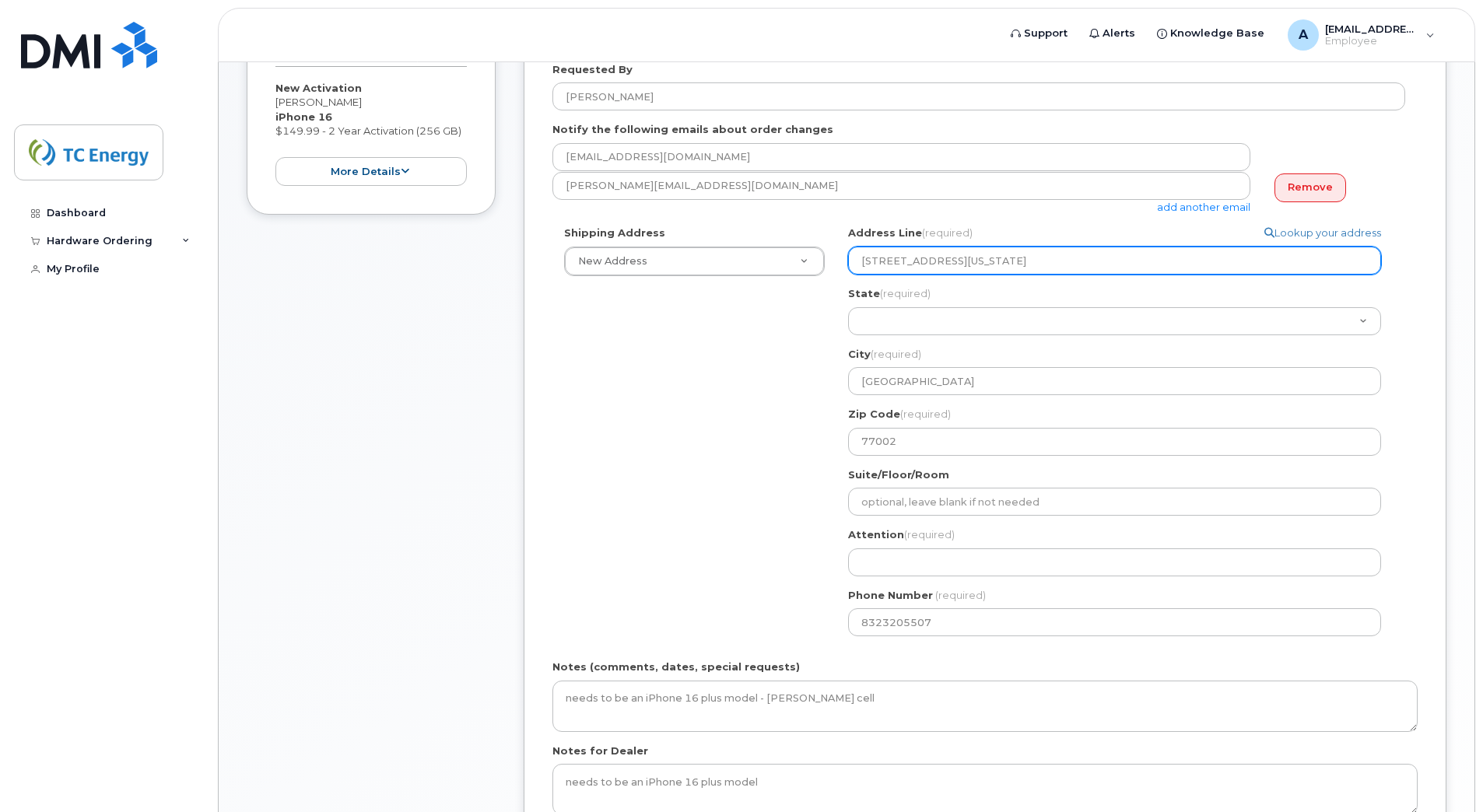
type input "700 Louisiana Stre"
select select
type input "700 Louisiana Stree"
select select
type input "700 Louisiana Street"
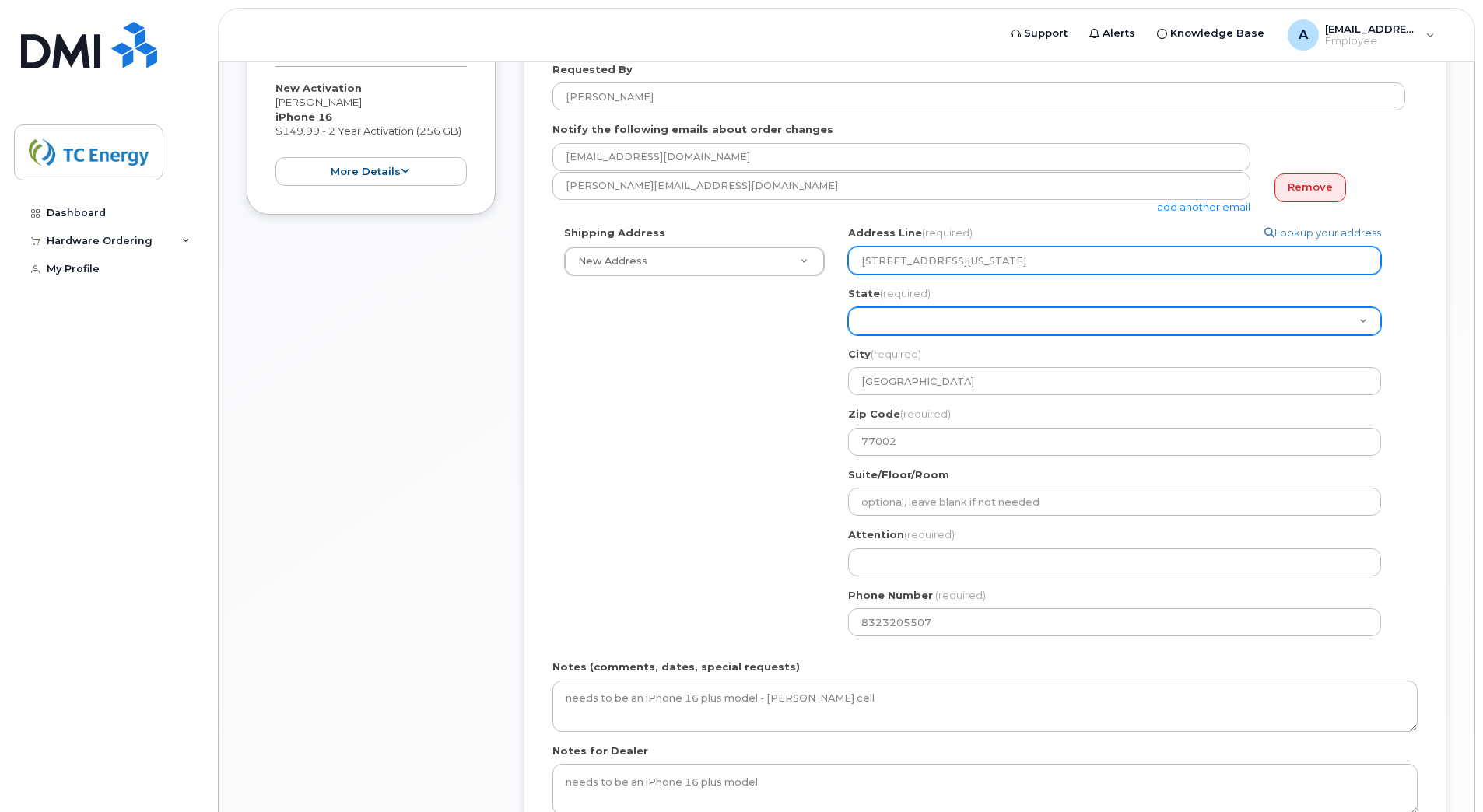
select select "TN"
select select
select select "TX"
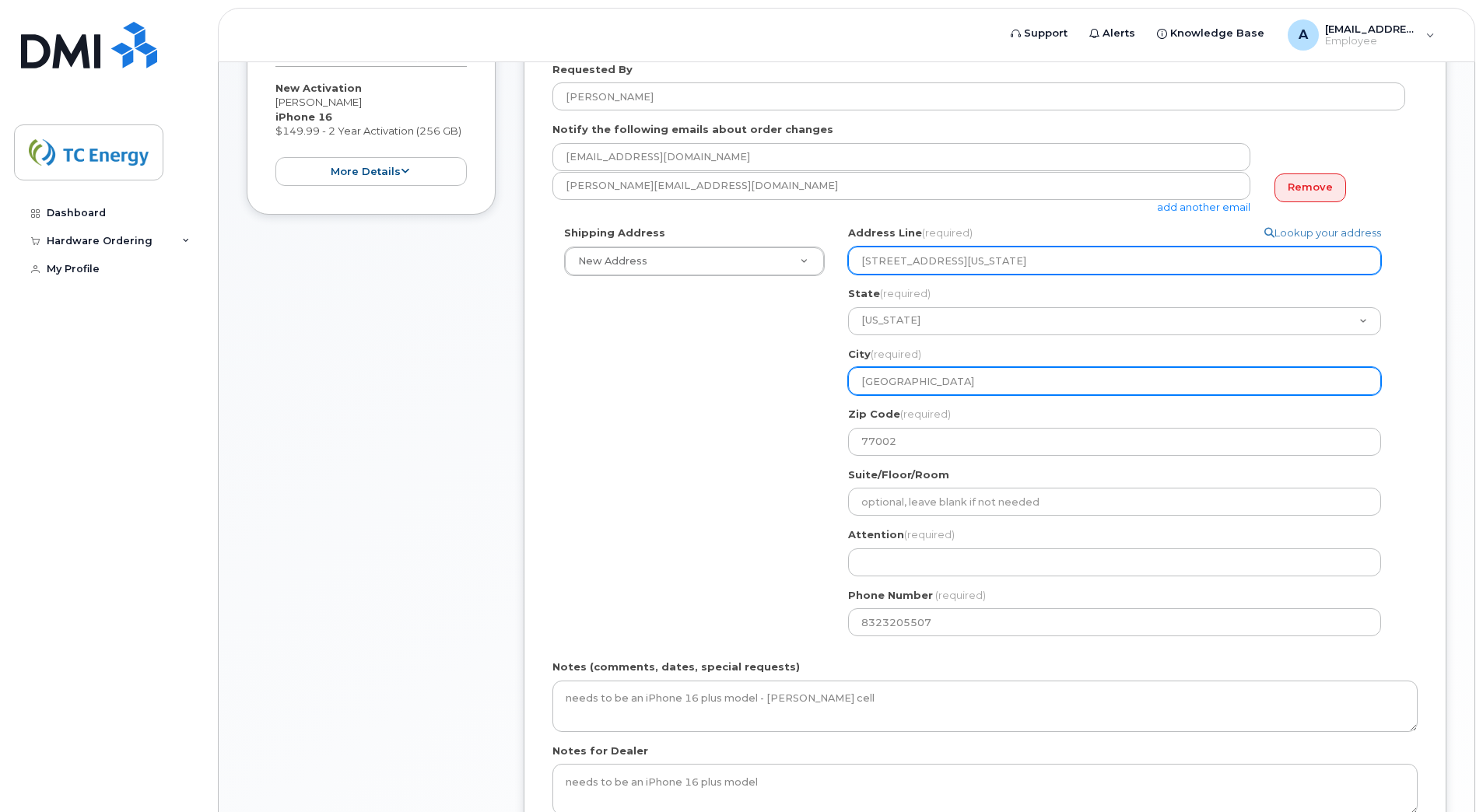
select select
type input "H"
select select
type input "Ho"
select select
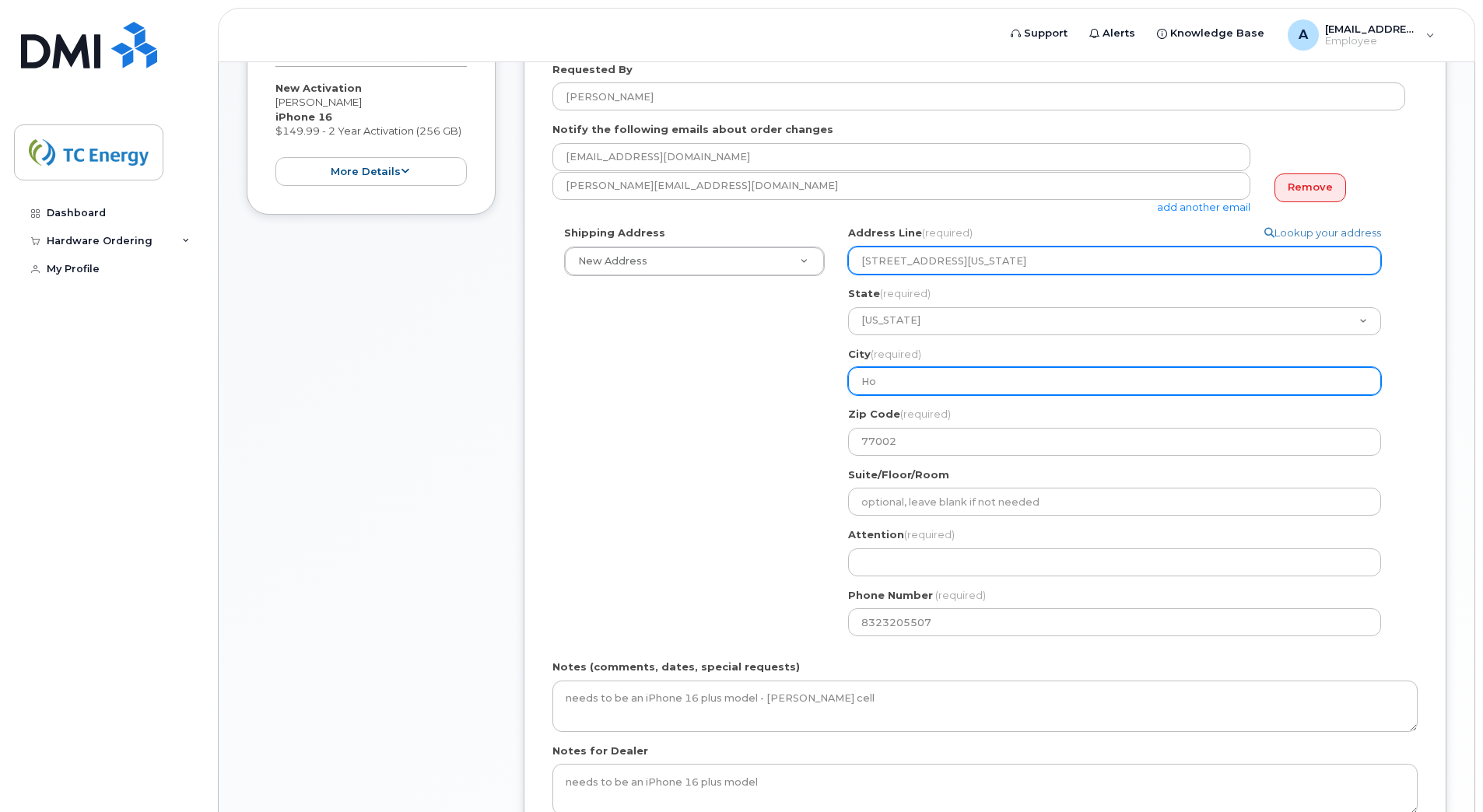
type input "Hos"
select select
type input "Hosu"
select select
type input "Hosut"
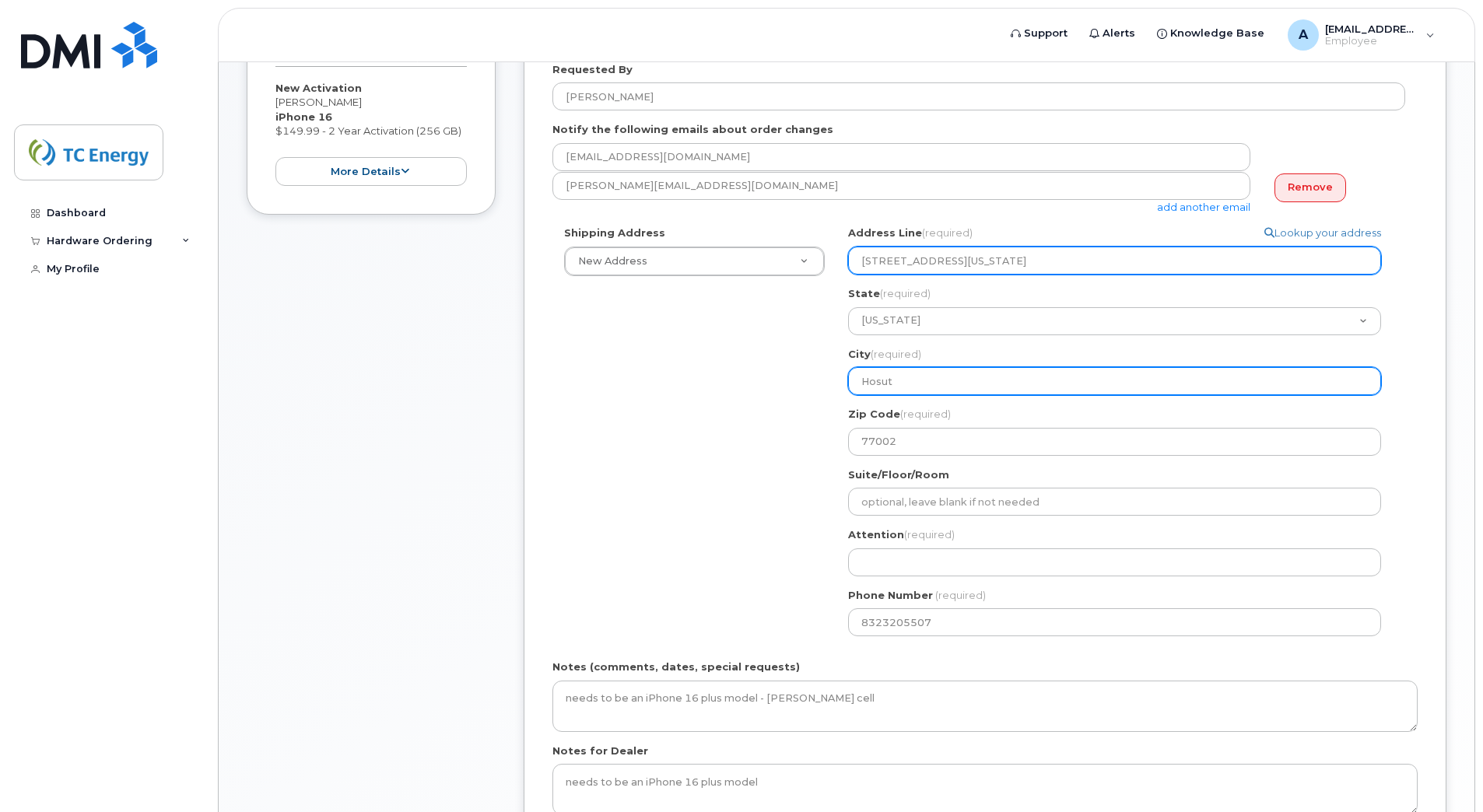
select select
type input "Hosuto"
select select
type input "Hosuton"
select select
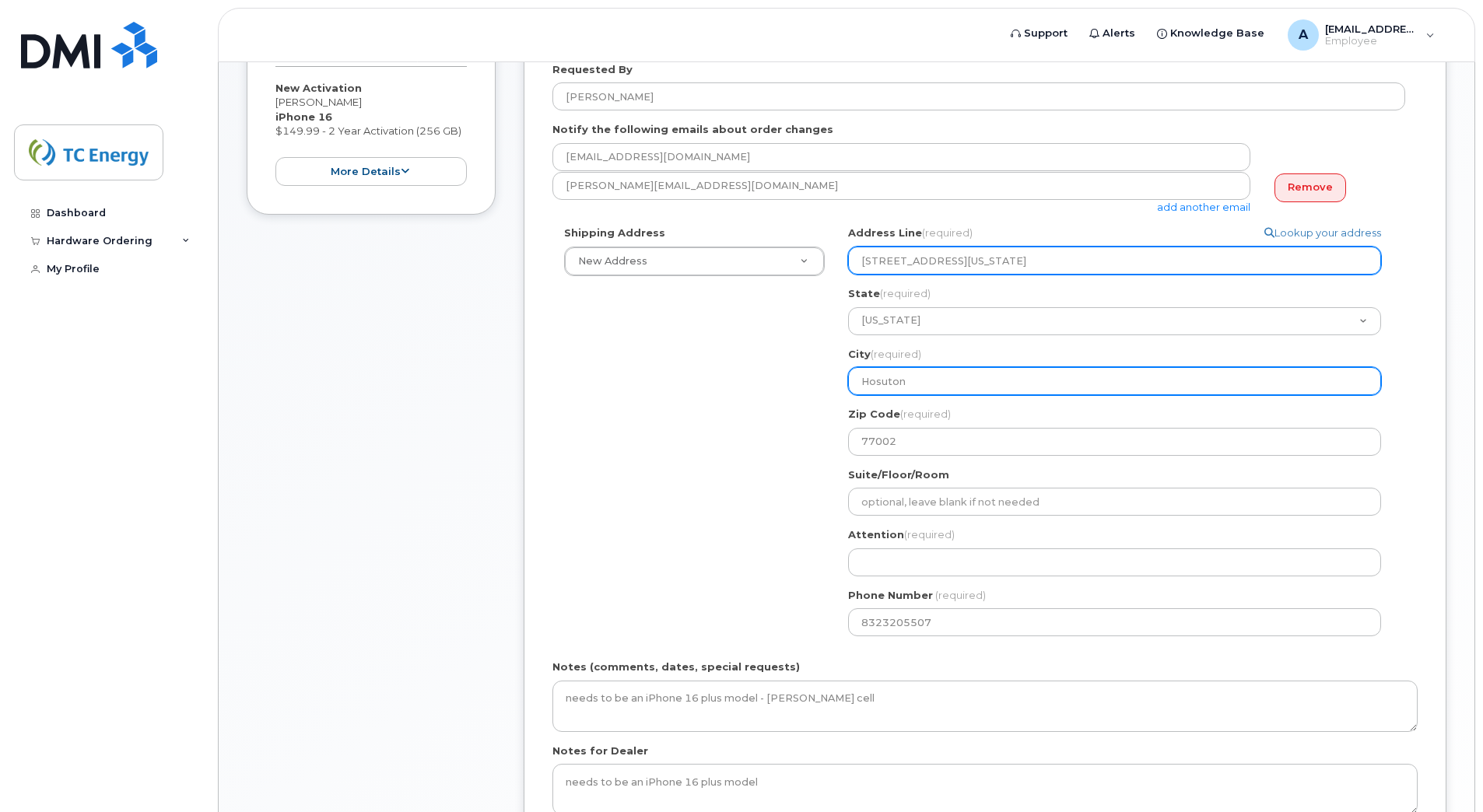
type input "Hosuto"
select select
type input "Hosut"
select select
type input "Hosu"
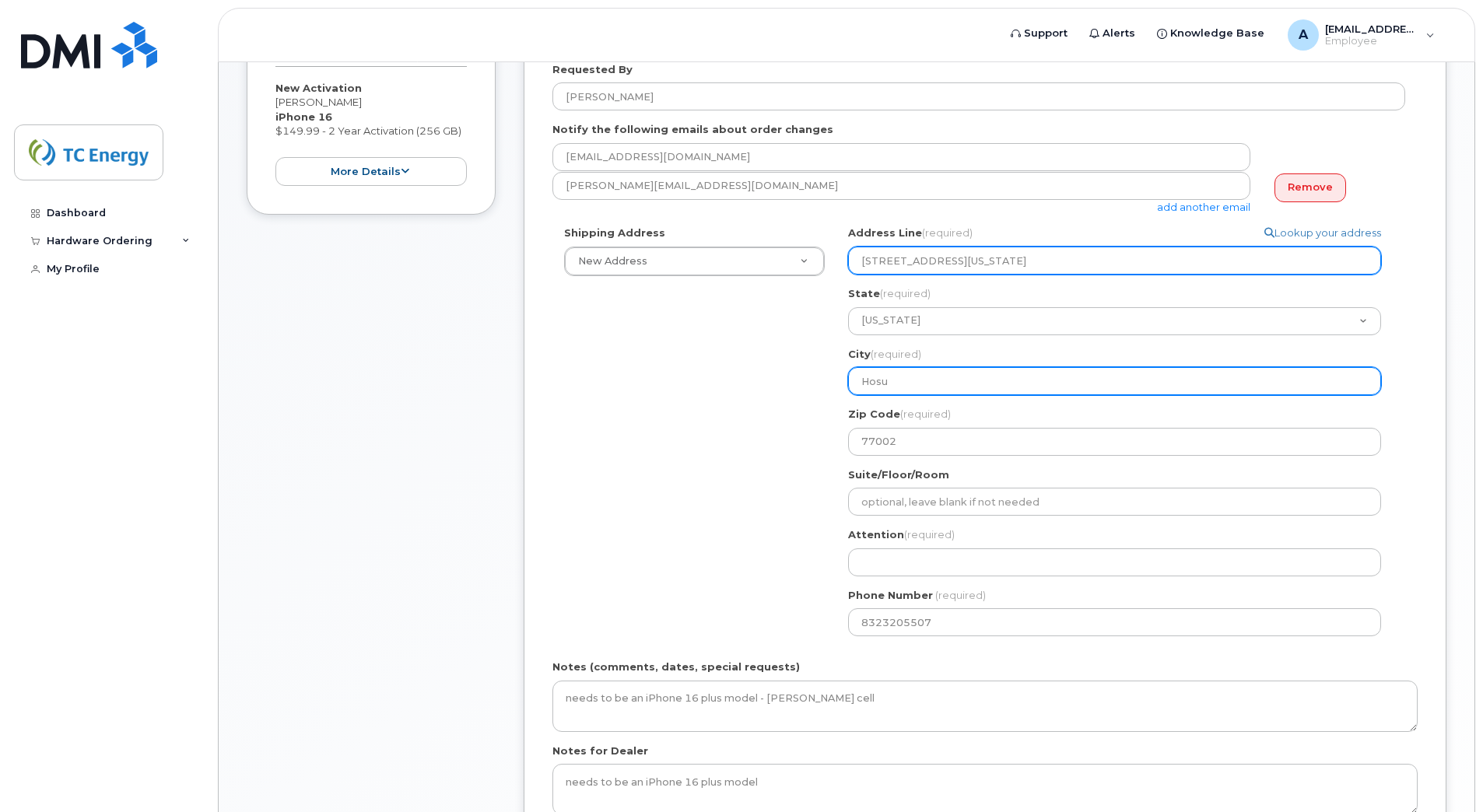
select select
type input "Hos"
select select
type input "Ho"
select select
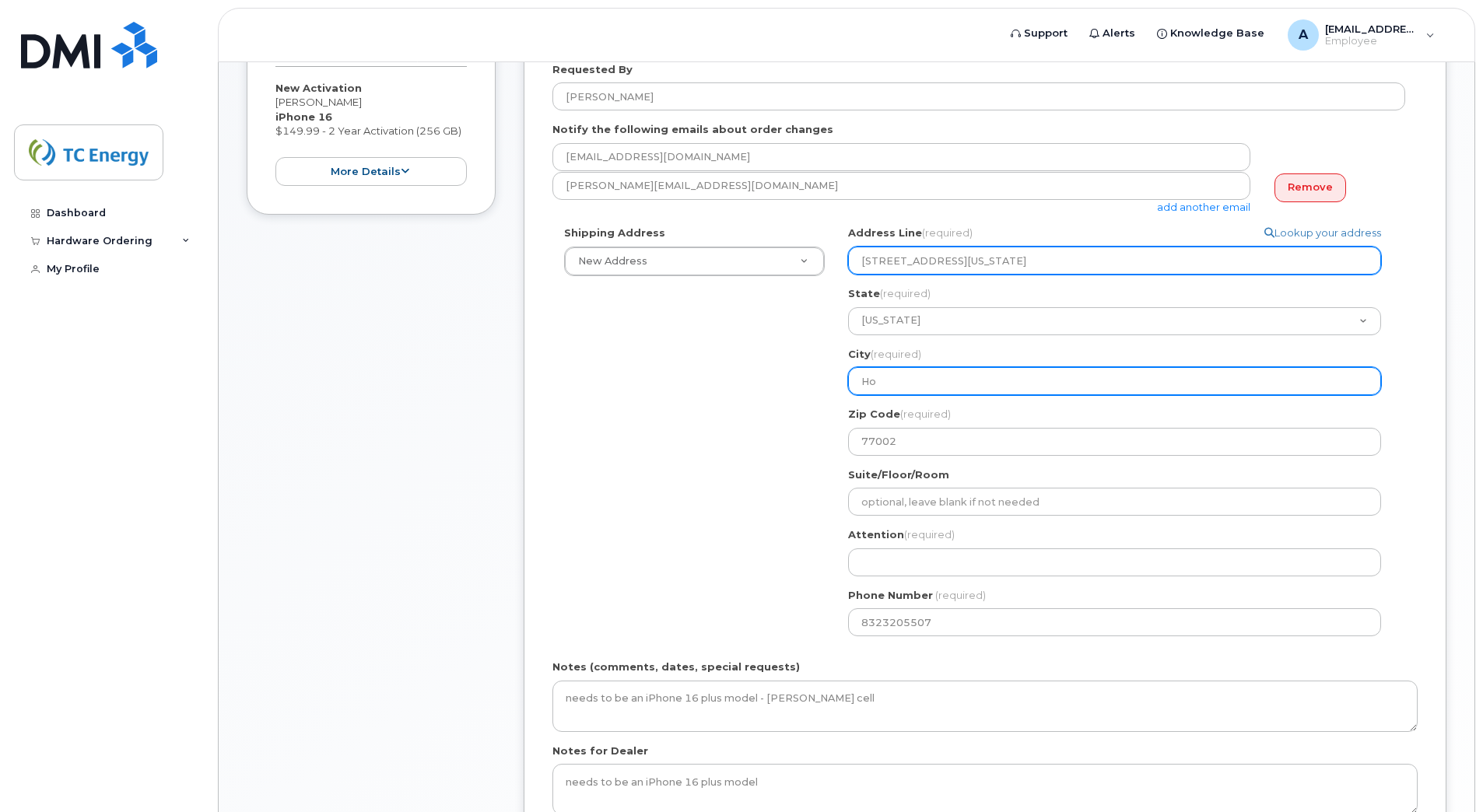
type input "Hou"
select select
type input "Hous"
select select
type input "Houst"
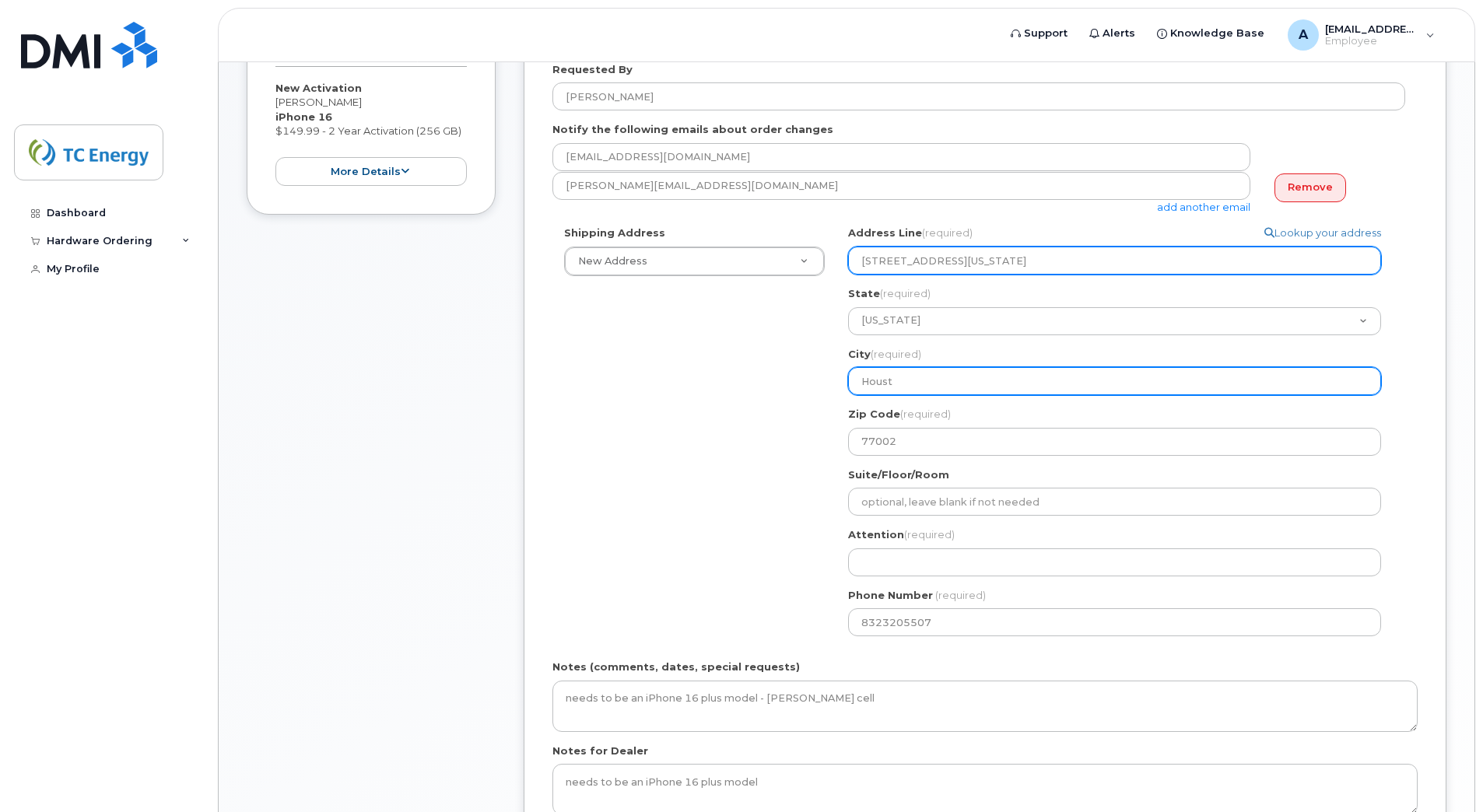
select select
type input "Housto"
select select
type input "Houston"
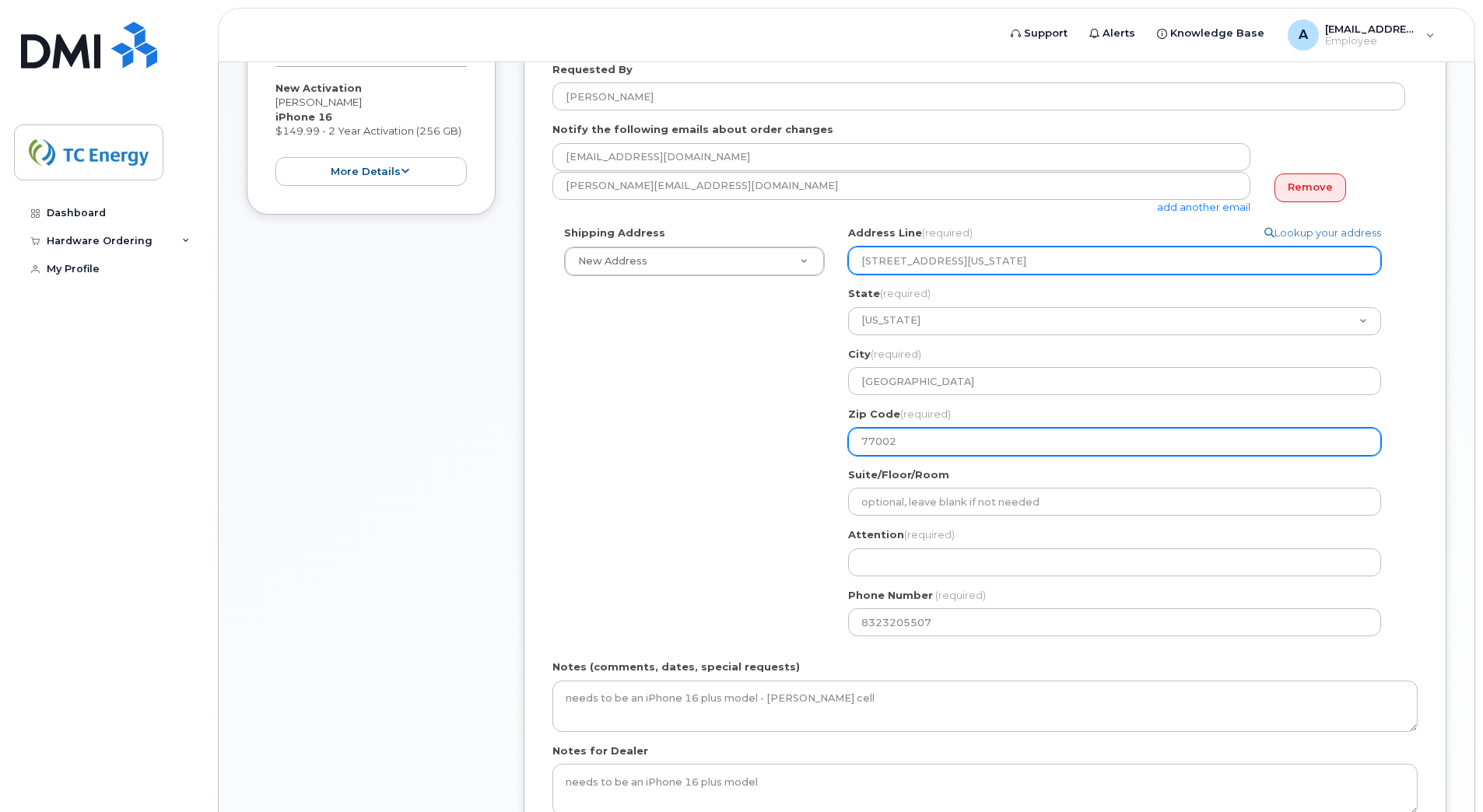
select select
type input "7"
select select
type input "77"
select select
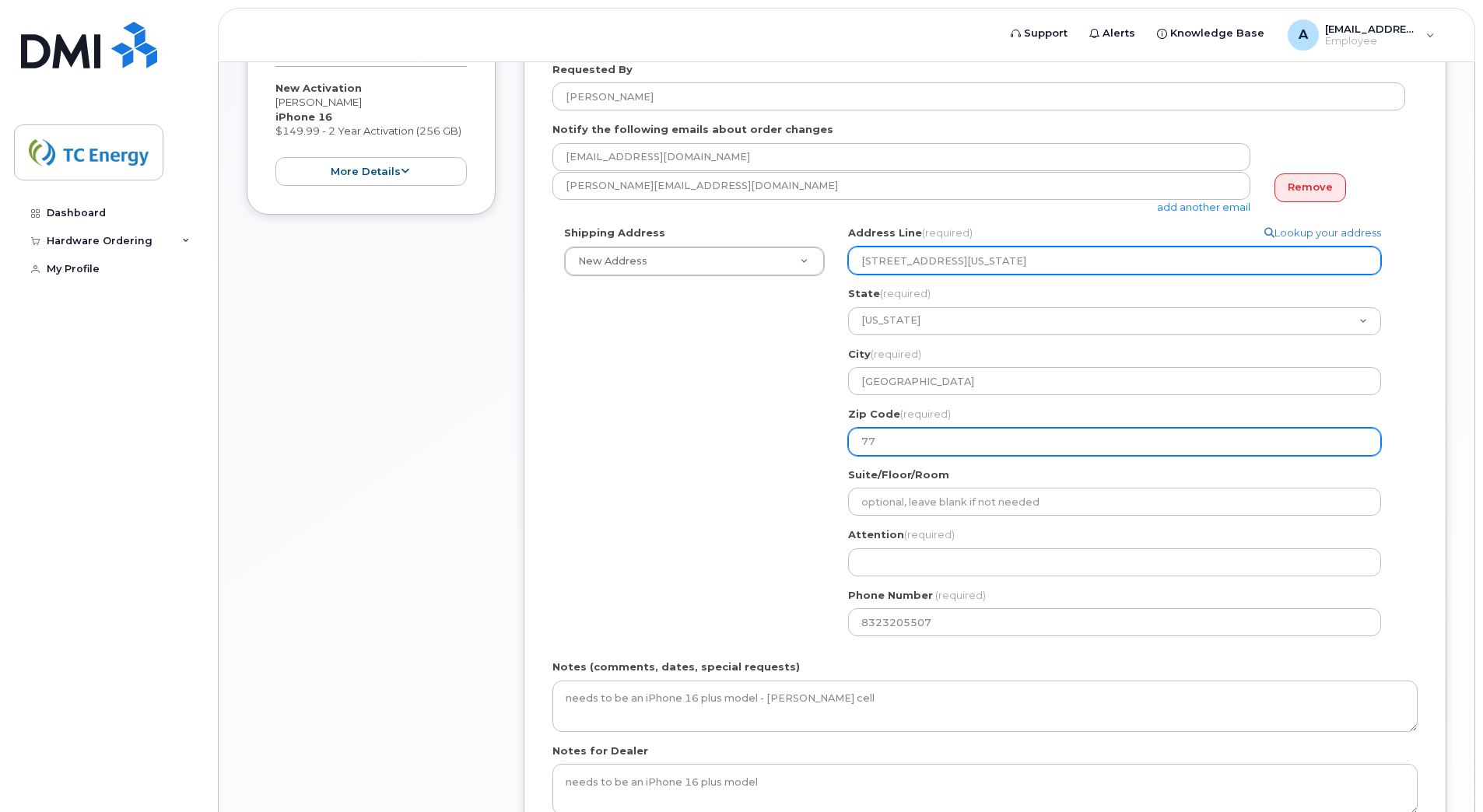
type input "770"
select select
type input "7700"
select select
type input "77002"
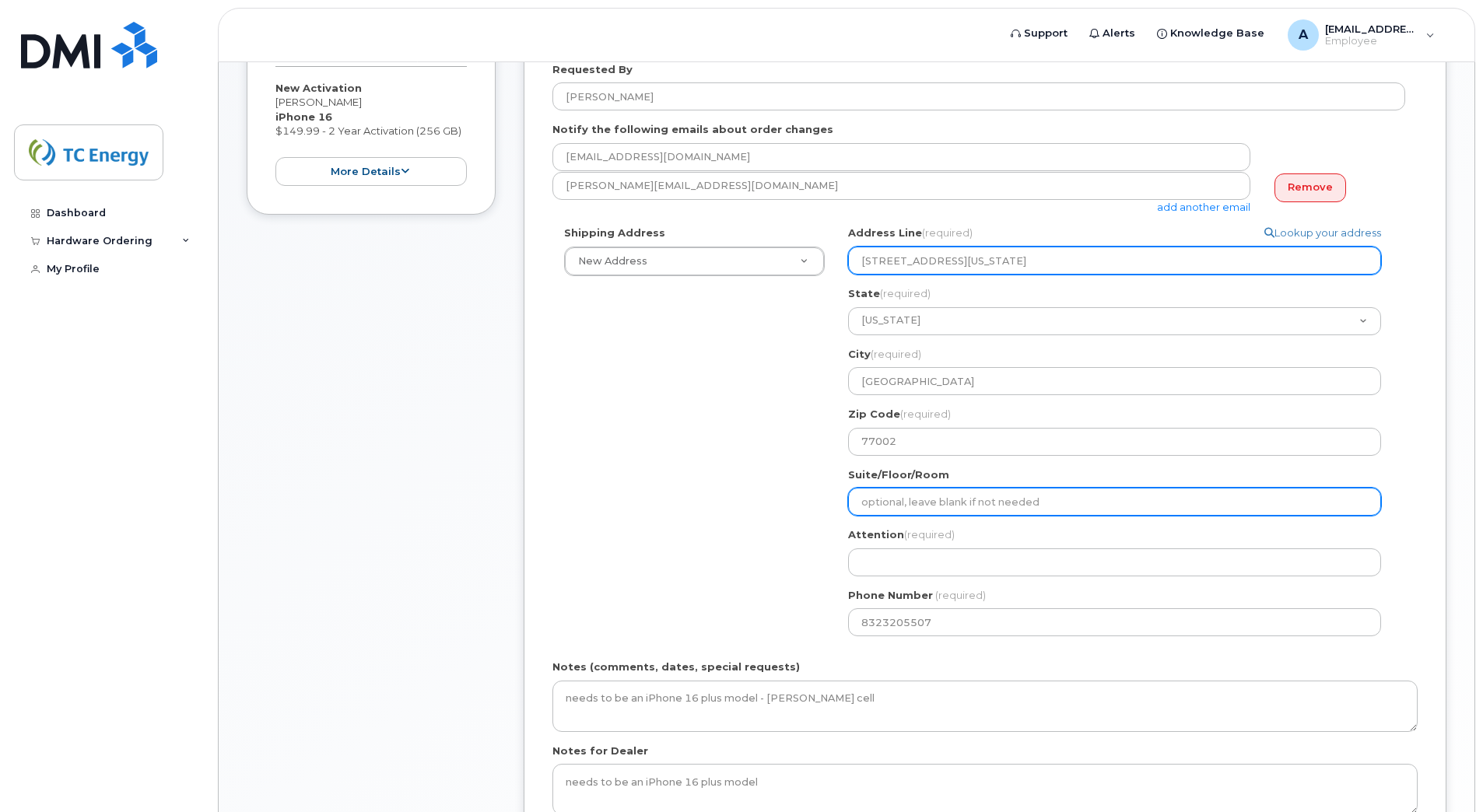
select select
type input "8"
select select
type input "8t"
select select
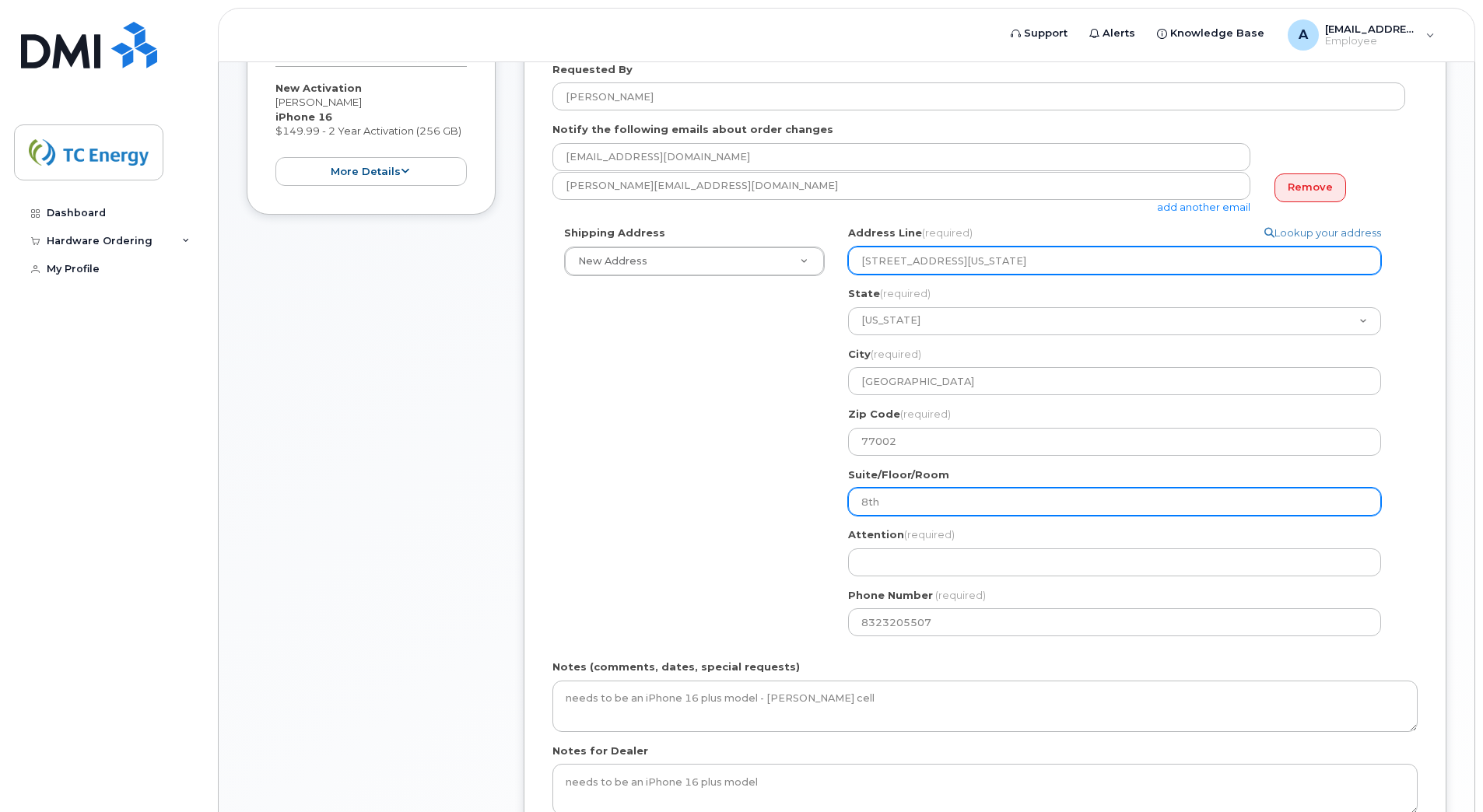
type input "8th"
select select
type input "8th F"
select select
type input "8th Fl"
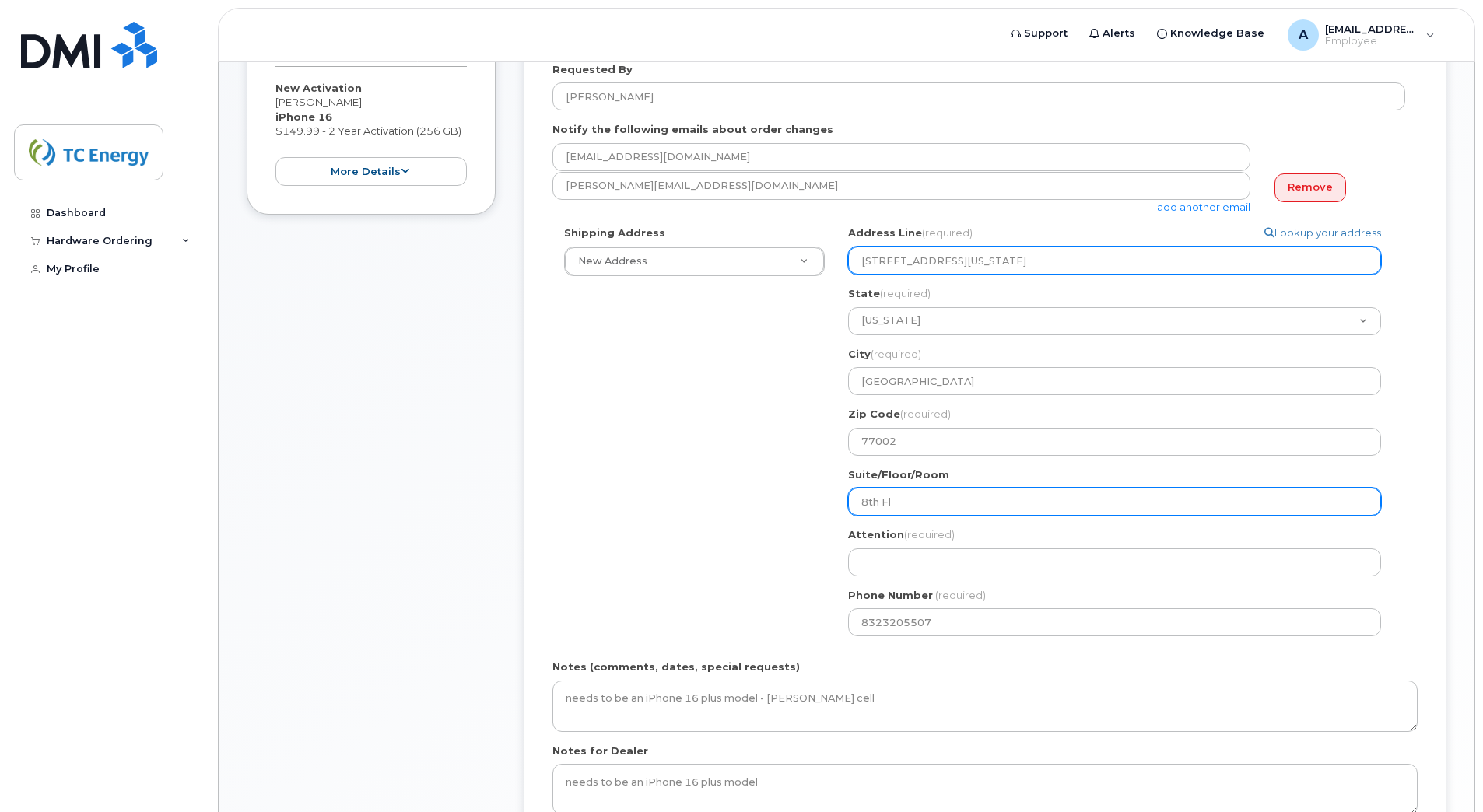
select select
type input "8th Flo"
select select
type input "8th Floo"
select select
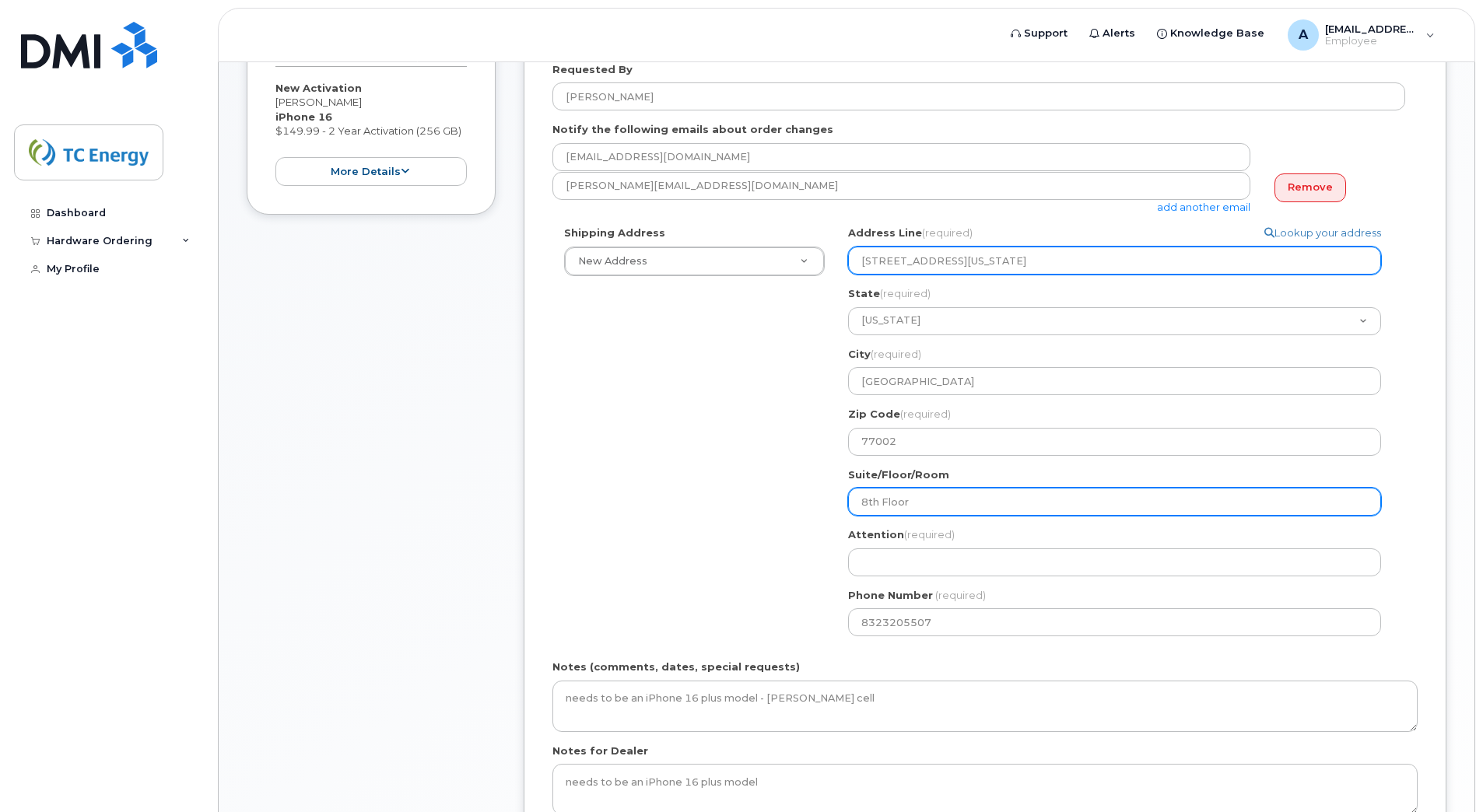
type input "8th Floor"
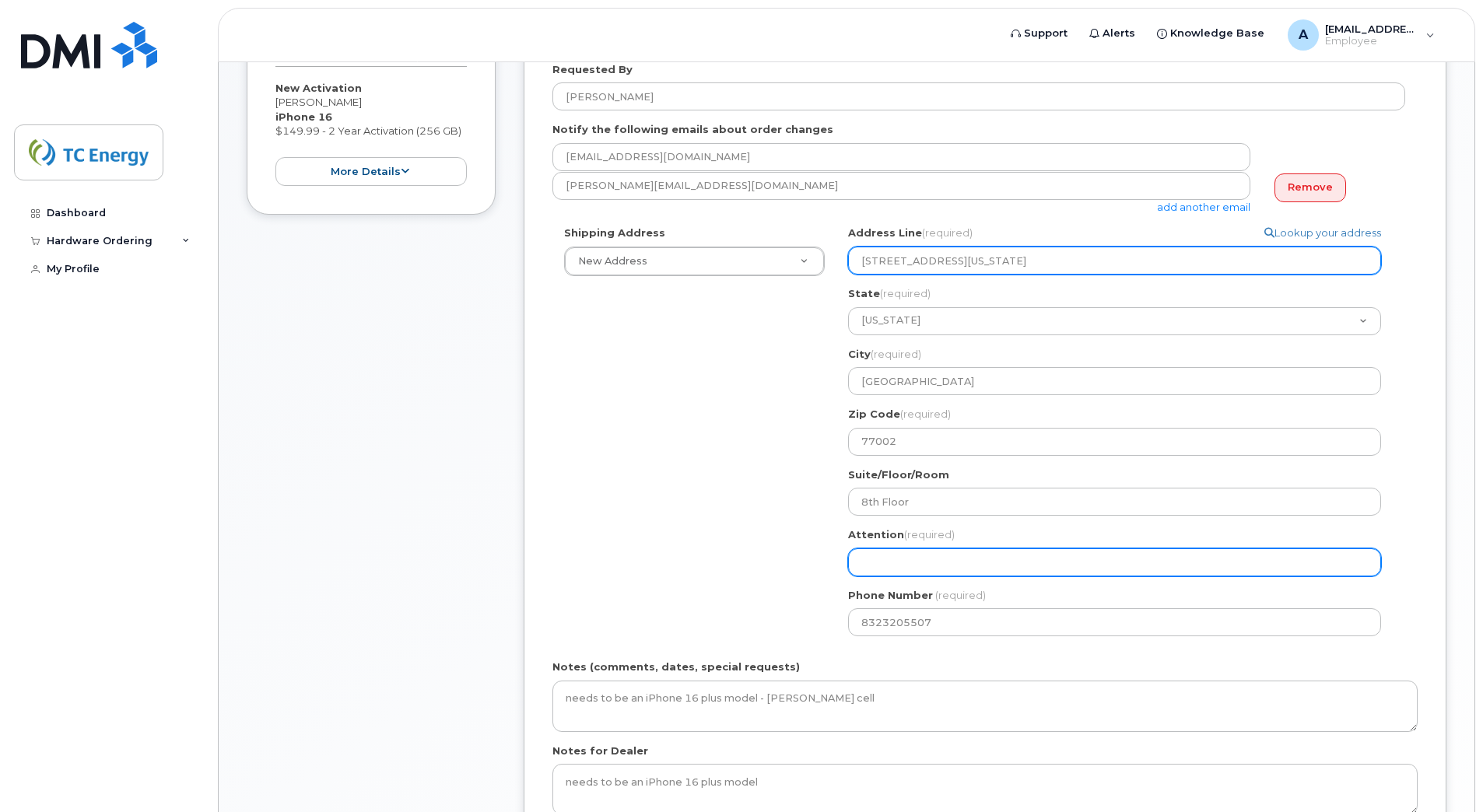
select select
type input "M"
select select
type input "Mi"
select select
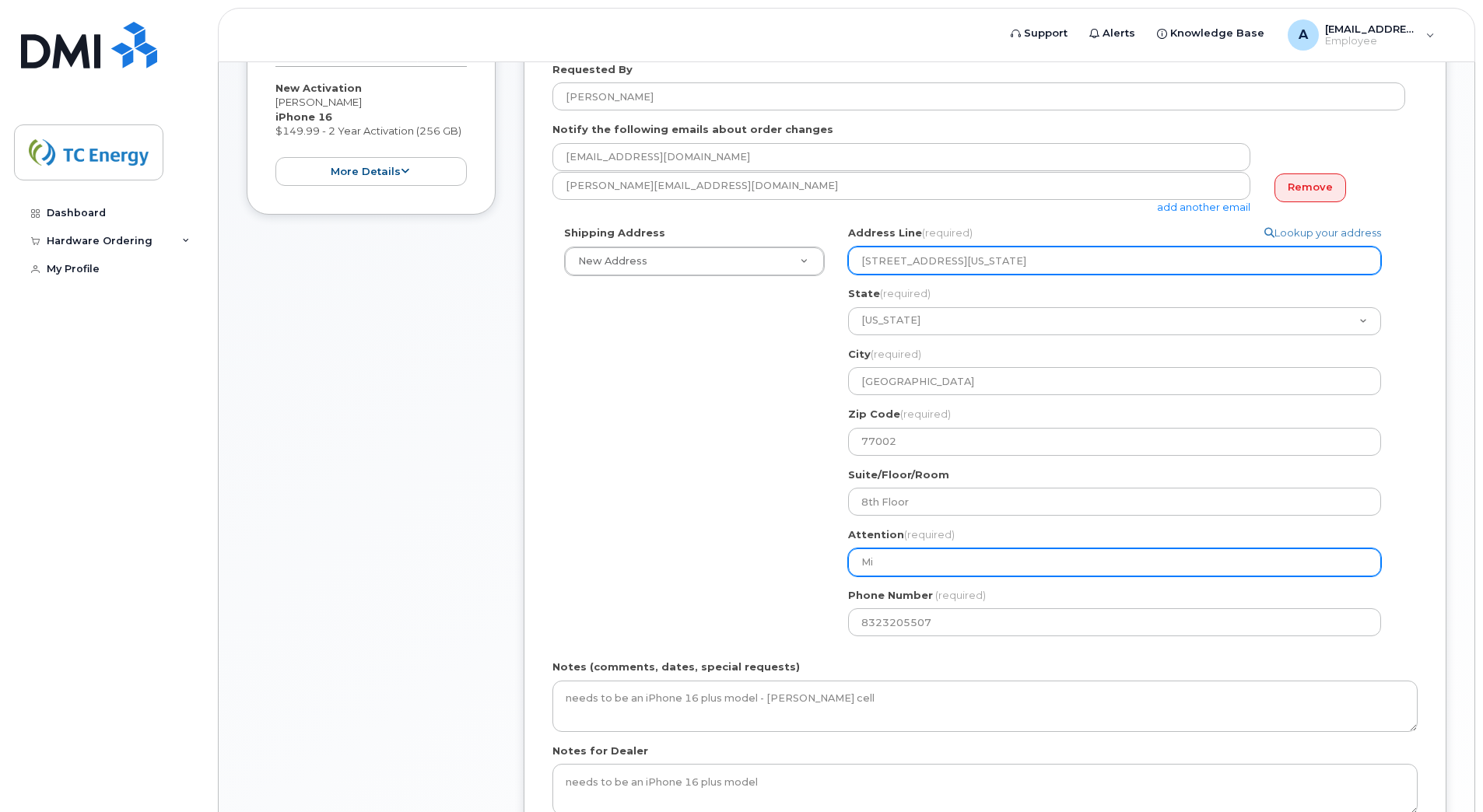
type input "Mic"
select select
type input "Mich"
select select
type input "Micha"
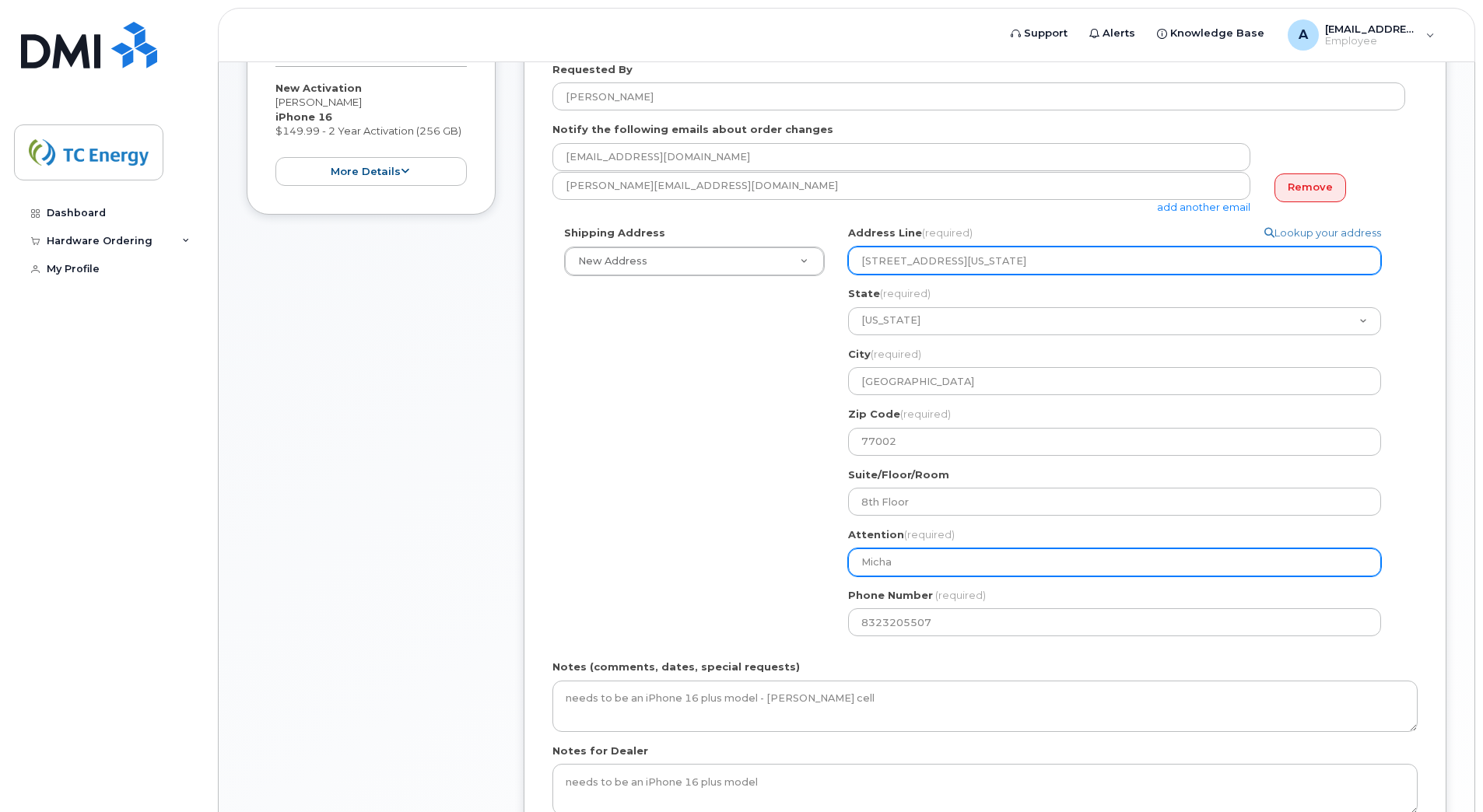
select select
type input "Michae"
select select
type input "Michael"
select select
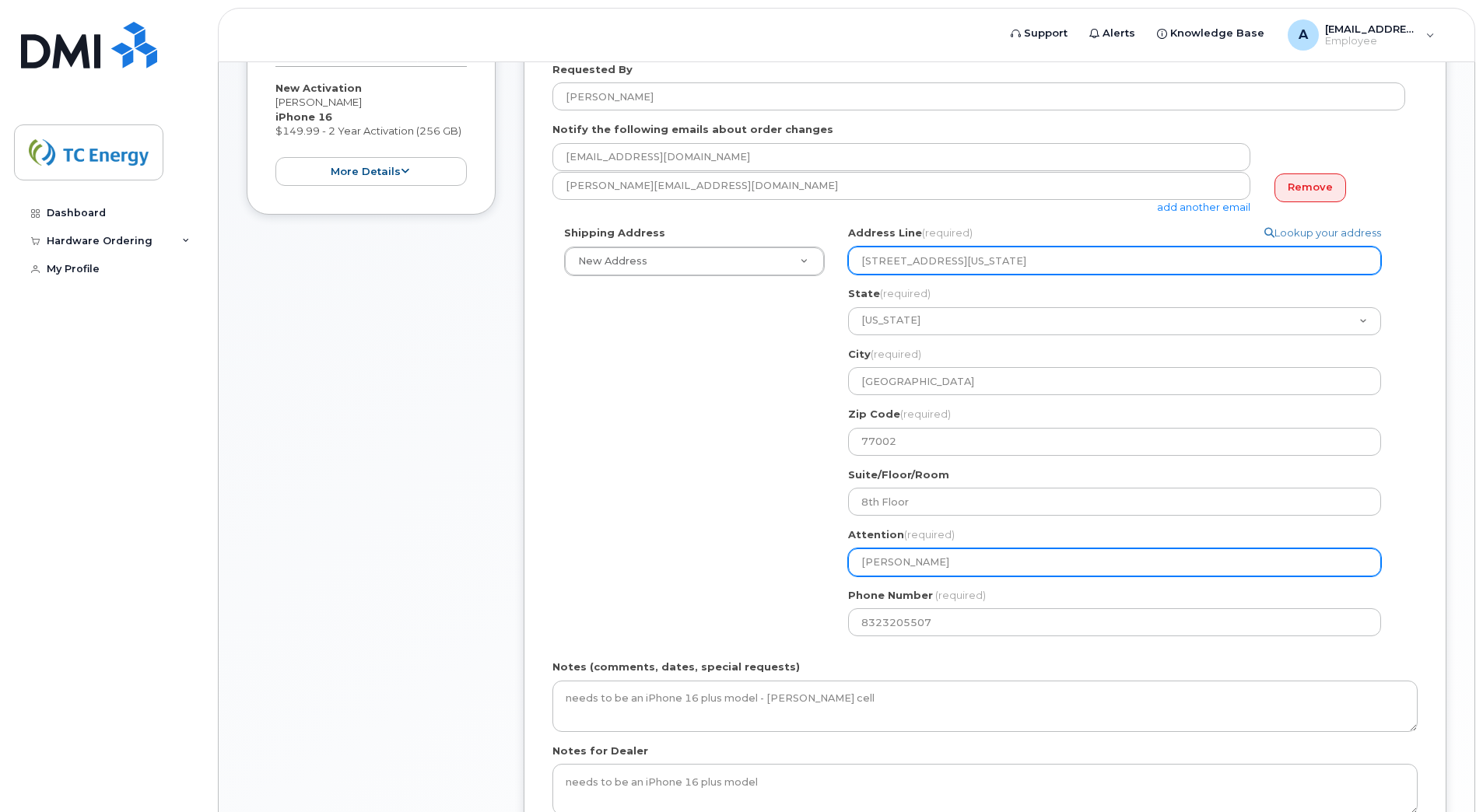
type input "Michael M"
select select
type input "Michael Mo"
select select
type input "Michael Mos"
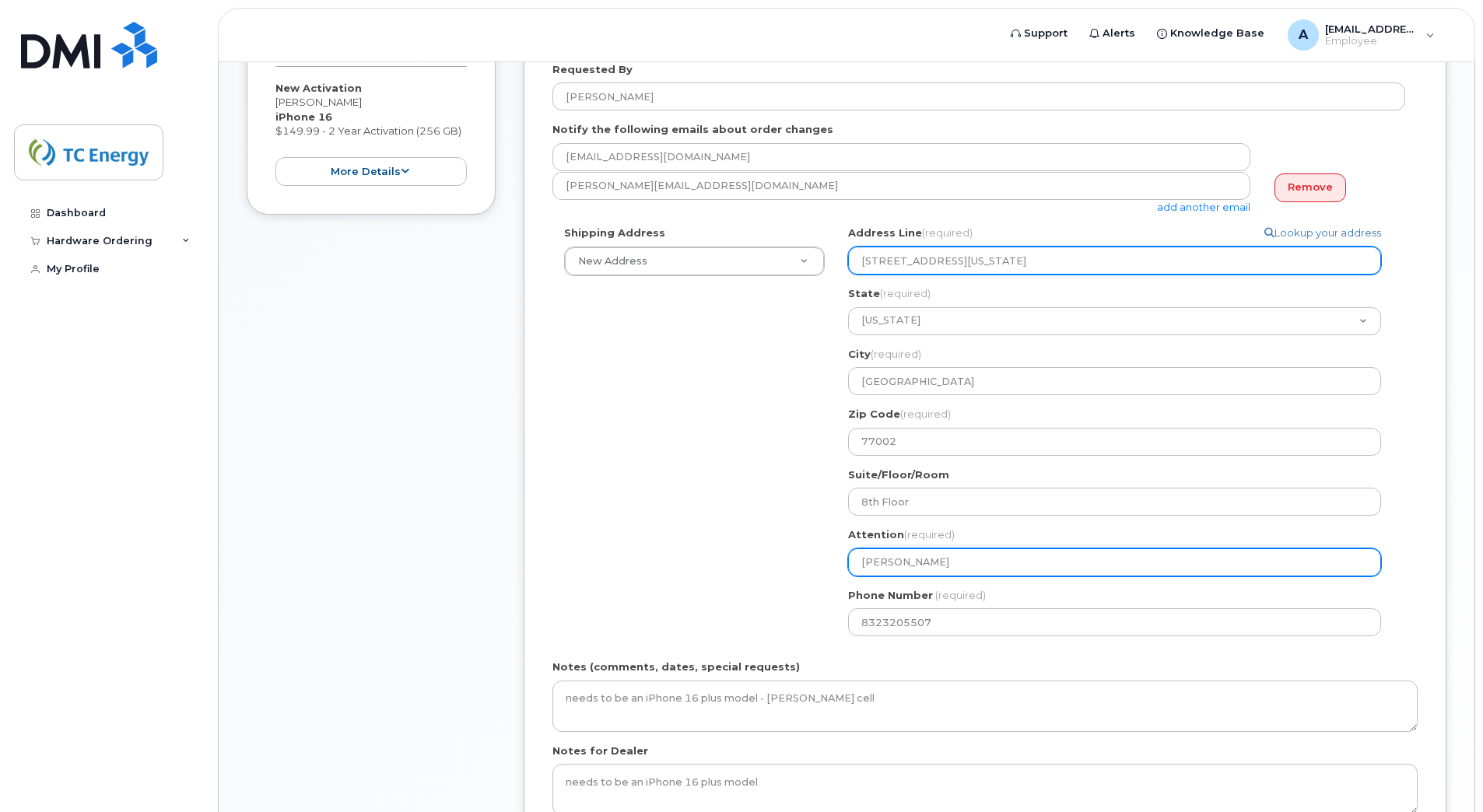
select select
type input "Michael Mose"
select select
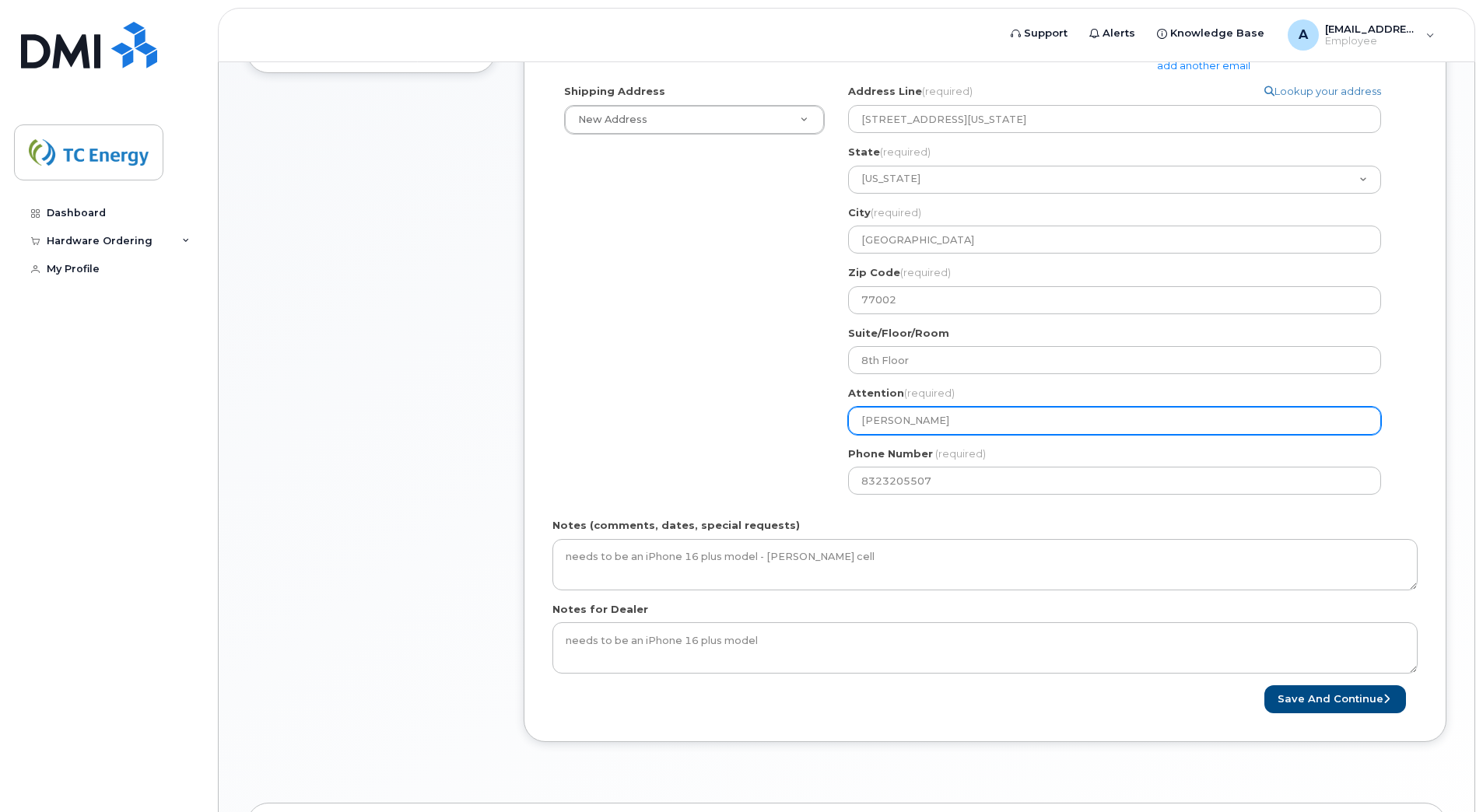
scroll to position [545, 0]
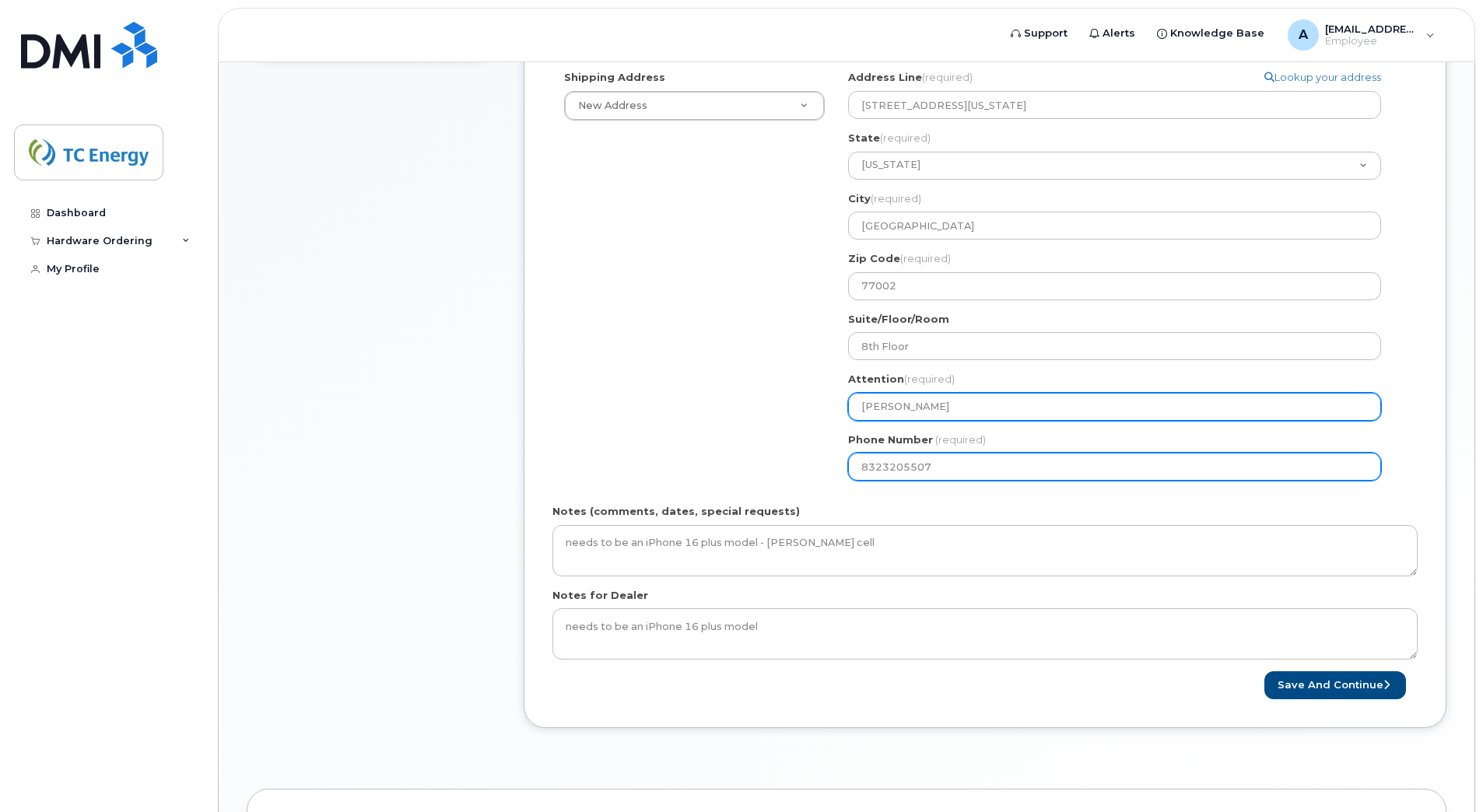
type input "Michael Moses"
click at [952, 471] on input "8323205507" at bounding box center [1115, 466] width 533 height 28
drag, startPoint x: 952, startPoint y: 471, endPoint x: 847, endPoint y: 472, distance: 105.0
click at [847, 472] on div "TX Houston Search your address... Manually edit your address Click to search 70…" at bounding box center [1120, 281] width 569 height 422
select select
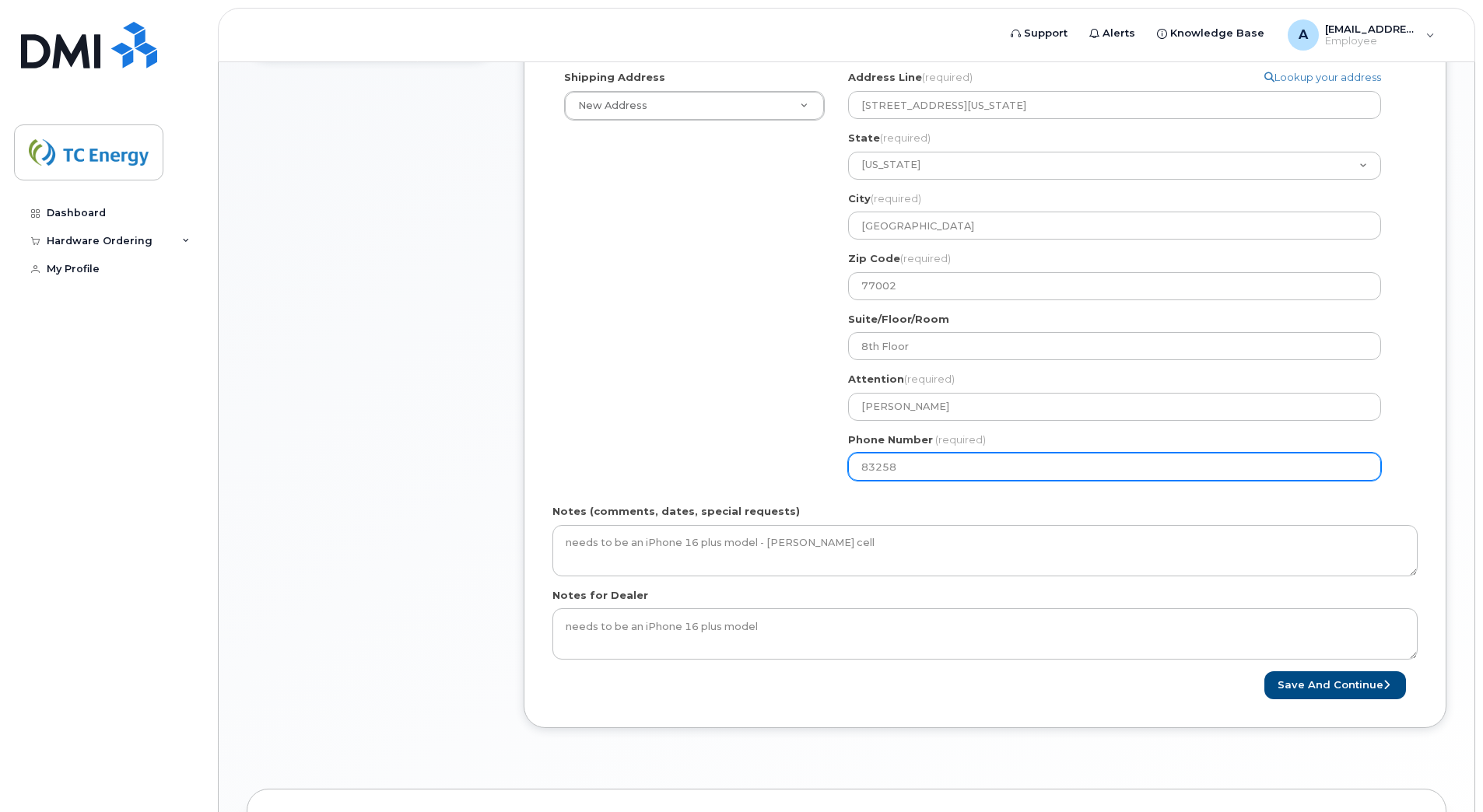
type input "832584"
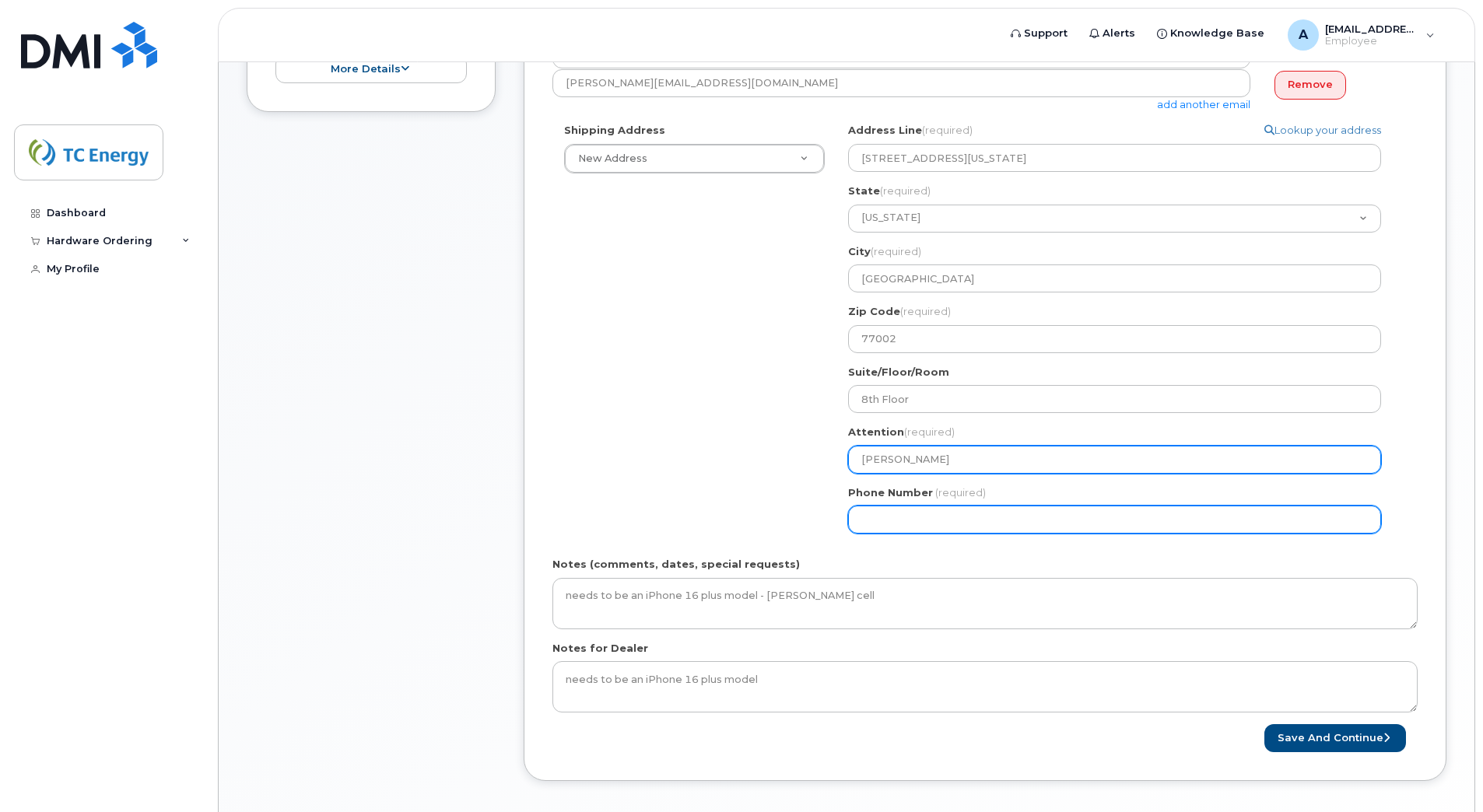
scroll to position [467, 0]
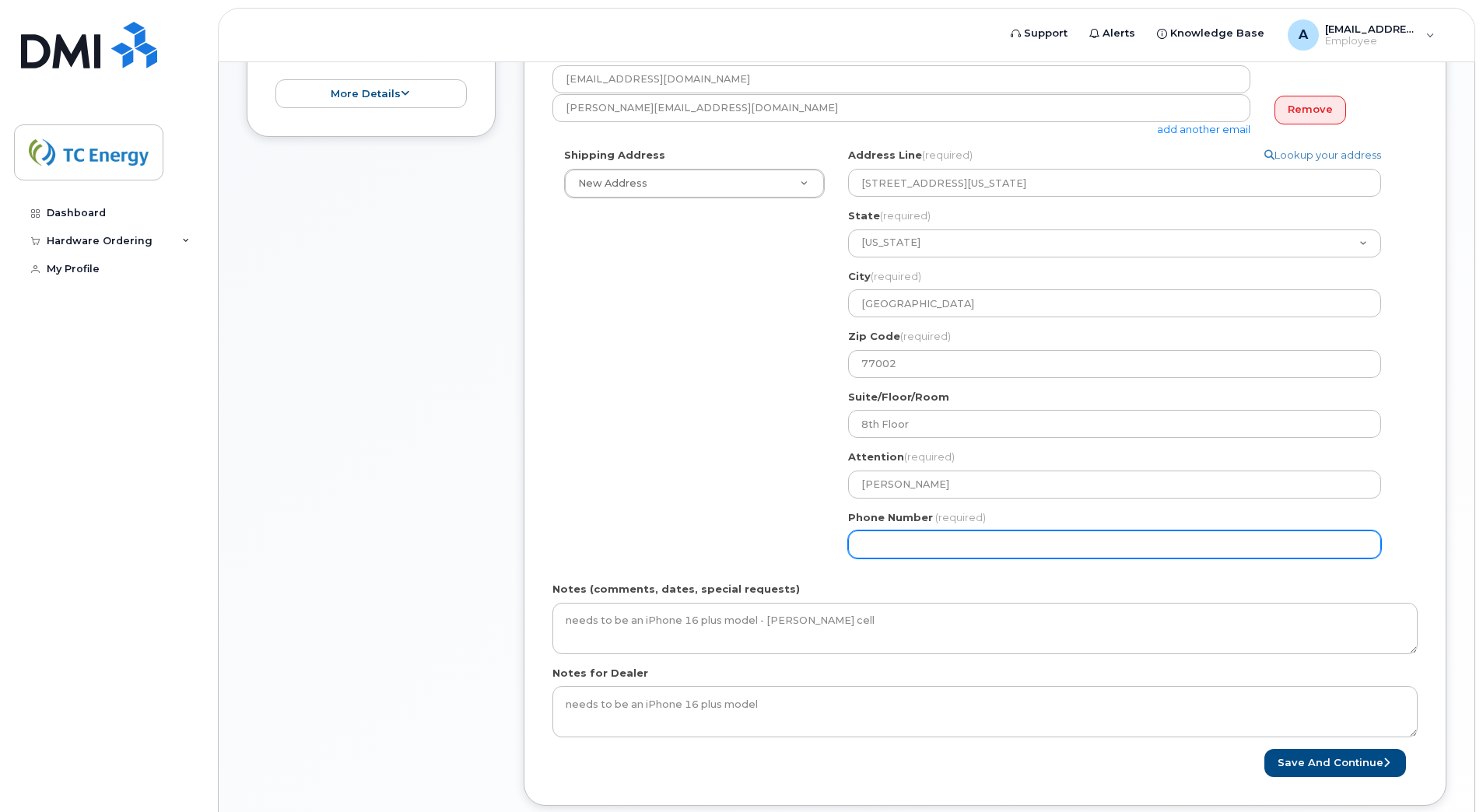
click at [883, 542] on input "Phone Number" at bounding box center [1115, 544] width 533 height 28
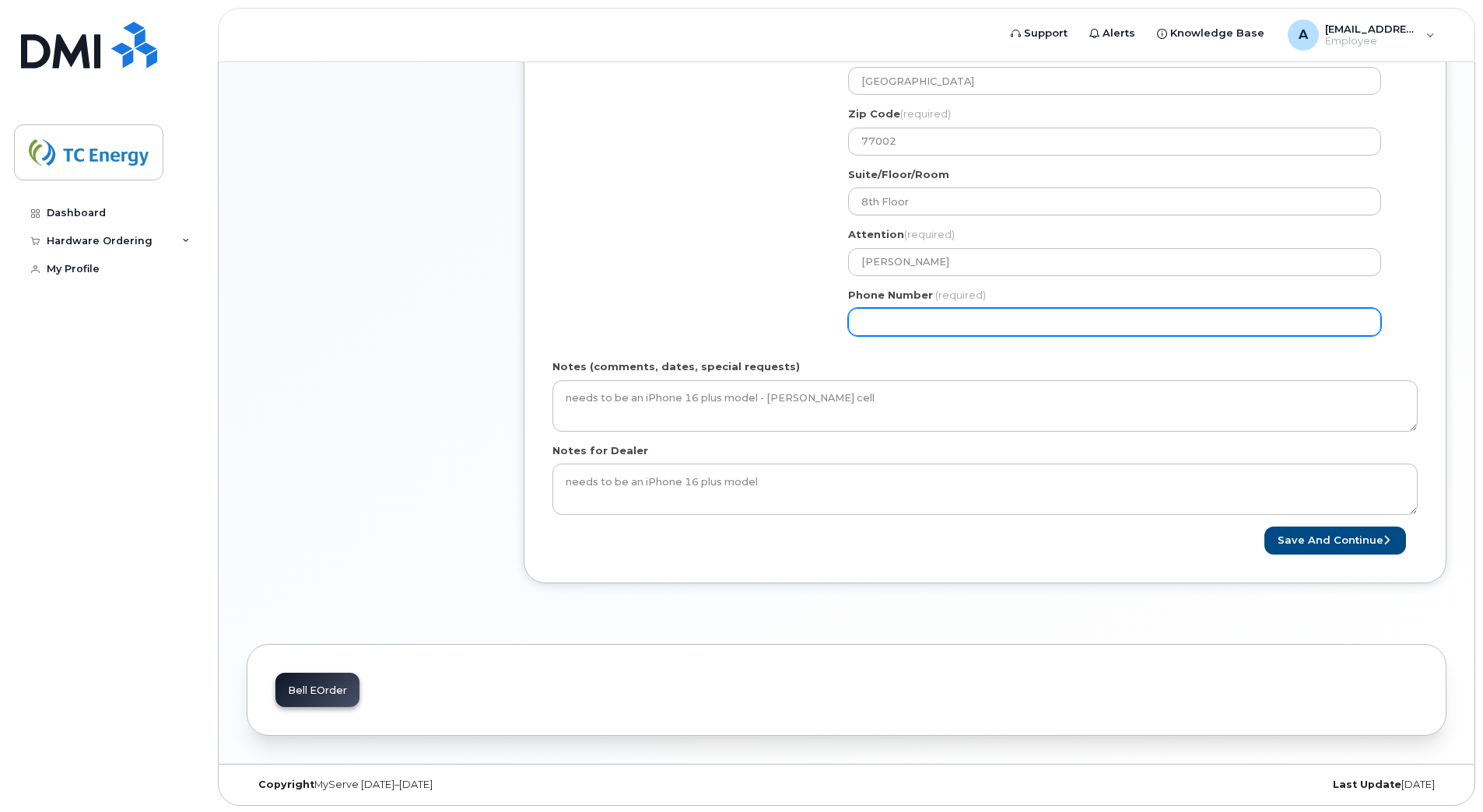
scroll to position [691, 0]
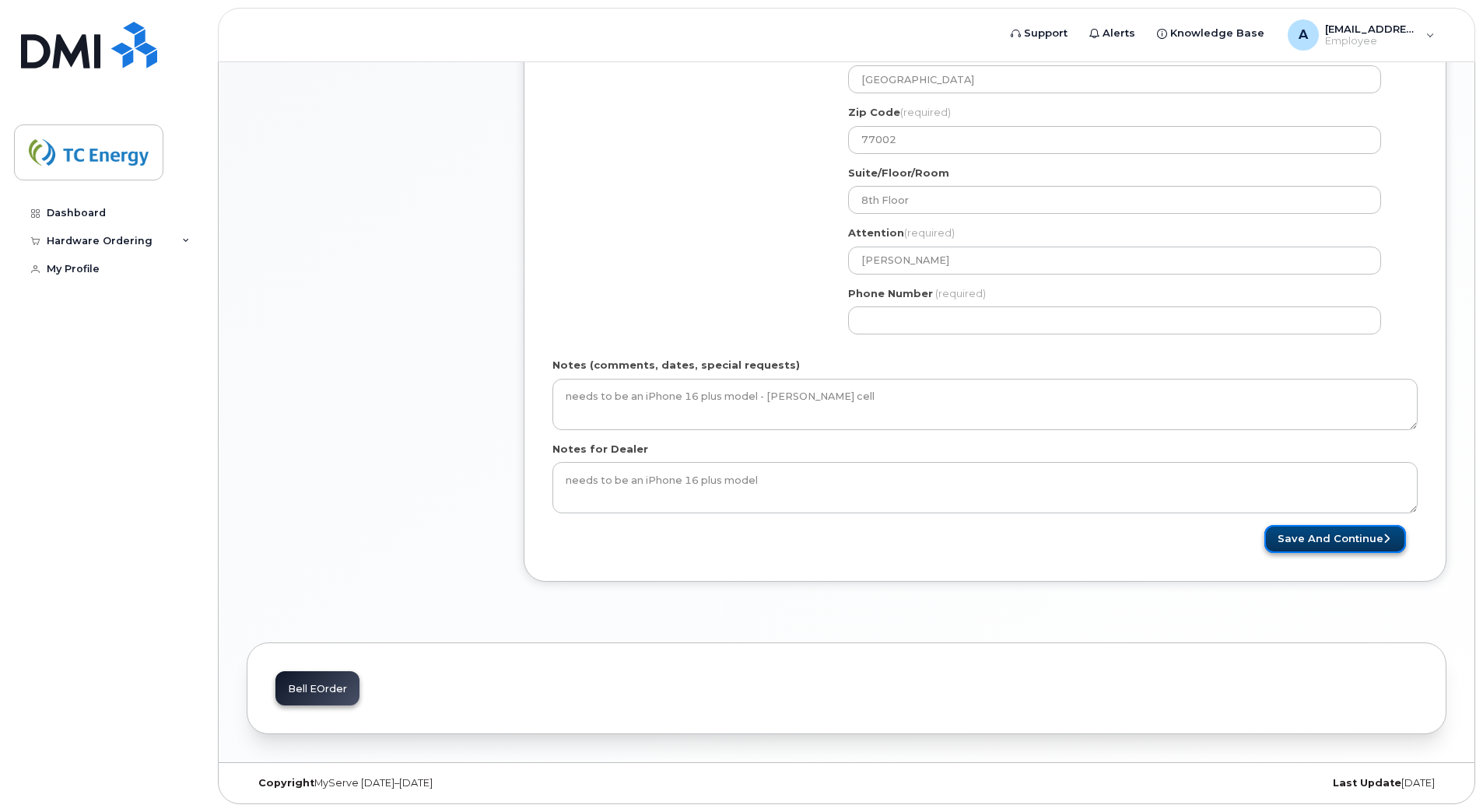
click at [1292, 541] on button "Save and Continue" at bounding box center [1335, 540] width 142 height 29
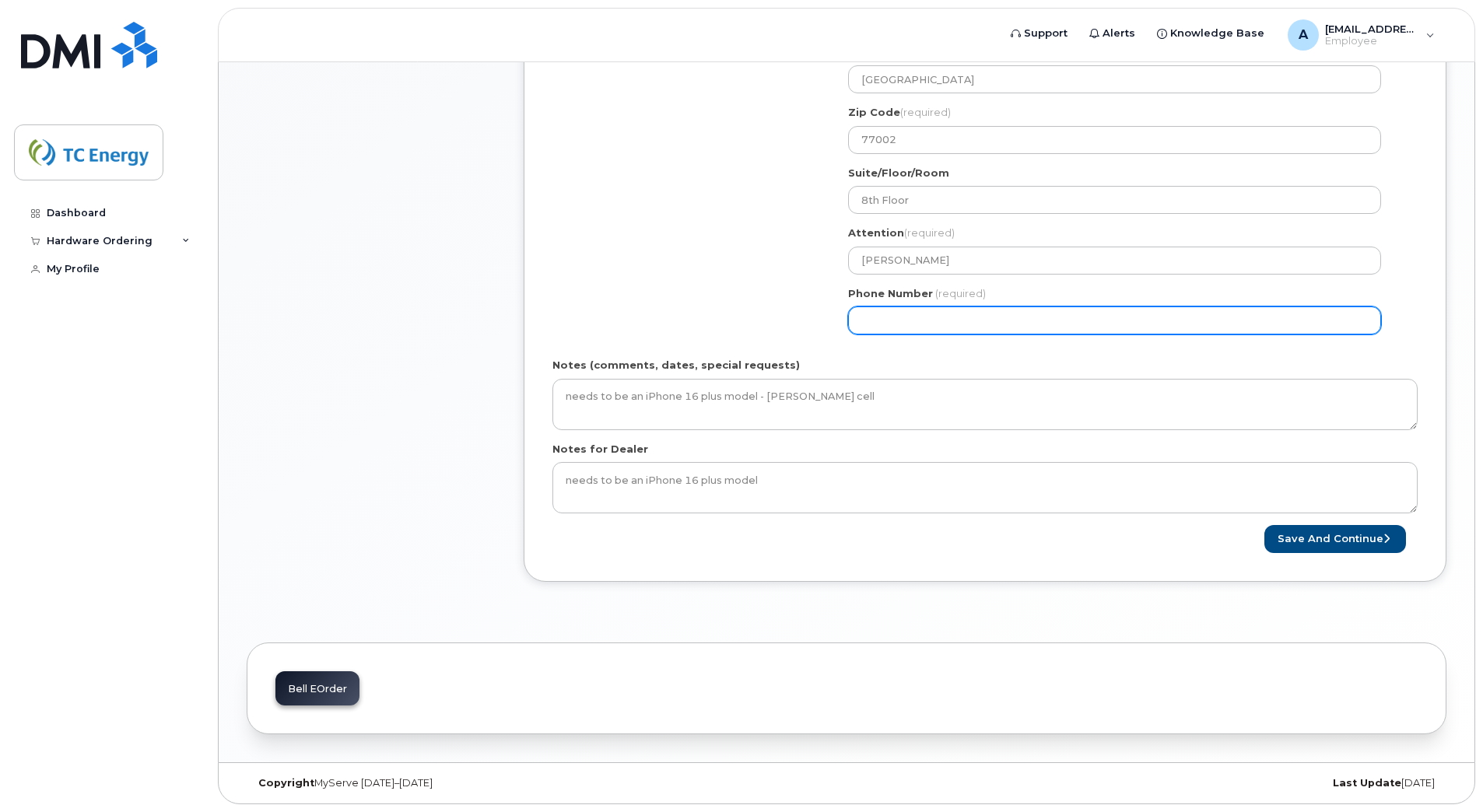
click at [885, 317] on input "Phone Number" at bounding box center [1115, 320] width 533 height 28
select select
type input "8325840576"
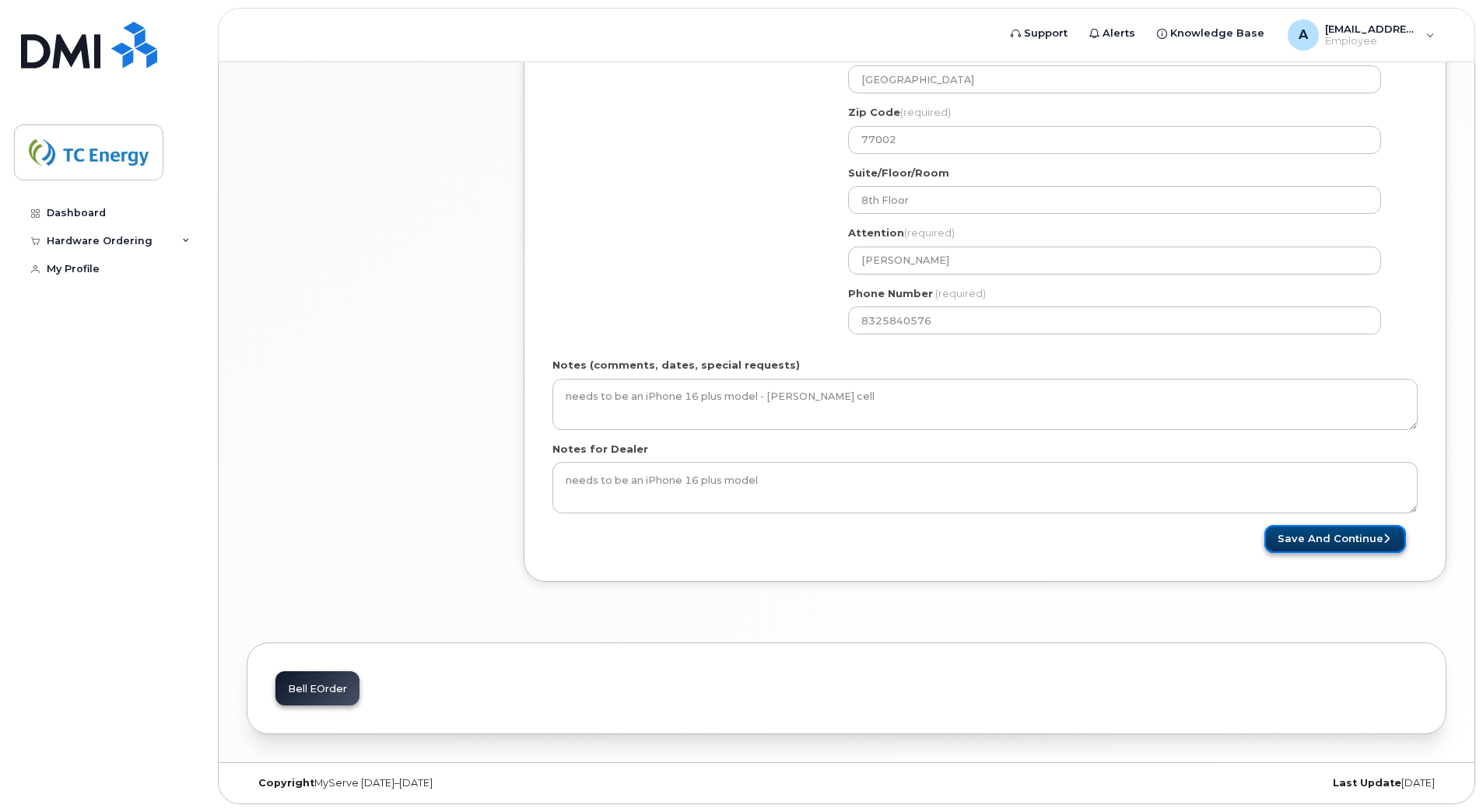
click at [1331, 542] on button "Save and Continue" at bounding box center [1335, 540] width 142 height 29
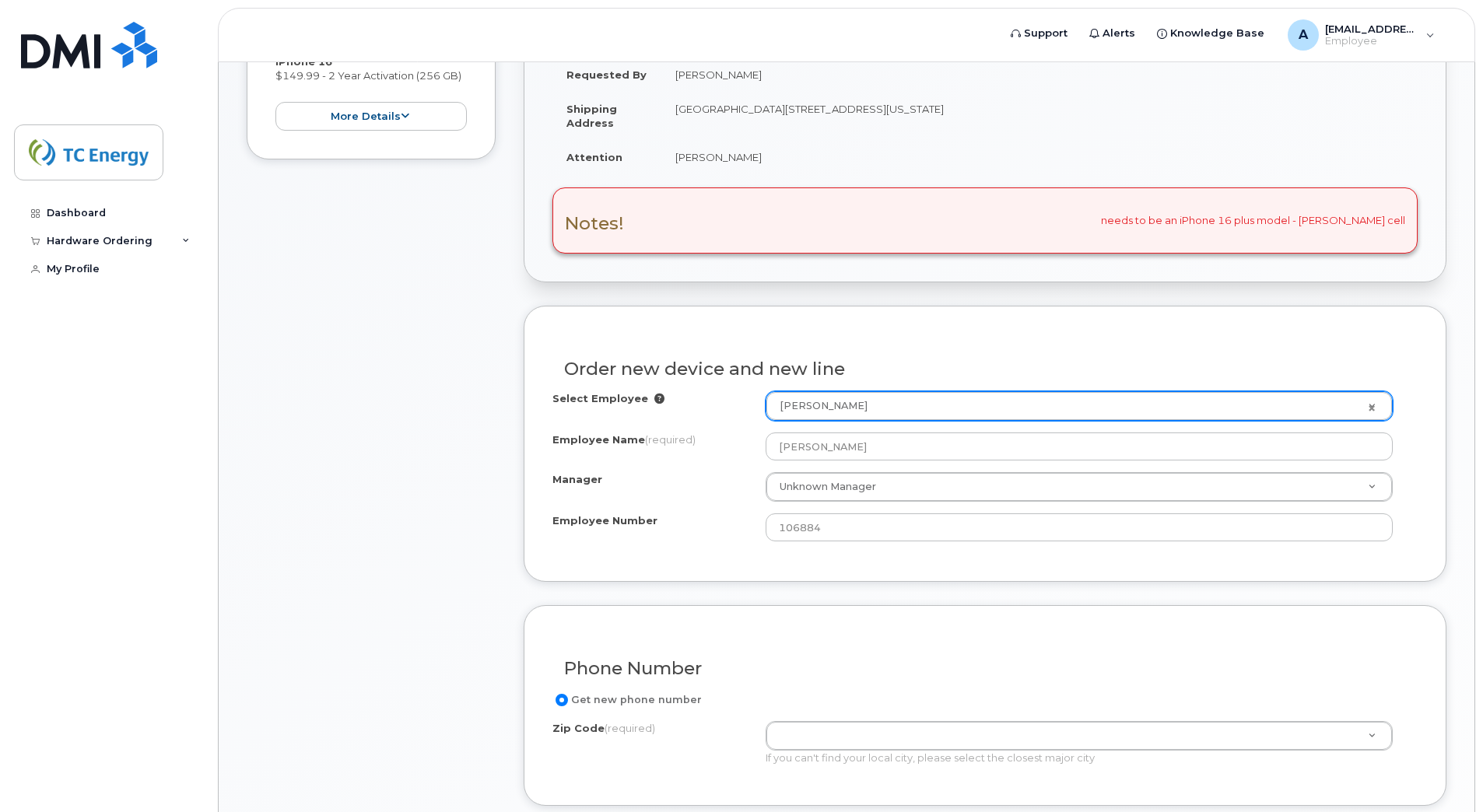
scroll to position [467, 0]
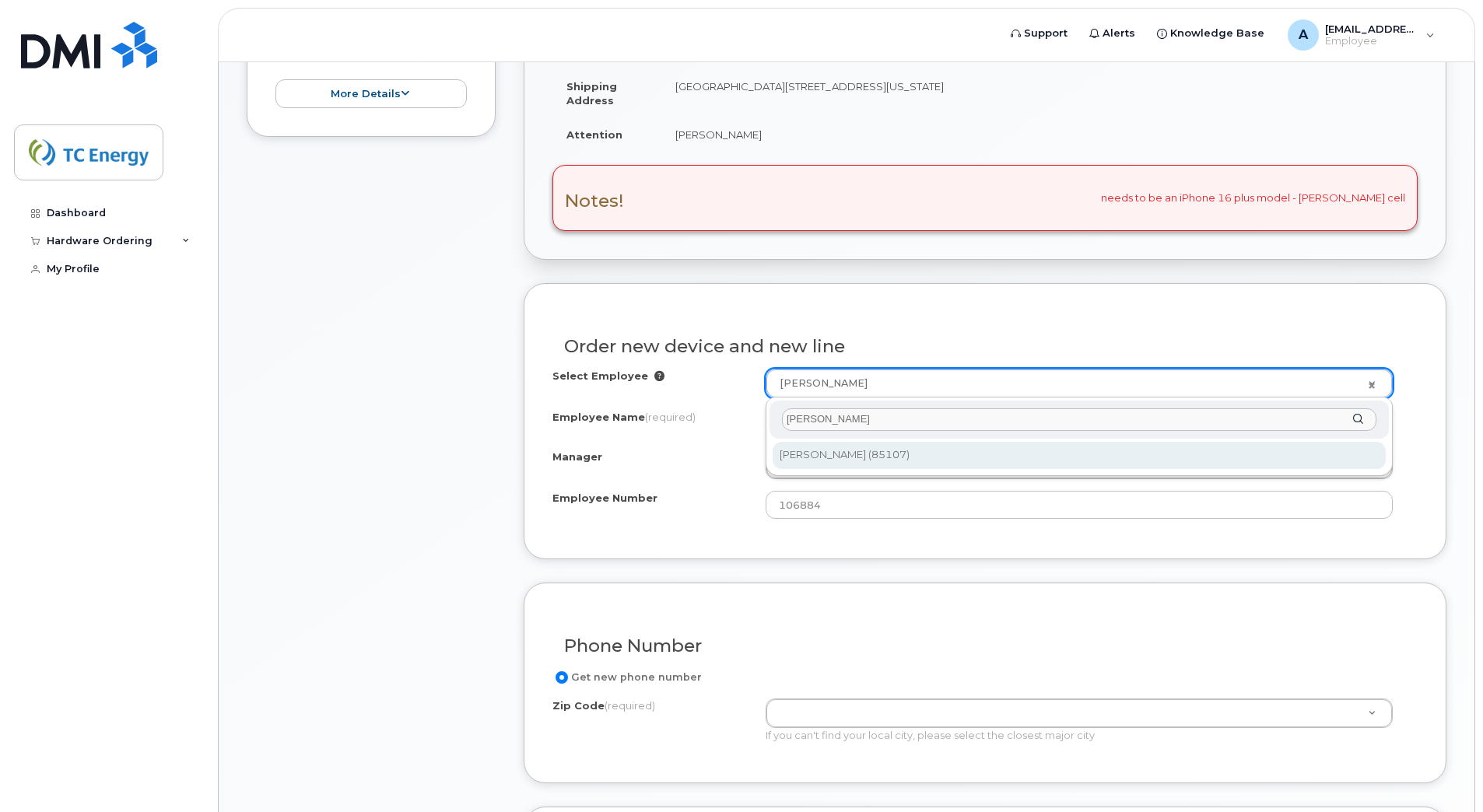
type input "Michael Moses"
type input "1395816"
type input "[PERSON_NAME]"
type input "85107"
type input "301768"
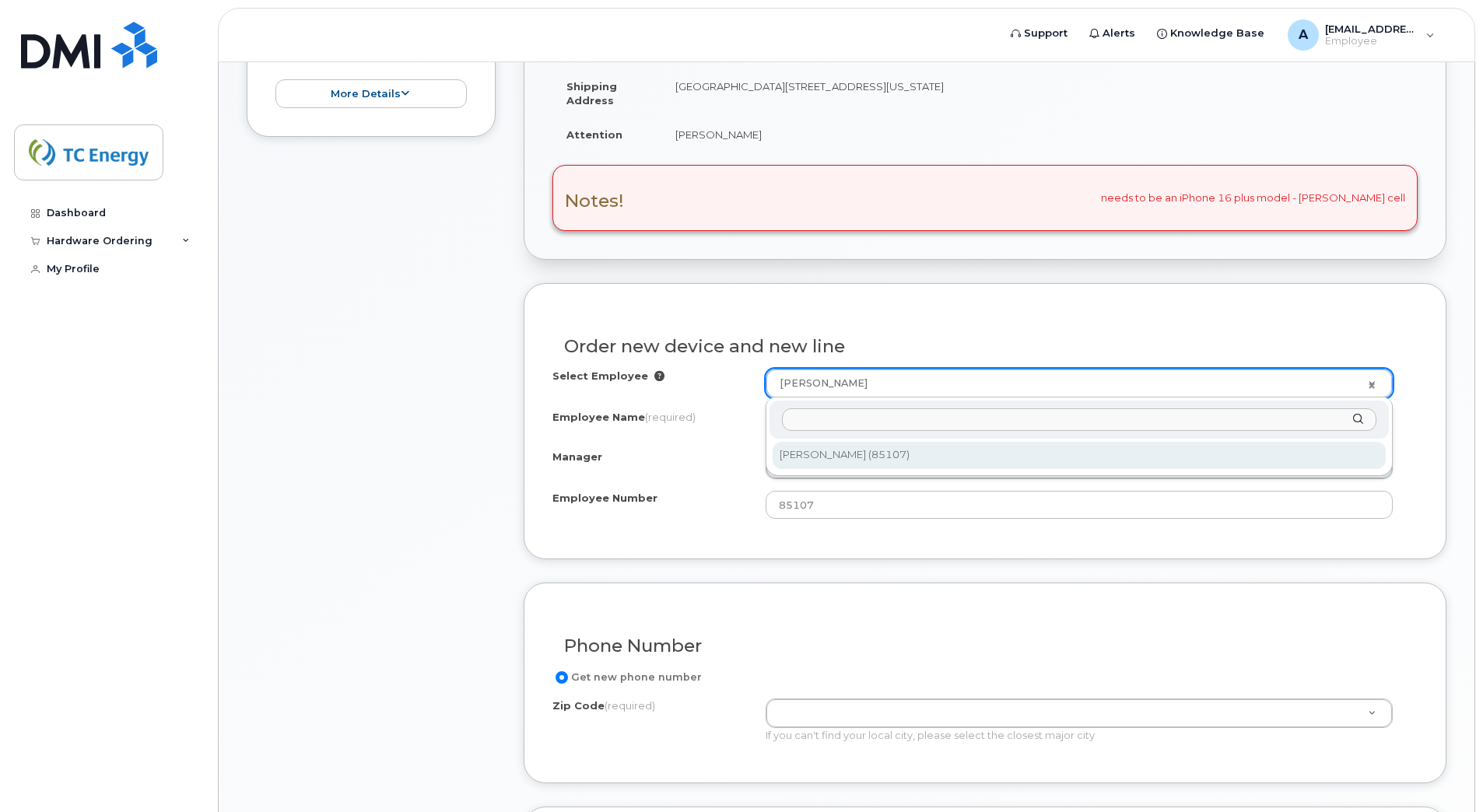
select select "1395816"
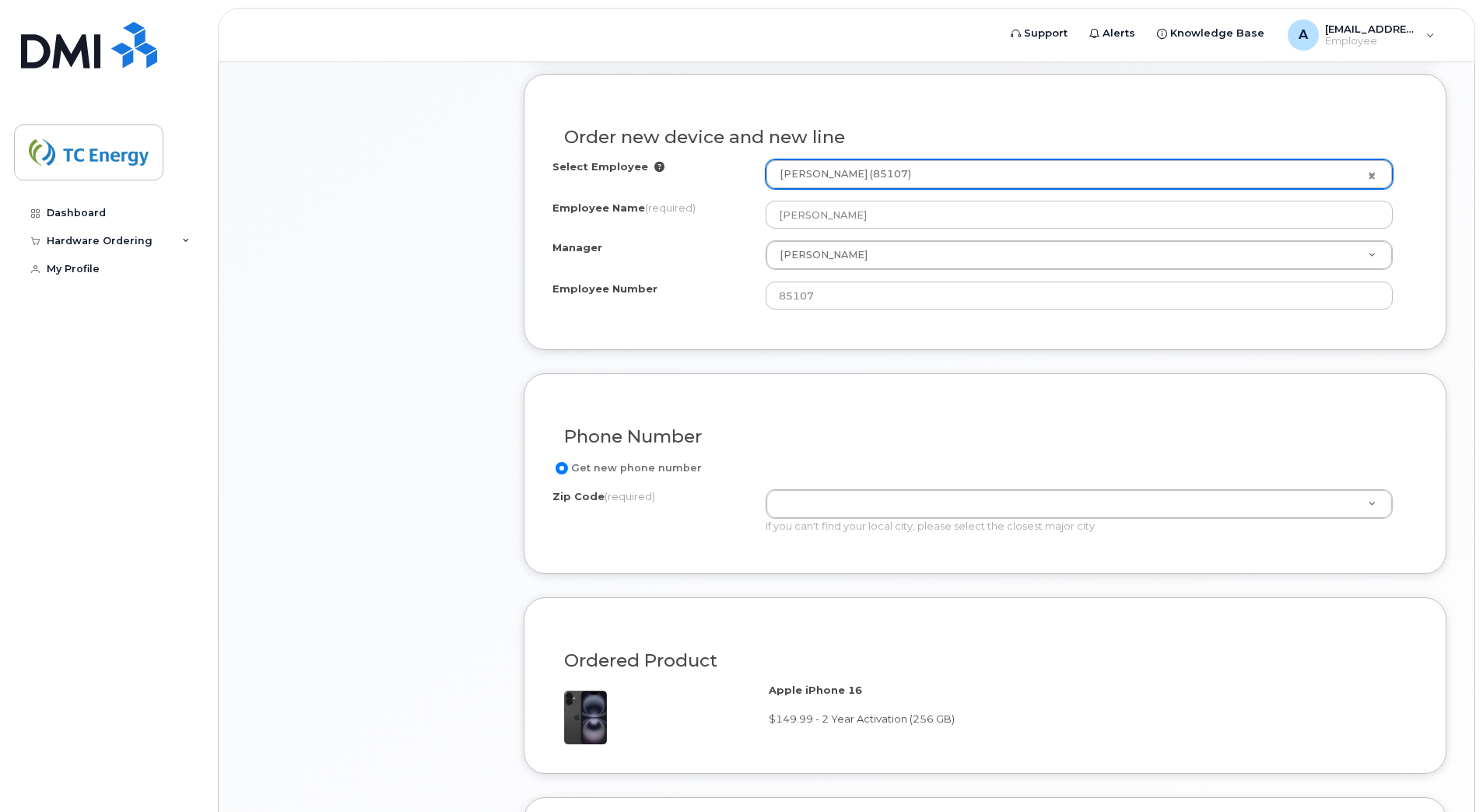
scroll to position [700, 0]
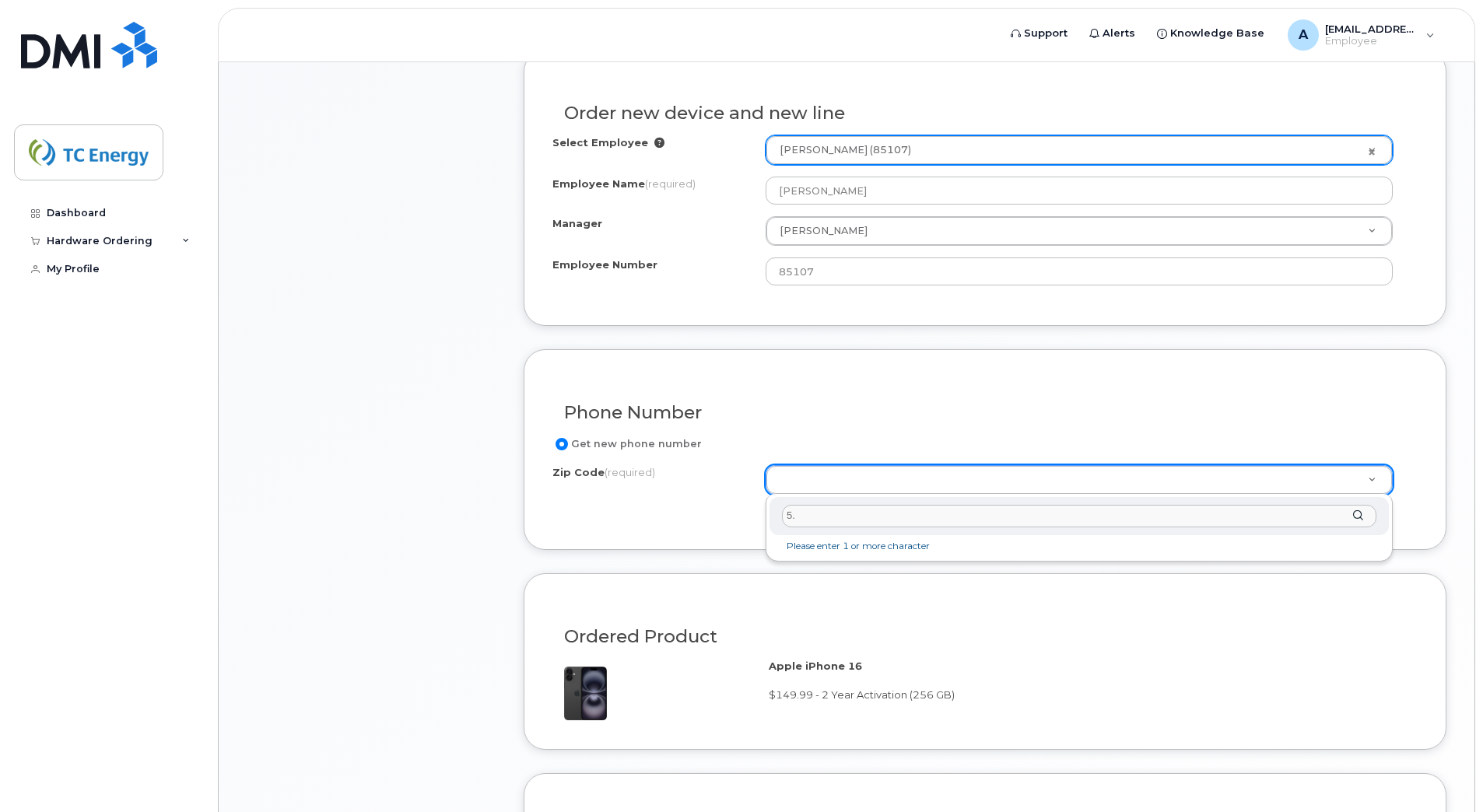
type input "5"
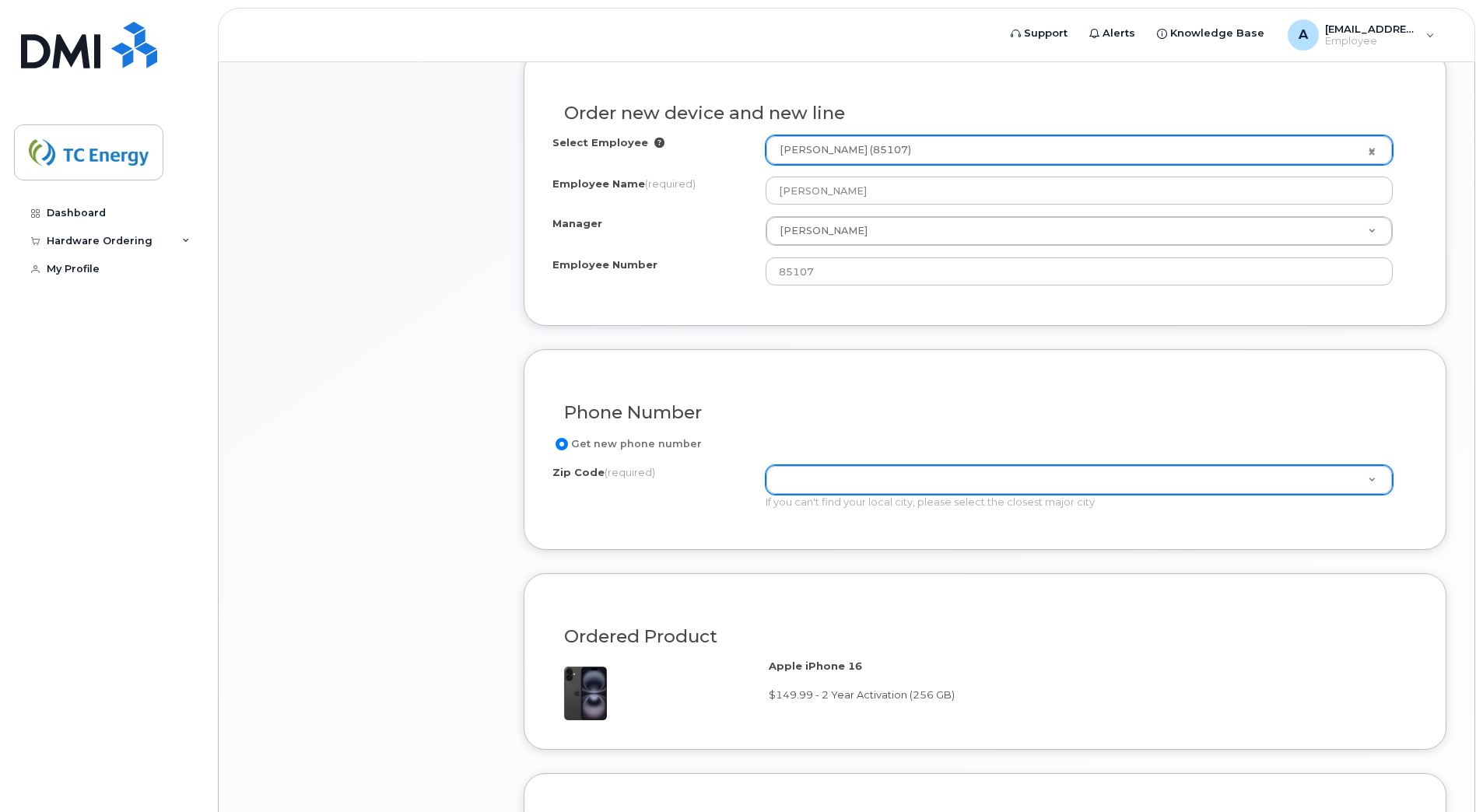
drag, startPoint x: 559, startPoint y: 443, endPoint x: 586, endPoint y: 466, distance: 35.5
click at [560, 443] on input "Get new phone number" at bounding box center [561, 444] width 13 height 13
click at [600, 440] on label "Get new phone number" at bounding box center [627, 444] width 149 height 18
click at [568, 440] on input "Get new phone number" at bounding box center [561, 444] width 13 height 13
click at [663, 493] on div "Zip Code (required) Zip Code (required) 700 Louisiana Street If you can't find …" at bounding box center [979, 487] width 853 height 45
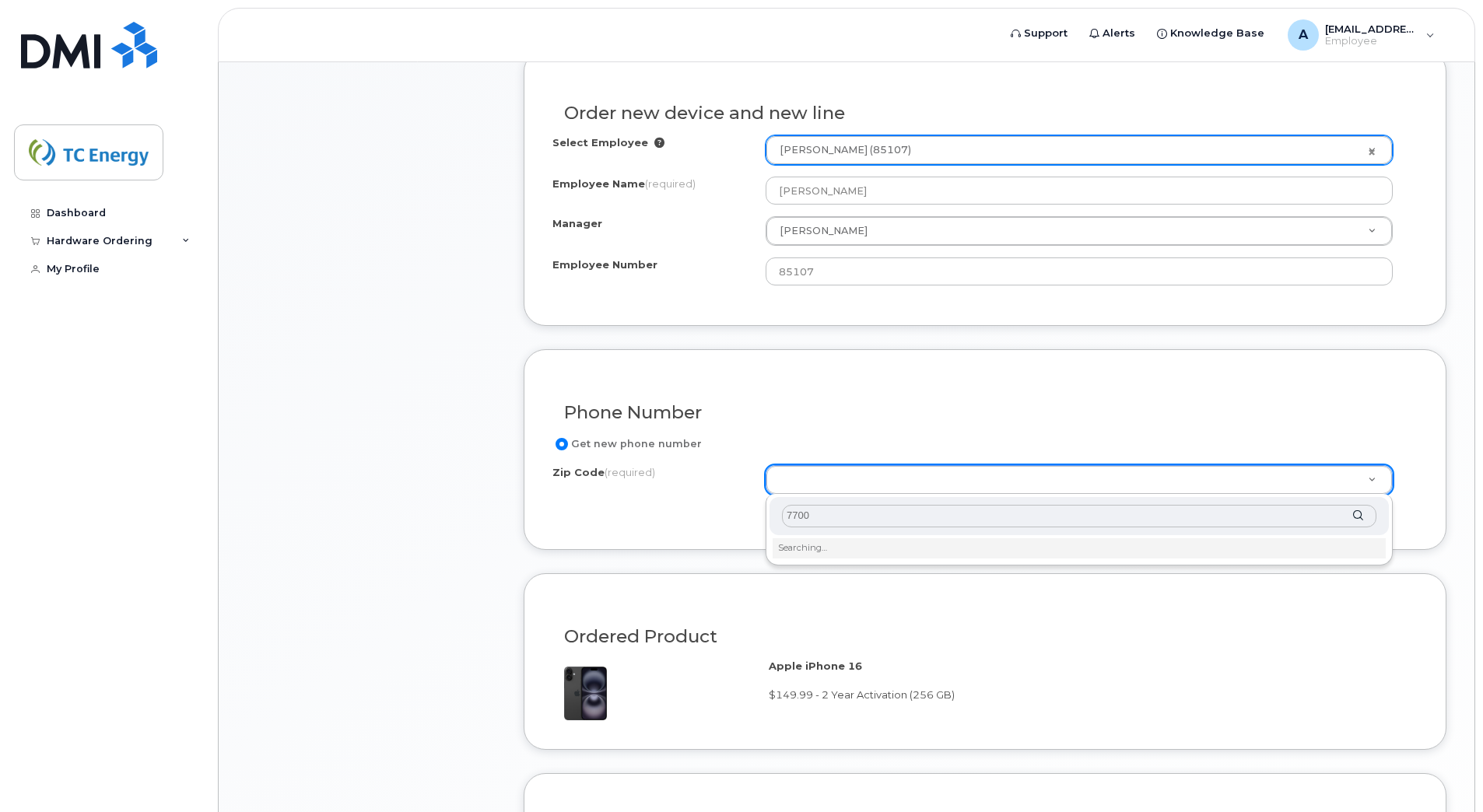
type input "77002"
type input "77002 (Houston, TX)"
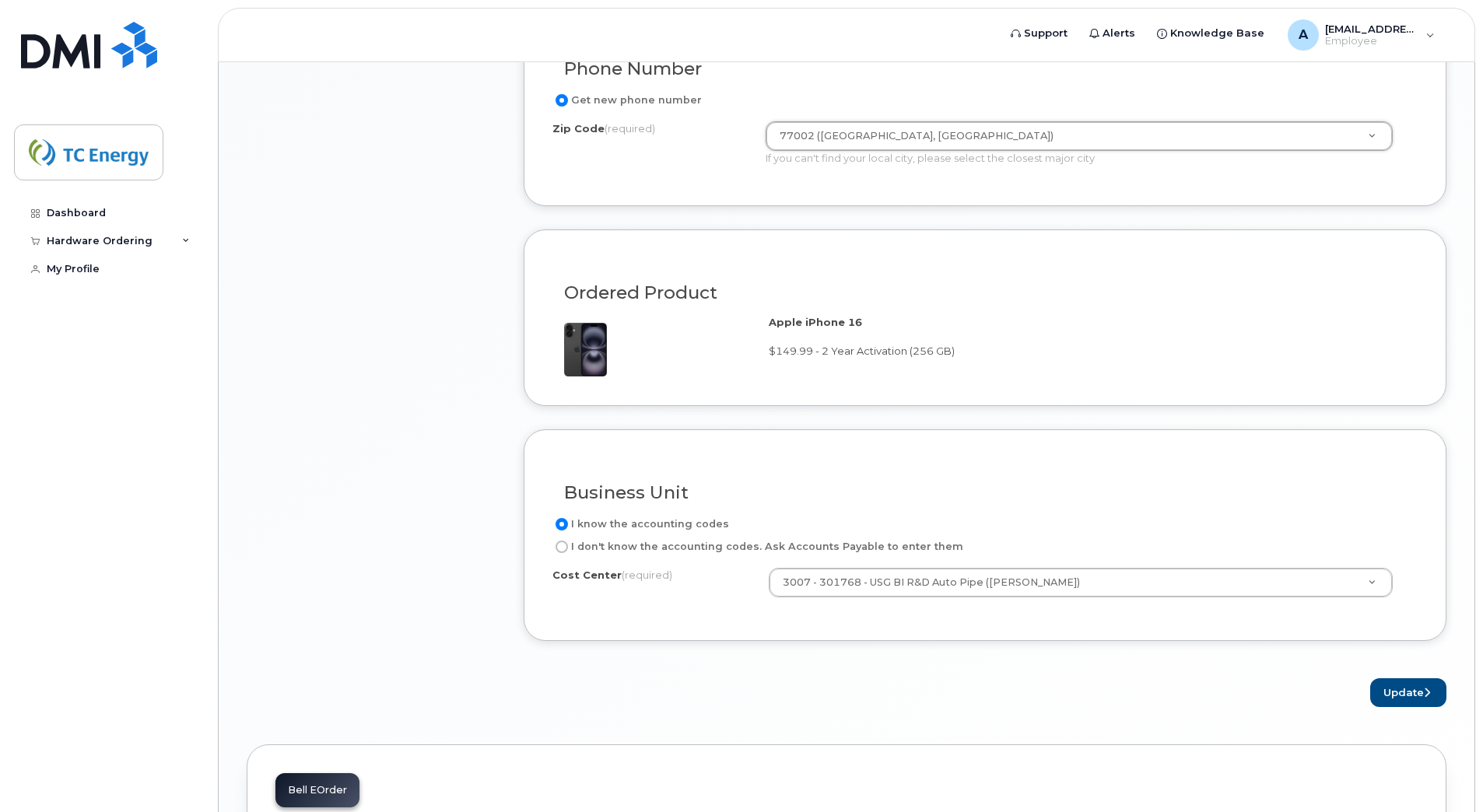
scroll to position [1145, 0]
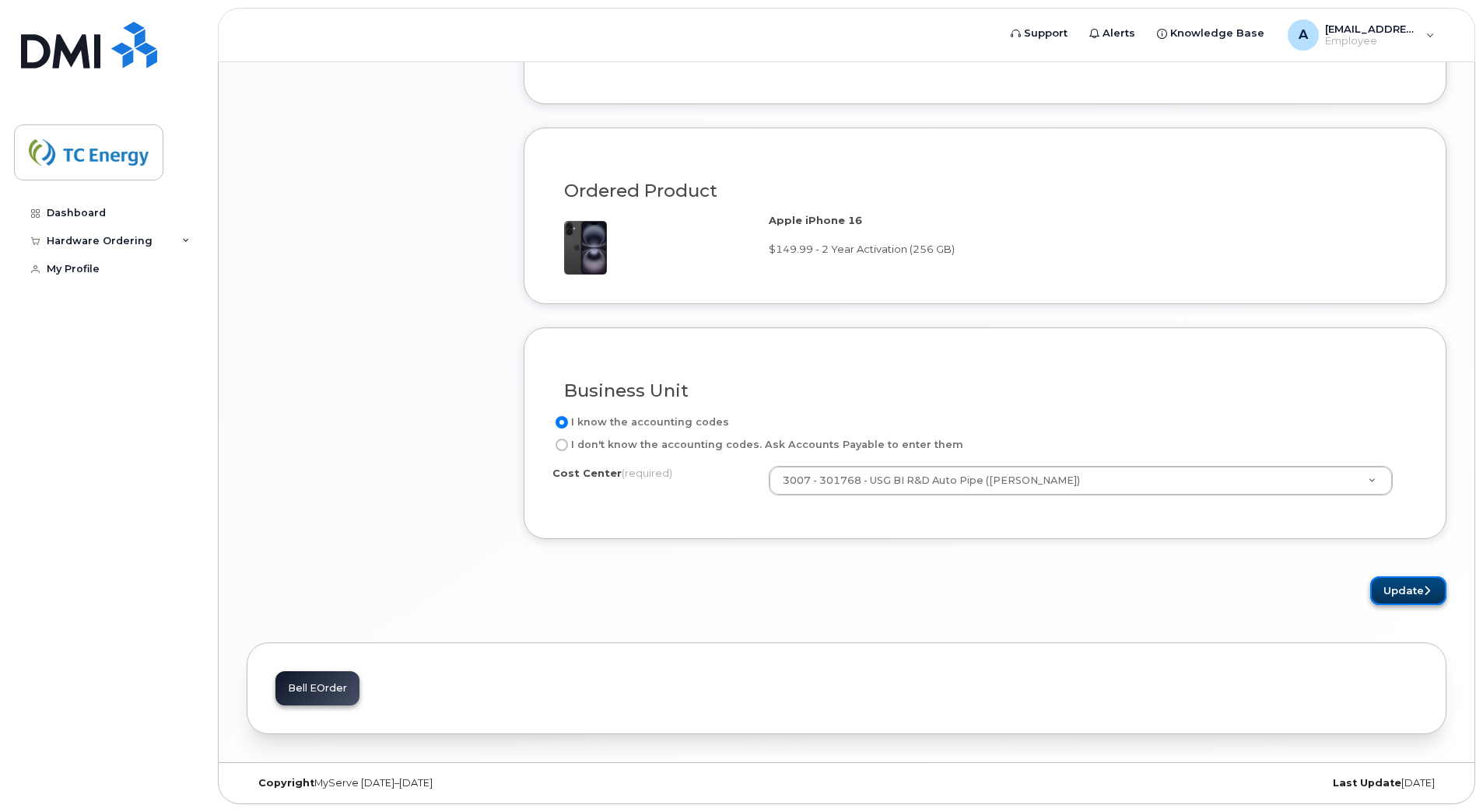
click at [1404, 592] on button "Update" at bounding box center [1407, 591] width 77 height 29
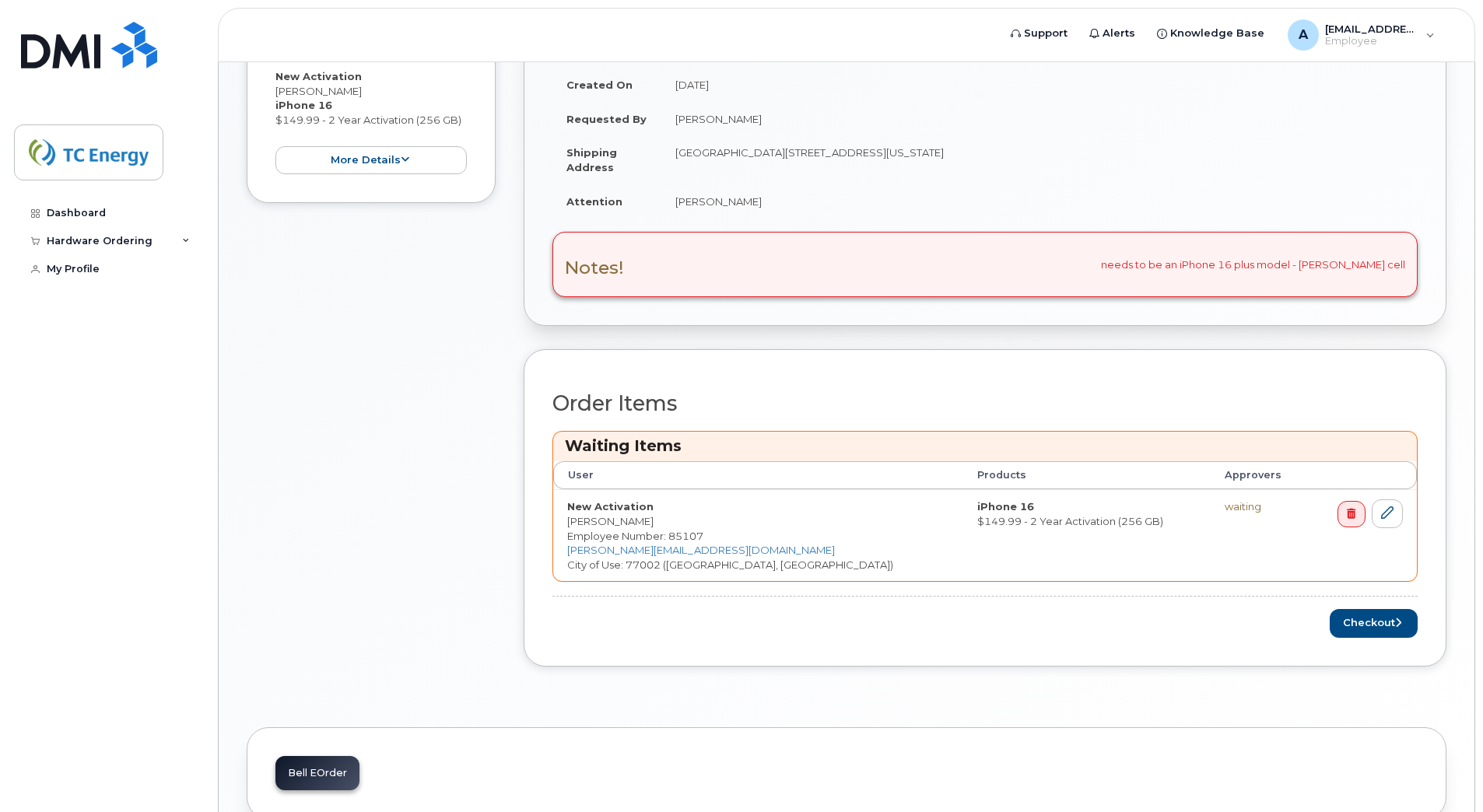
scroll to position [545, 0]
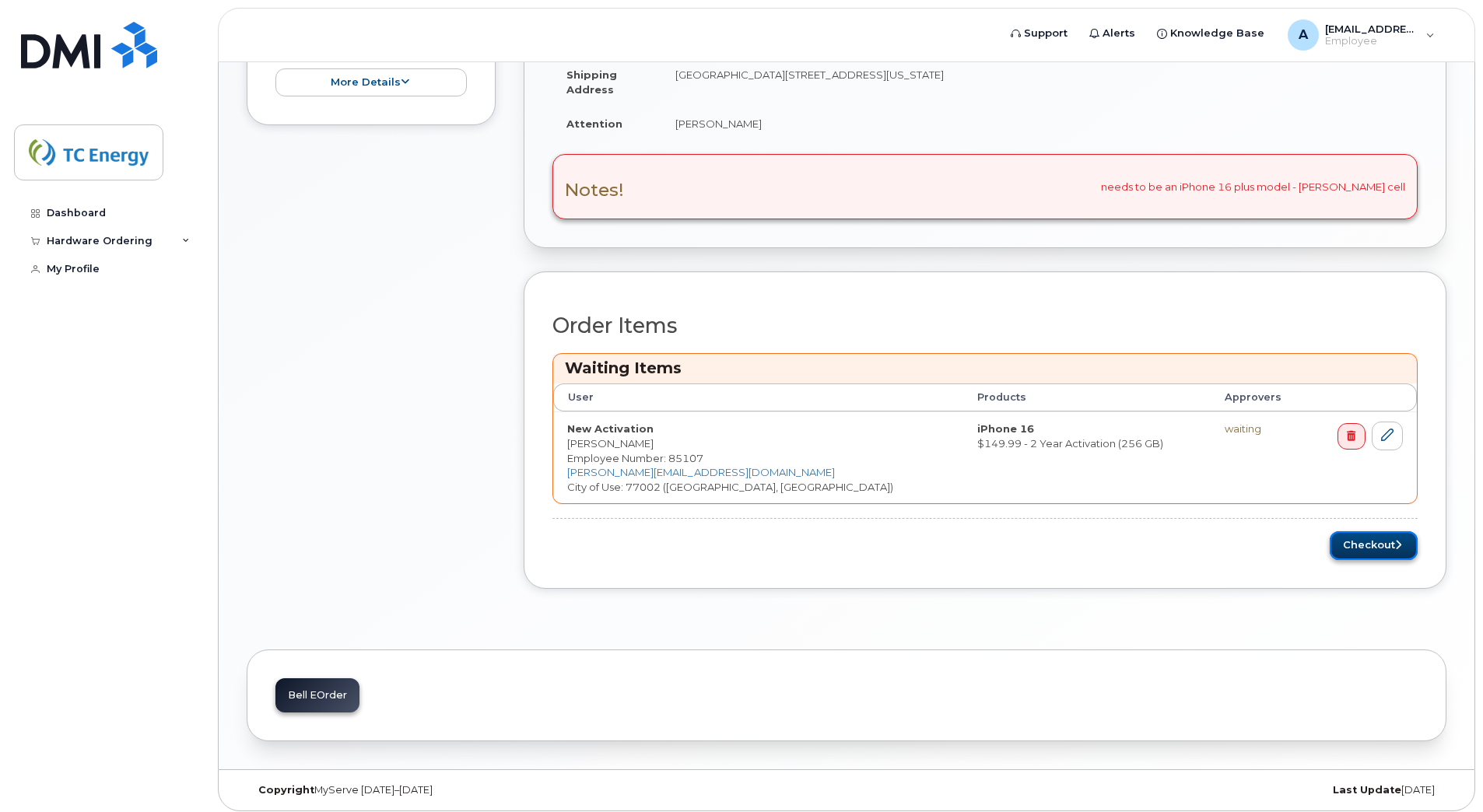
click at [1384, 548] on button "Checkout" at bounding box center [1373, 546] width 88 height 29
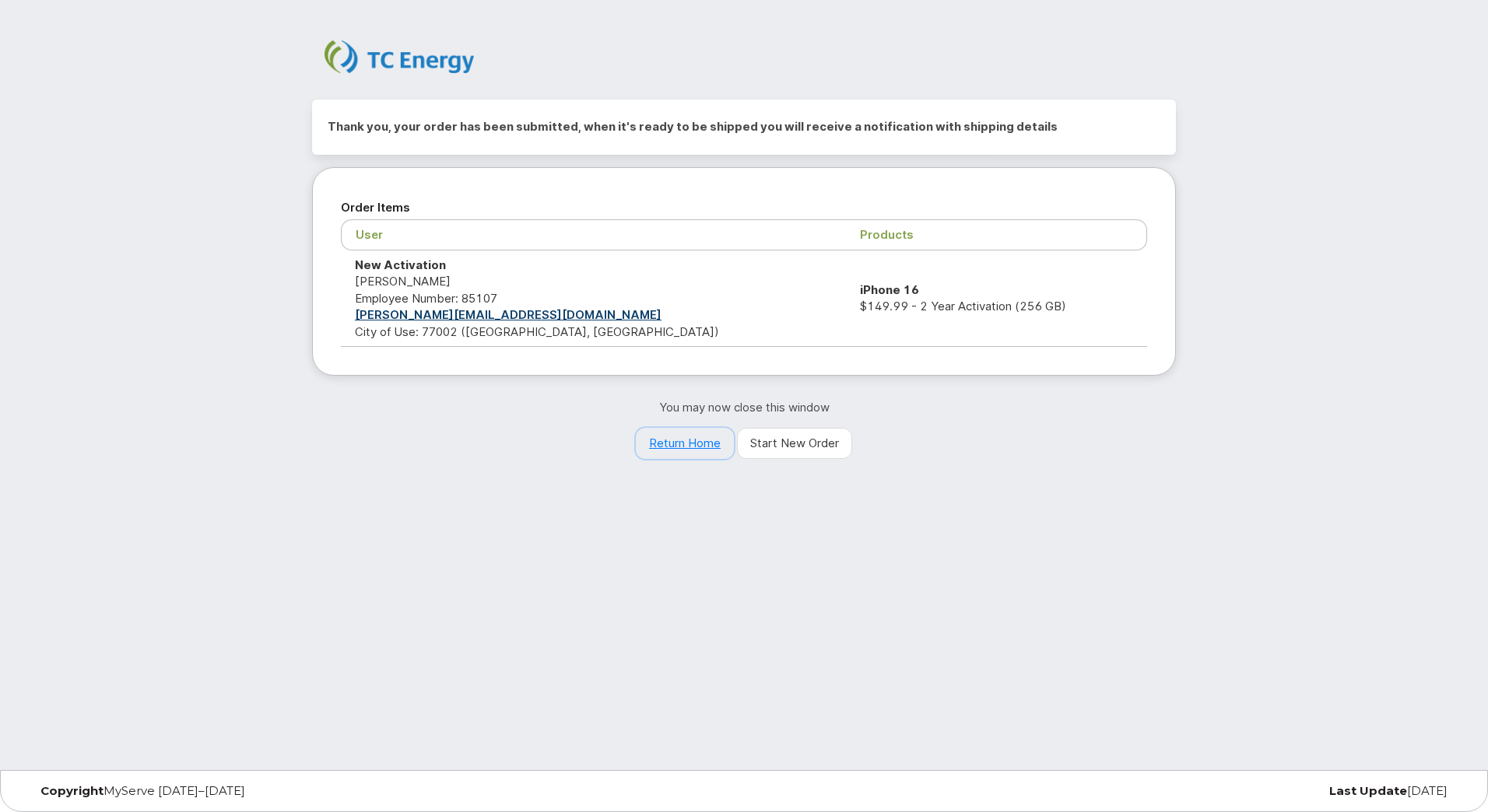
click at [674, 447] on link "Return Home" at bounding box center [684, 443] width 98 height 31
